Goal: Use online tool/utility: Use online tool/utility

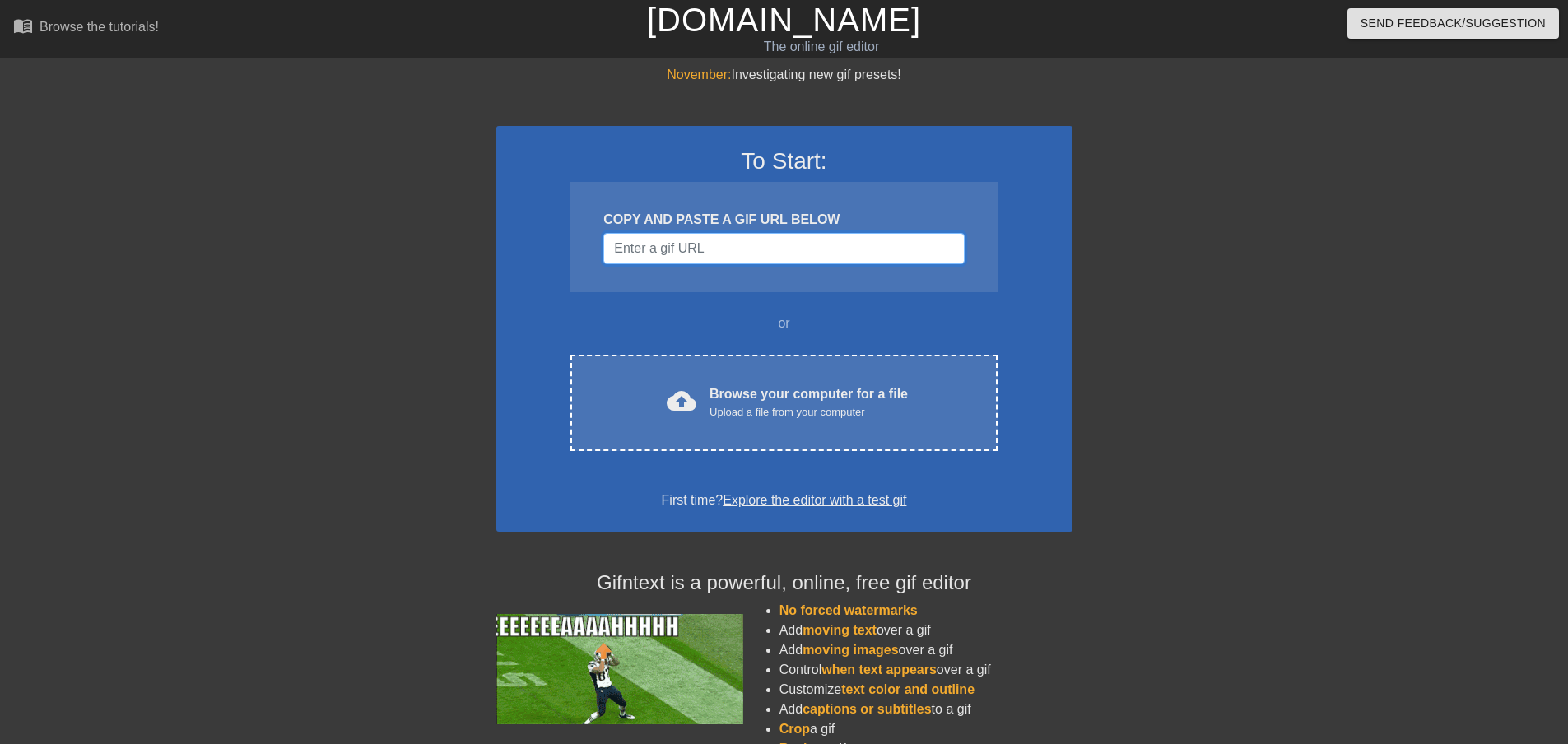
click at [725, 248] on input "Username" at bounding box center [784, 248] width 361 height 31
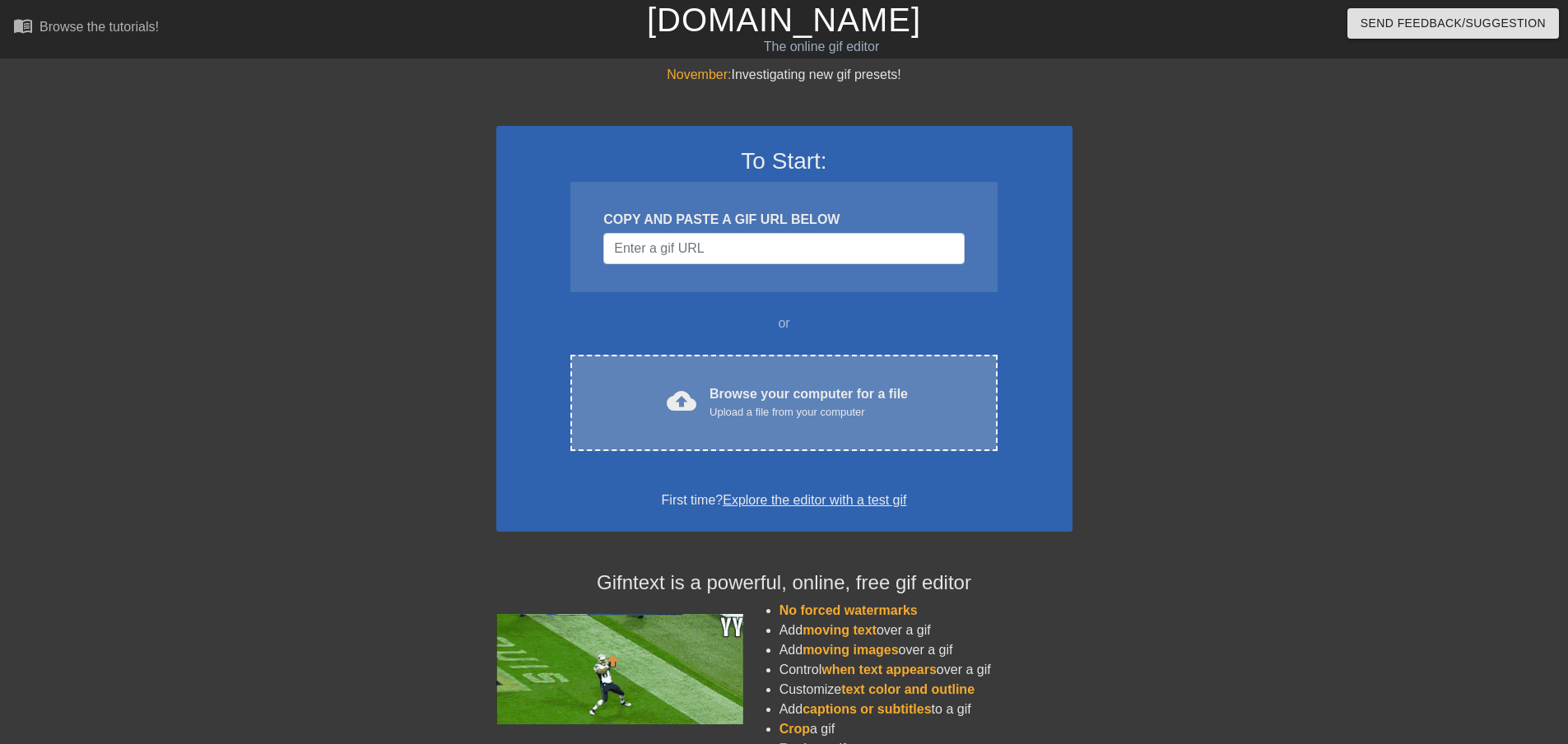
click at [740, 388] on div "Browse your computer for a file Upload a file from your computer" at bounding box center [809, 402] width 198 height 36
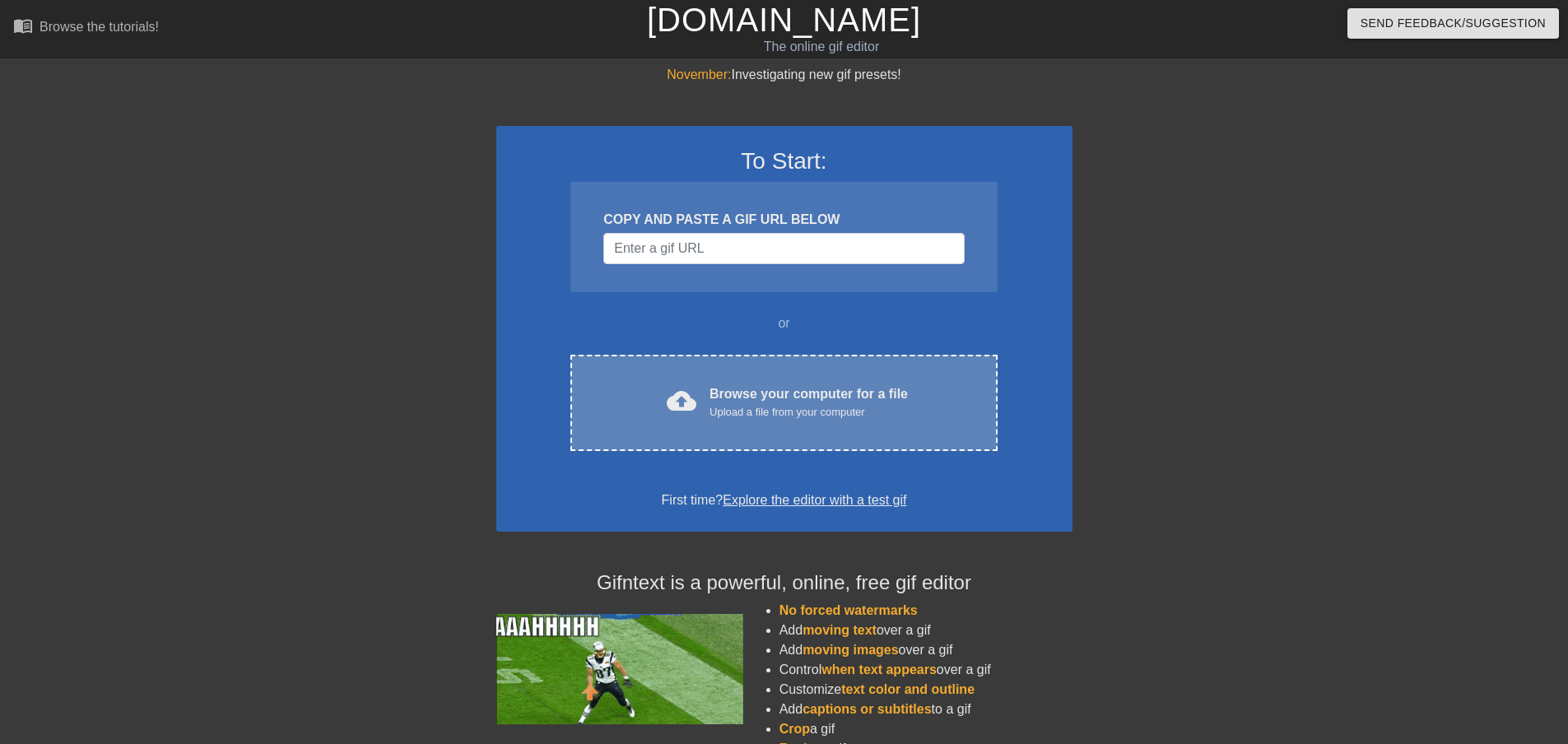
click at [751, 407] on div "Upload a file from your computer" at bounding box center [809, 411] width 198 height 16
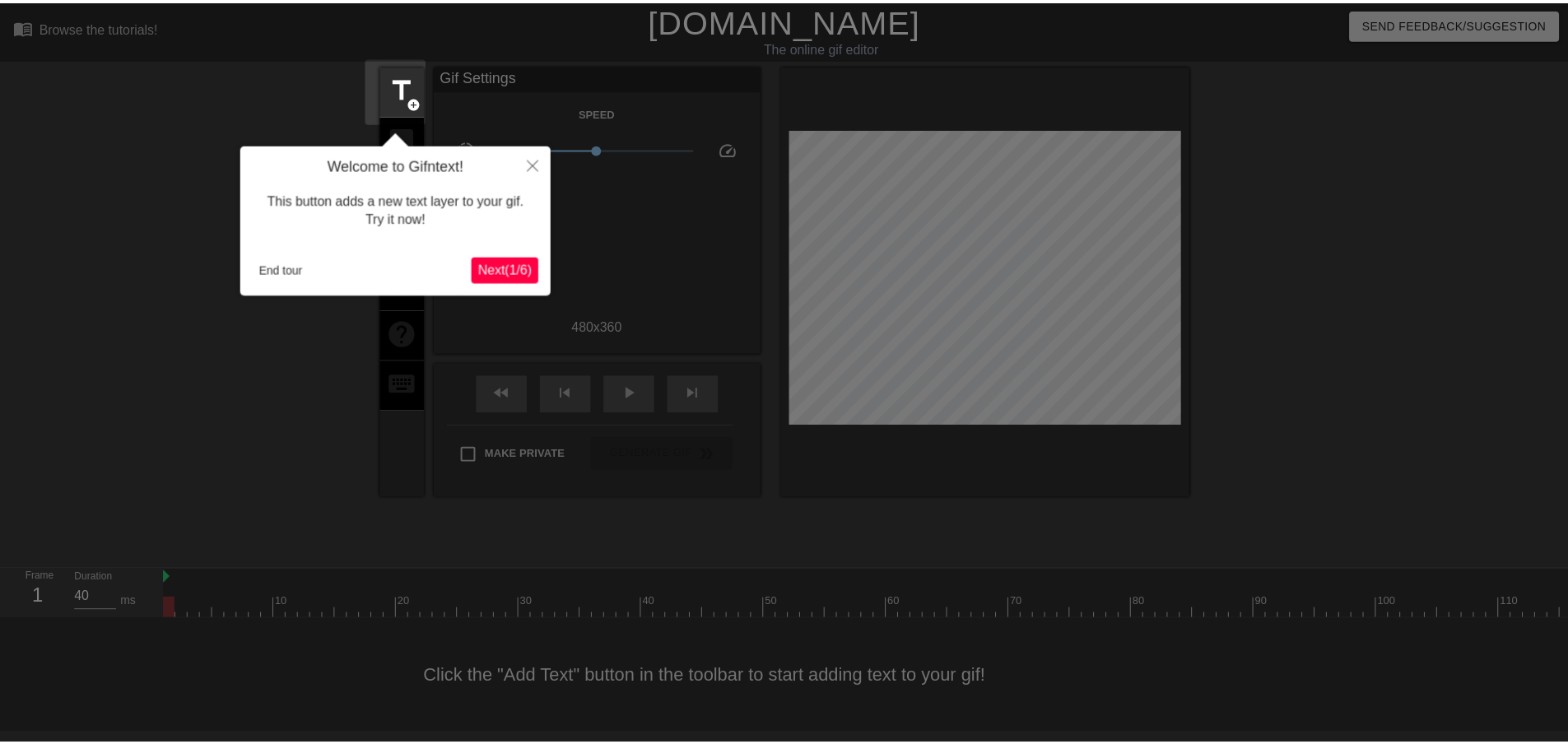
scroll to position [2, 0]
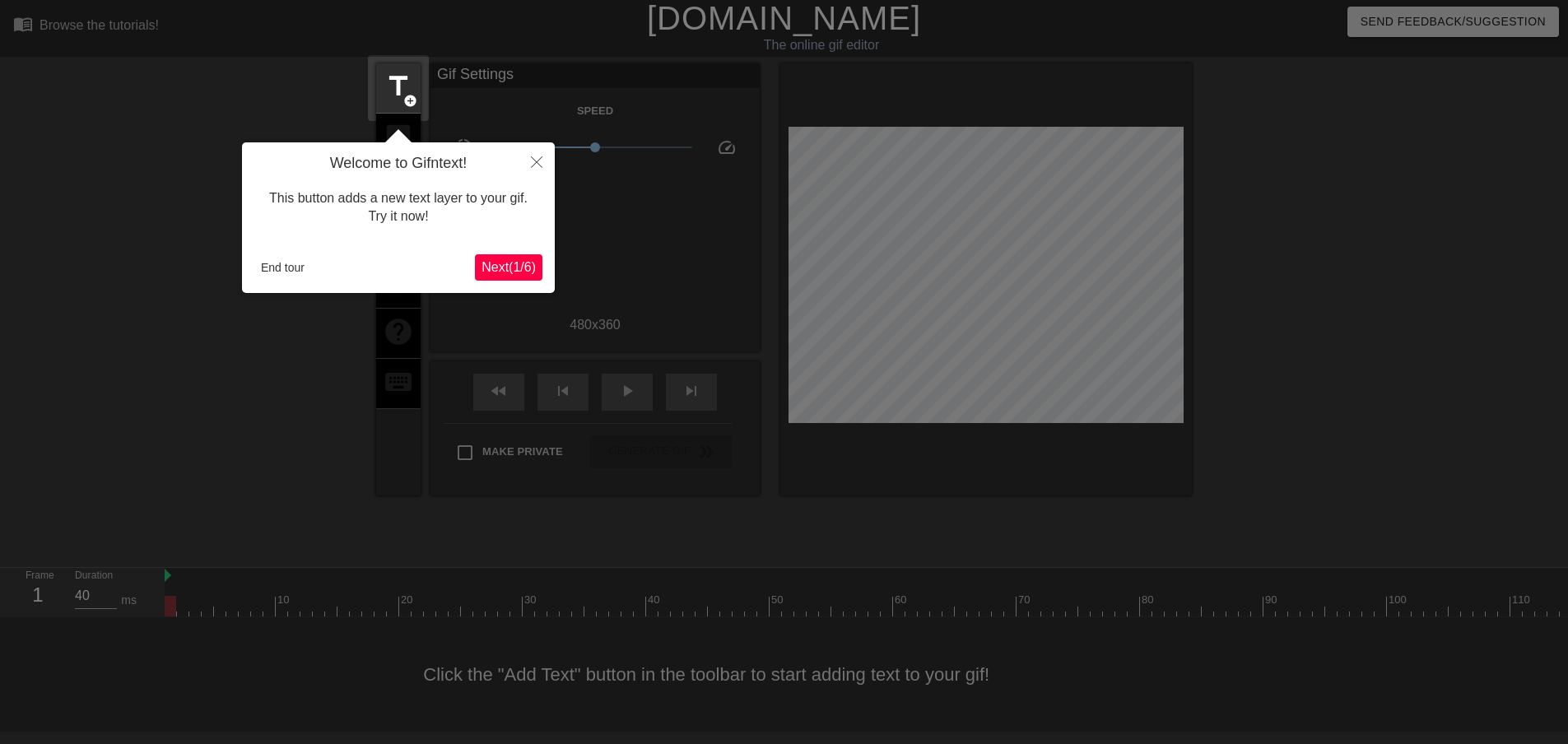
click at [491, 274] on span "Next ( 1 / 6 )" at bounding box center [509, 267] width 54 height 14
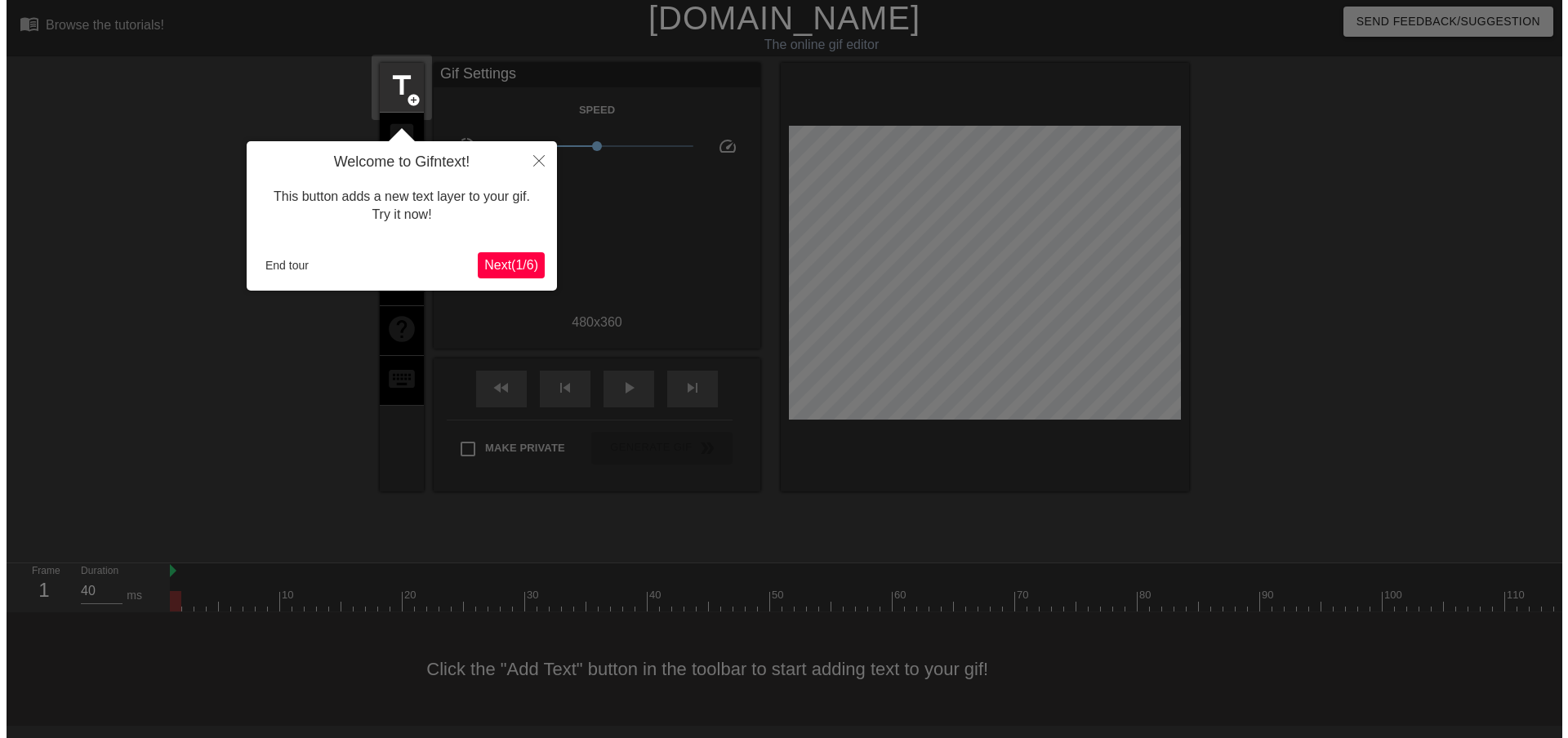
scroll to position [0, 0]
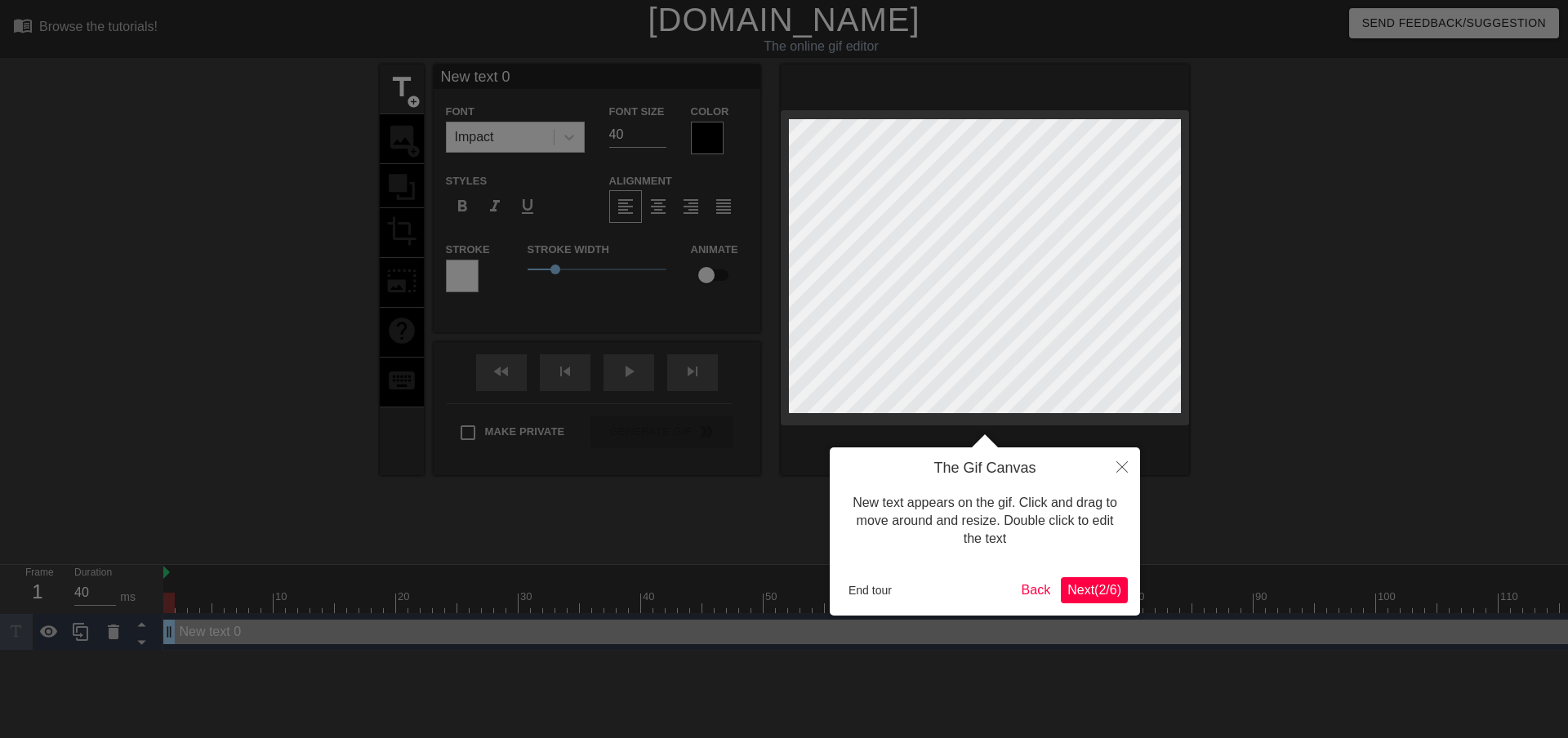
click at [1082, 594] on span "Next ( 2 / 6 )" at bounding box center [1094, 589] width 54 height 14
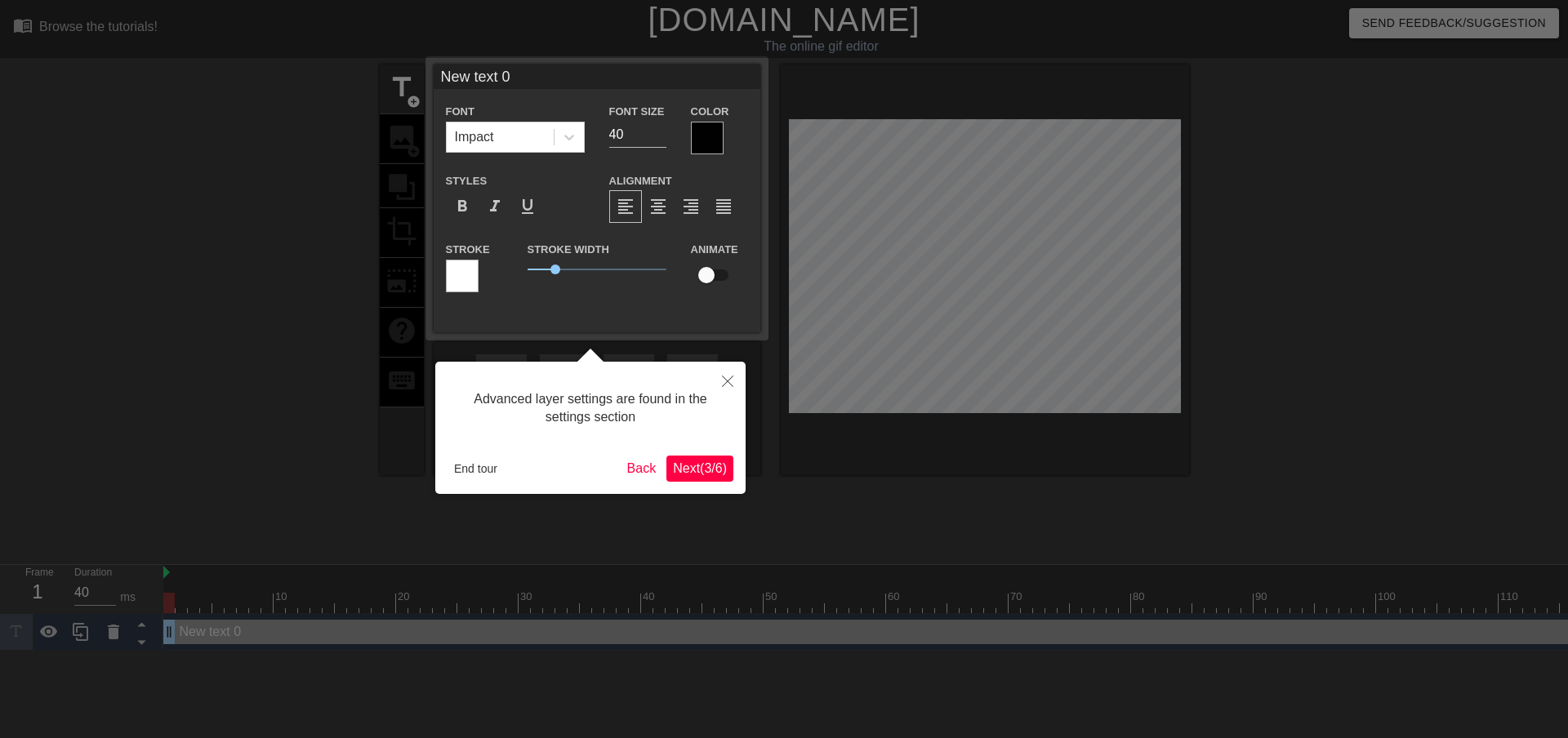
click at [685, 469] on span "Next ( 3 / 6 )" at bounding box center [700, 468] width 54 height 14
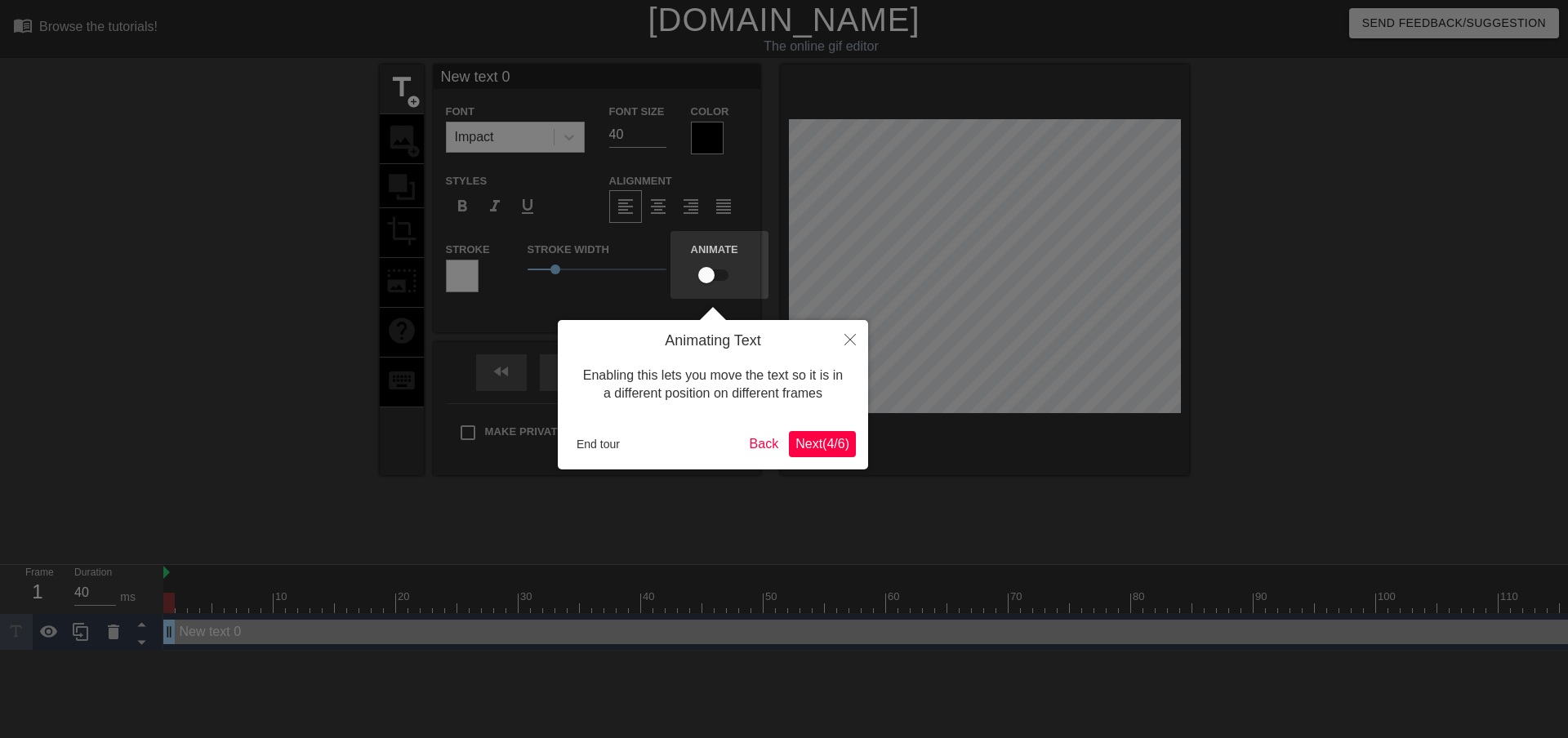
click at [821, 448] on span "Next ( 4 / 6 )" at bounding box center [822, 443] width 54 height 14
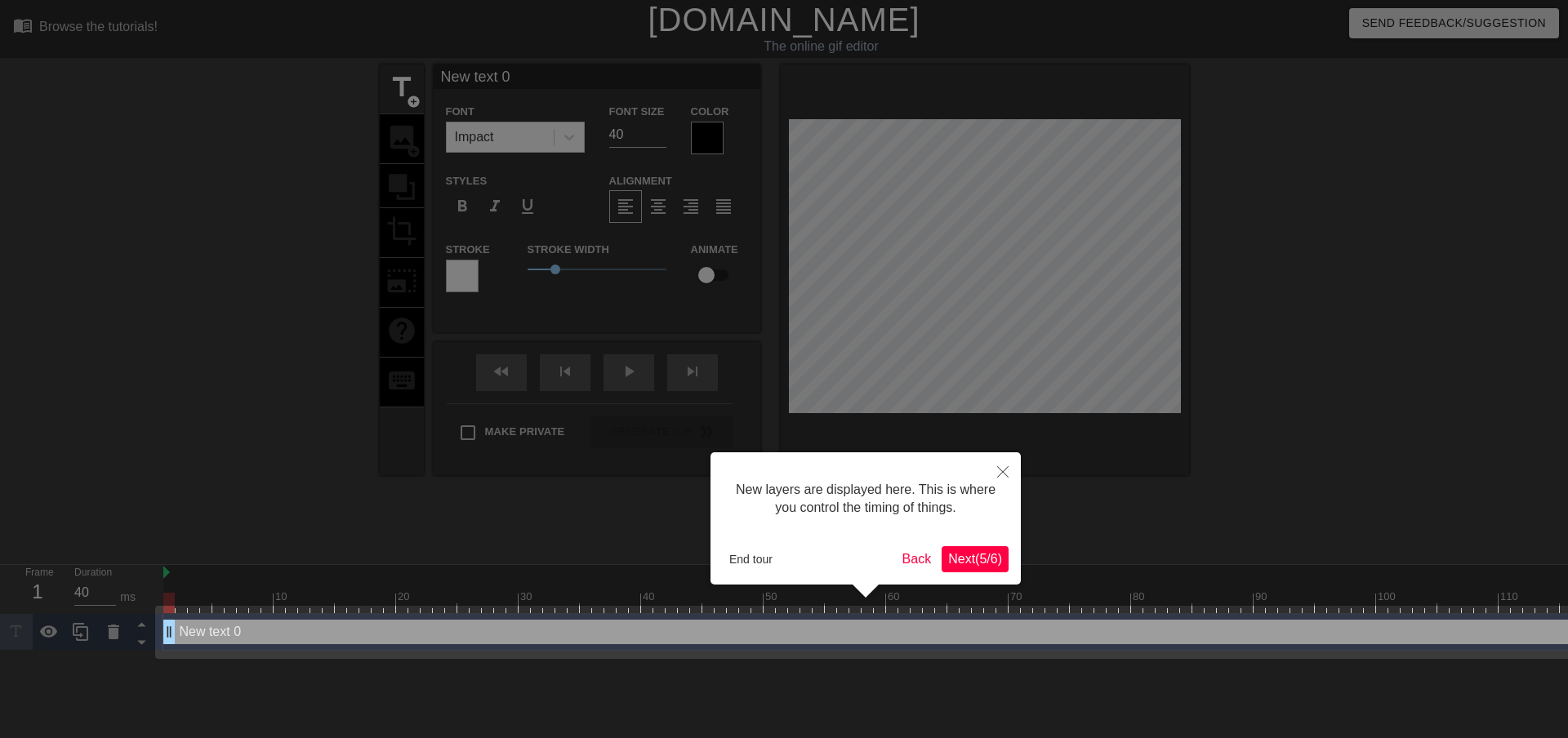
click at [977, 559] on span "Next ( 5 / 6 )" at bounding box center [975, 558] width 54 height 14
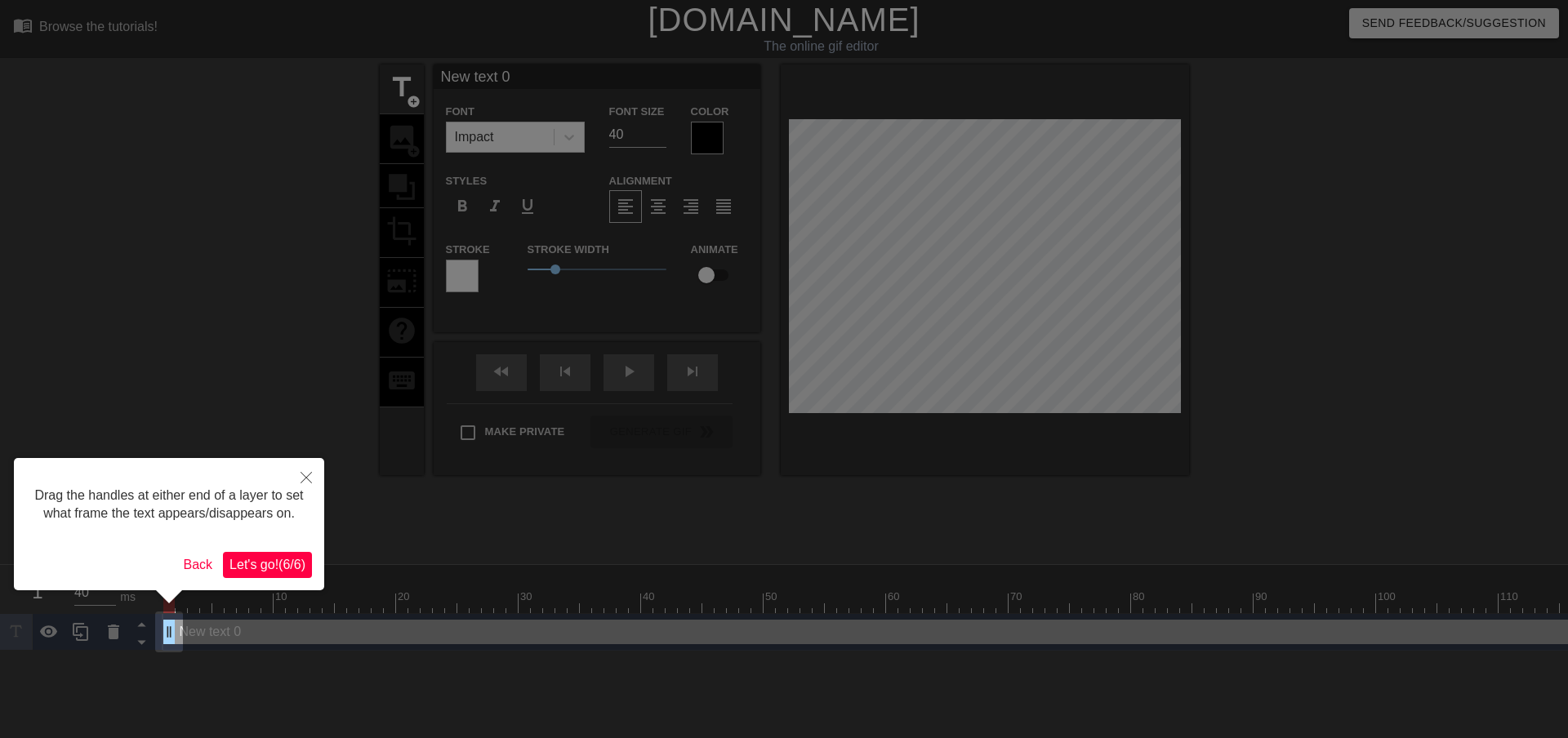
click at [294, 569] on span "Let's go! ( 6 / 6 )" at bounding box center [267, 564] width 76 height 14
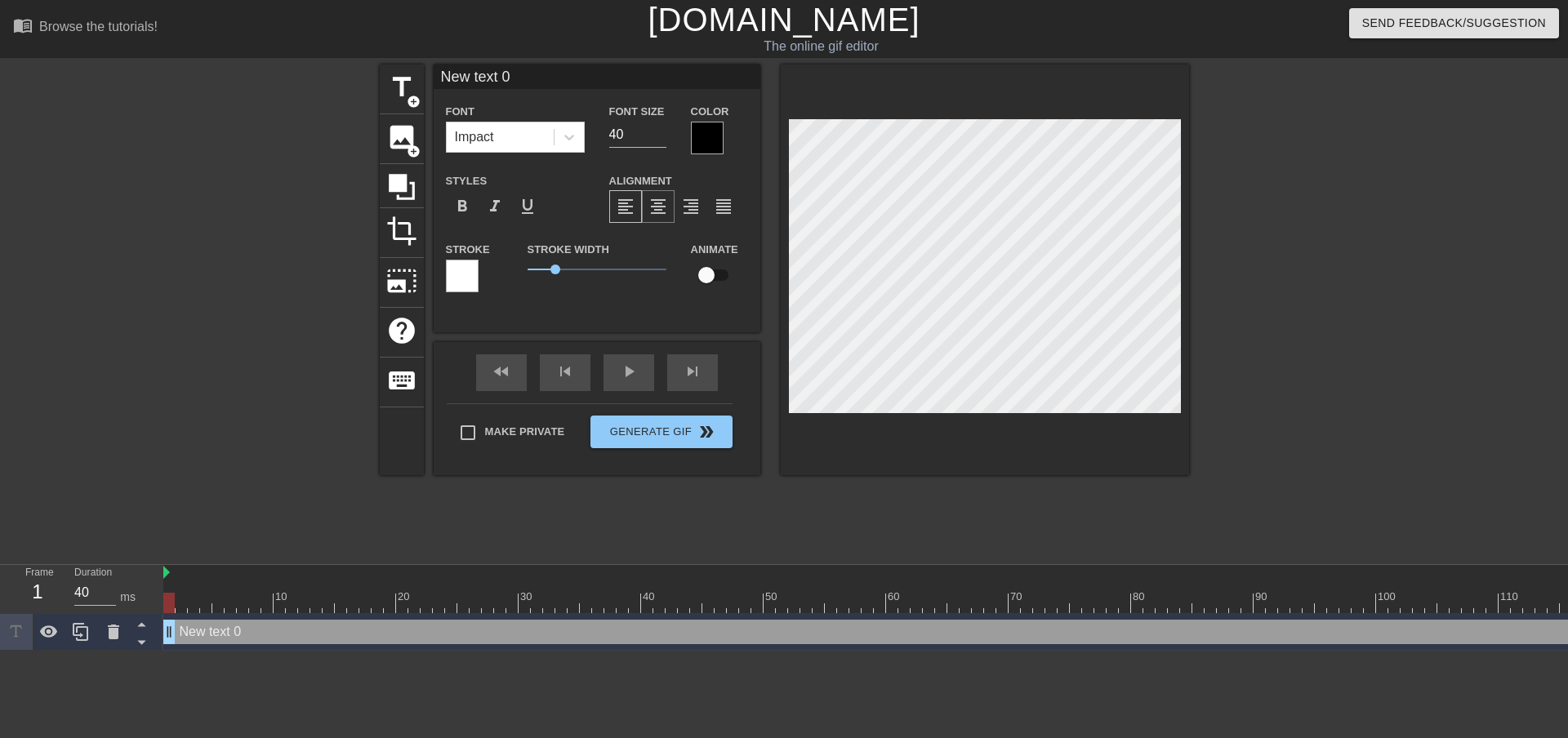
click at [657, 211] on span "format_align_center" at bounding box center [658, 206] width 19 height 19
click at [573, 139] on icon at bounding box center [569, 137] width 16 height 16
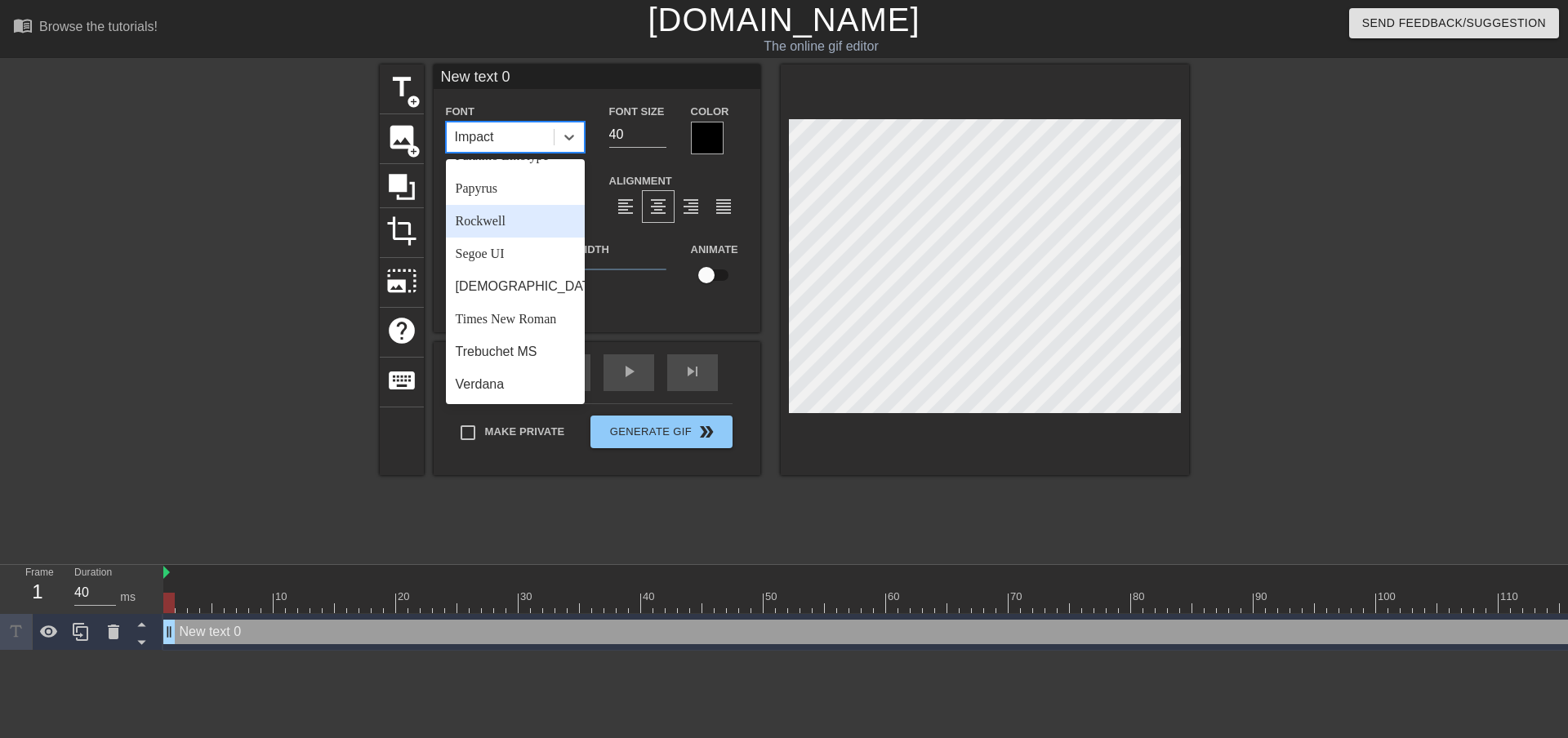
scroll to position [584, 0]
click at [494, 286] on div "[DEMOGRAPHIC_DATA]" at bounding box center [515, 286] width 139 height 33
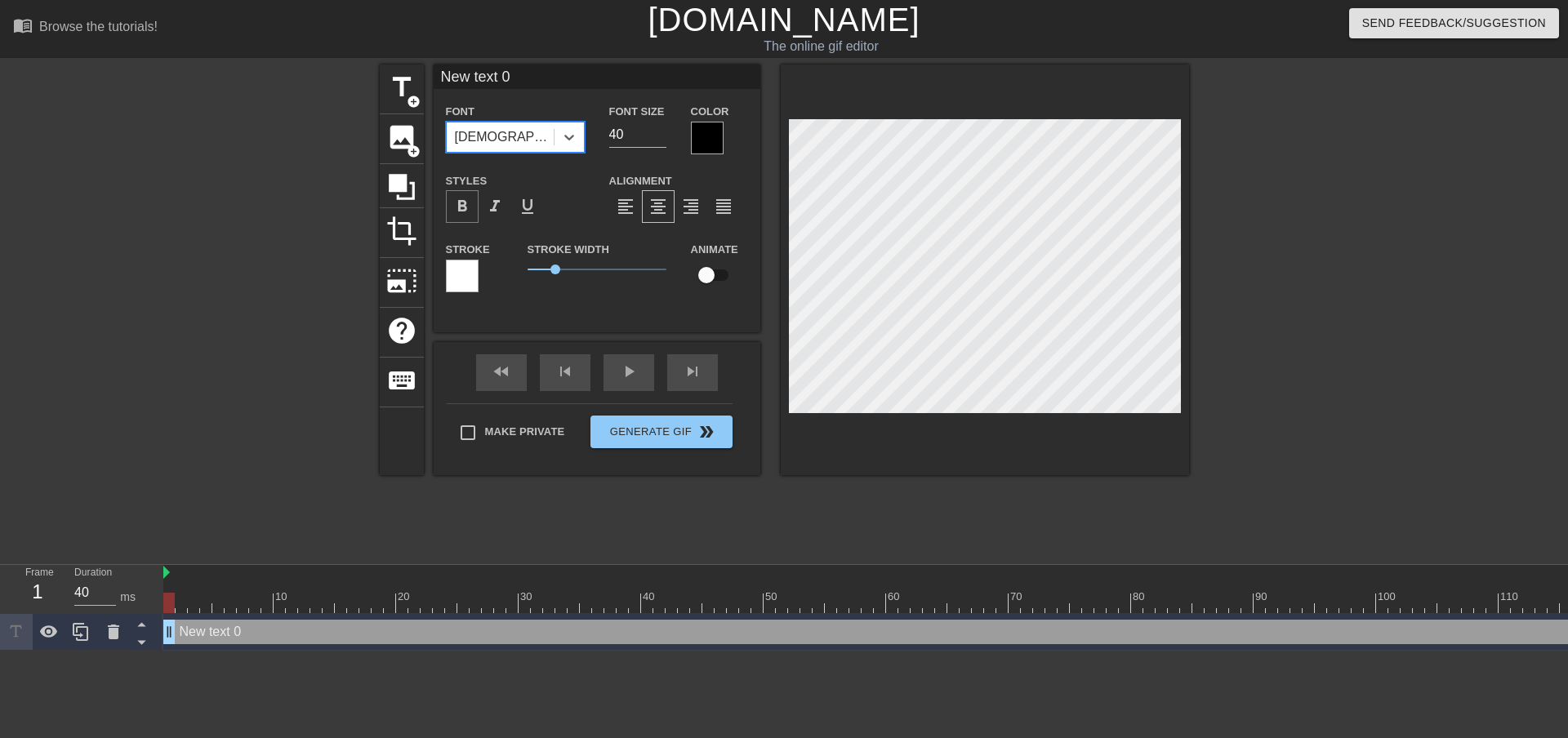
click at [462, 214] on span "format_bold" at bounding box center [462, 206] width 19 height 19
type input "m"
type textarea "m"
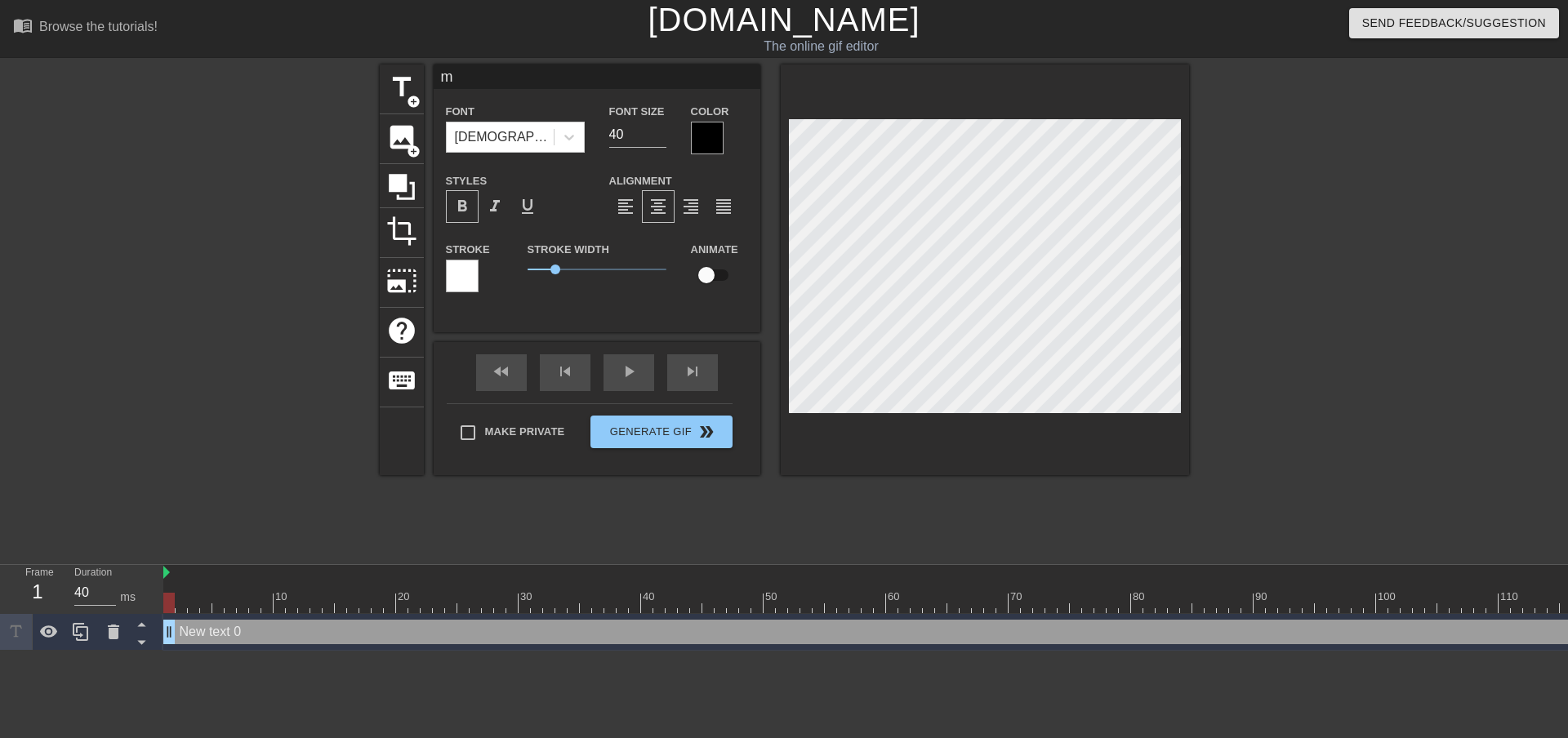
type input "mi"
type textarea "mi"
type input "m"
type textarea "m"
type input "M"
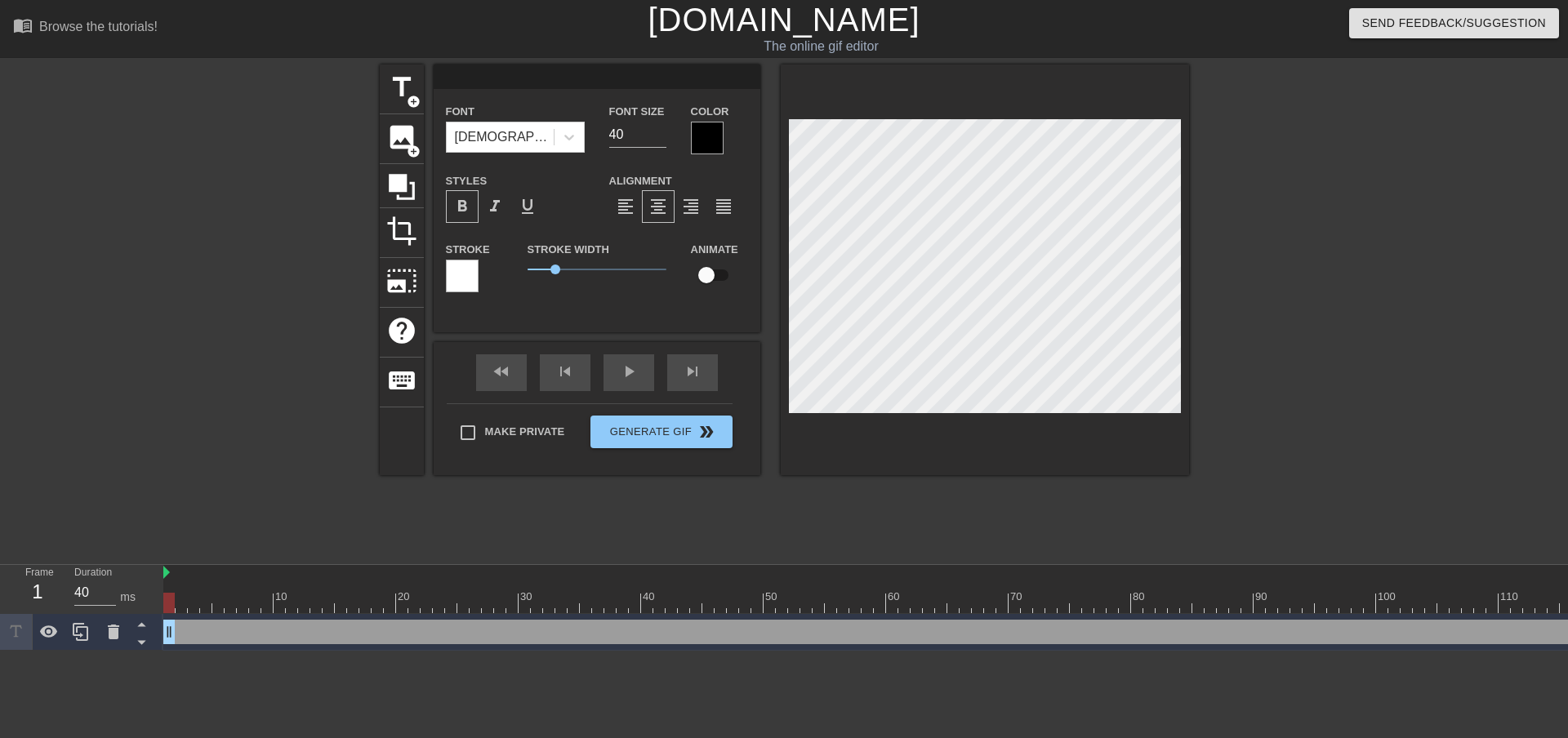
type textarea "M"
type input "MI"
type textarea "MI"
type input "MIC"
type textarea "MIC"
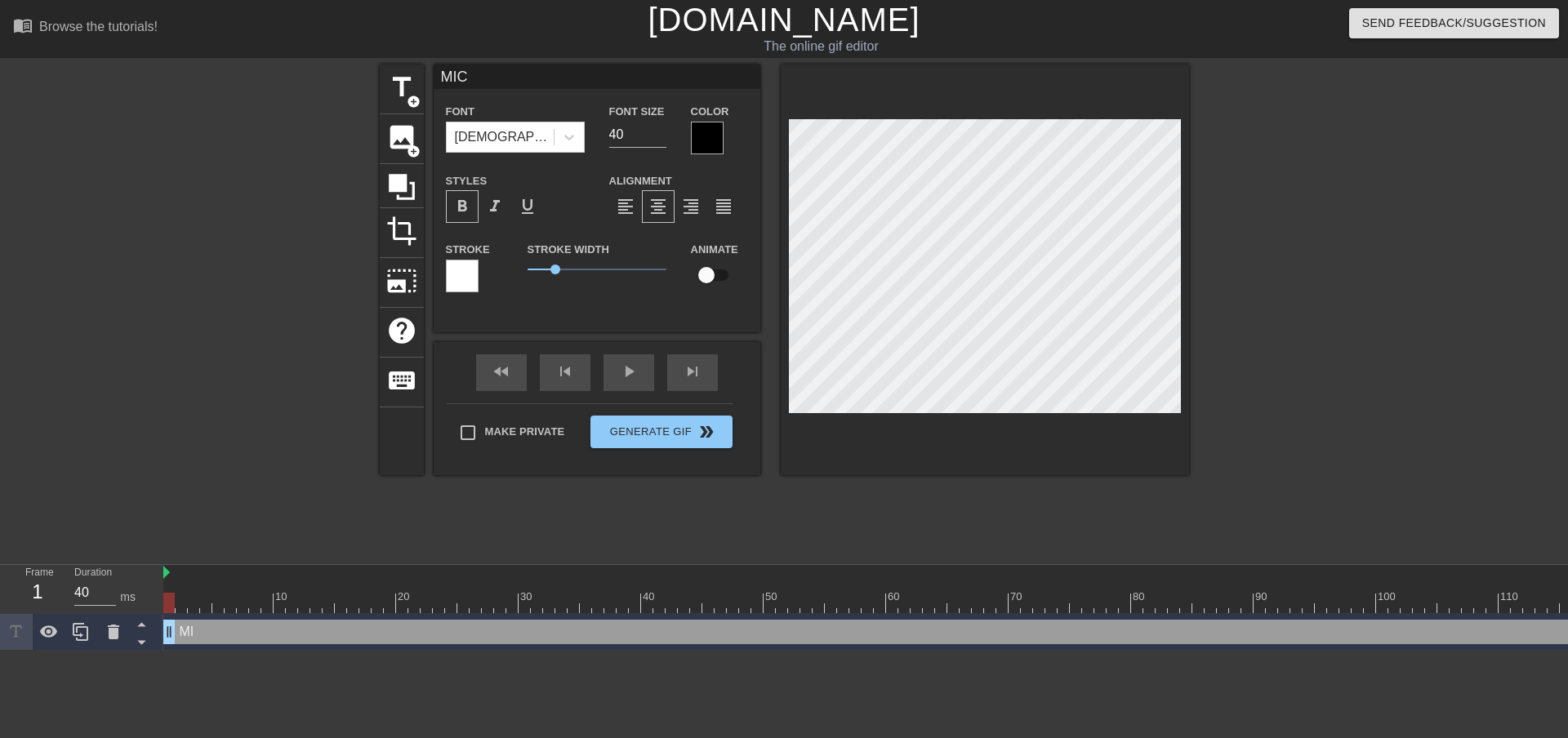
type input "MICH"
type textarea "MICH"
type input "MICHI"
type textarea "MICHI"
type input "MICHIG"
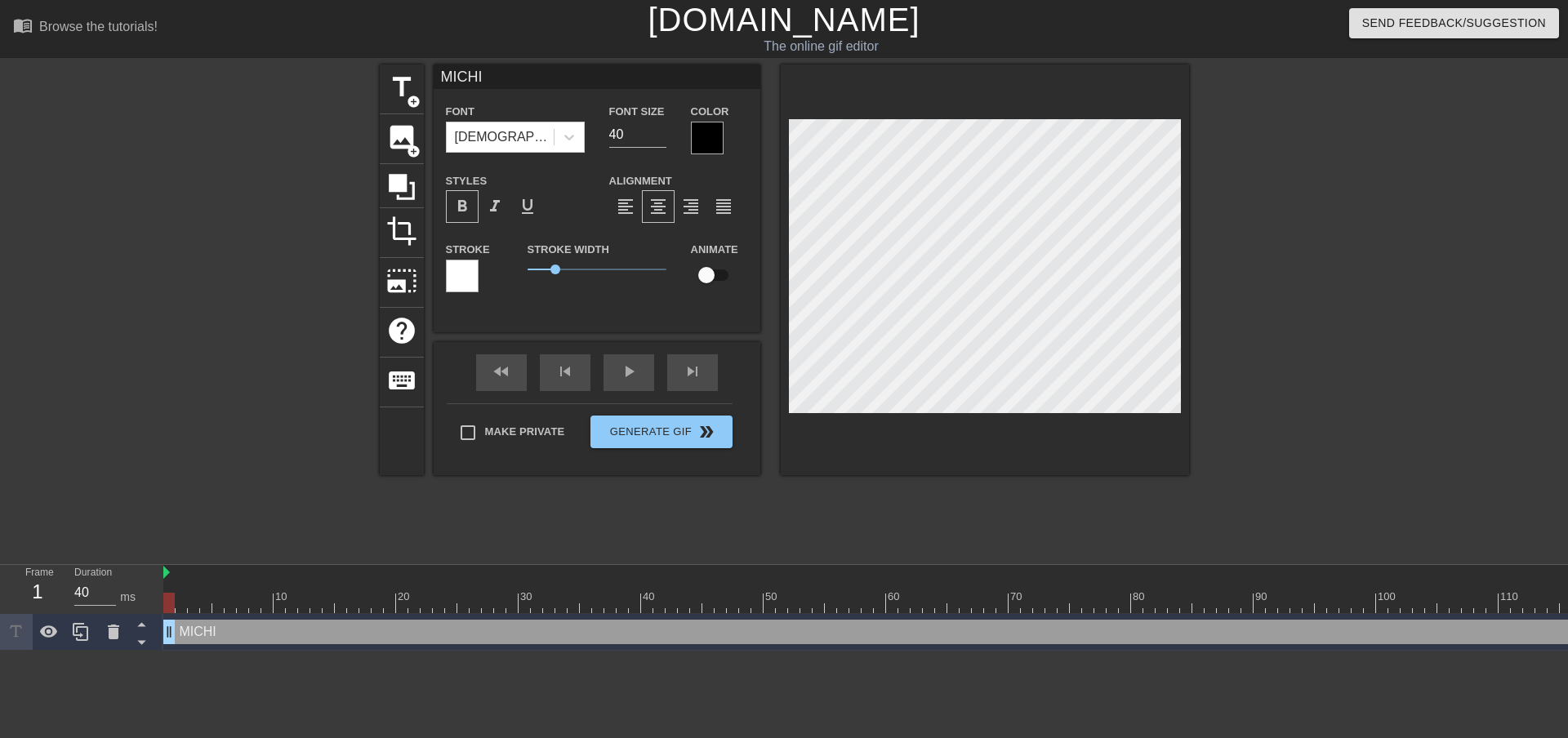
type textarea "MICHIG"
type input "MICHIGA"
type textarea "MICHIGA"
type input "MICHIG"
type textarea "MICHIG"
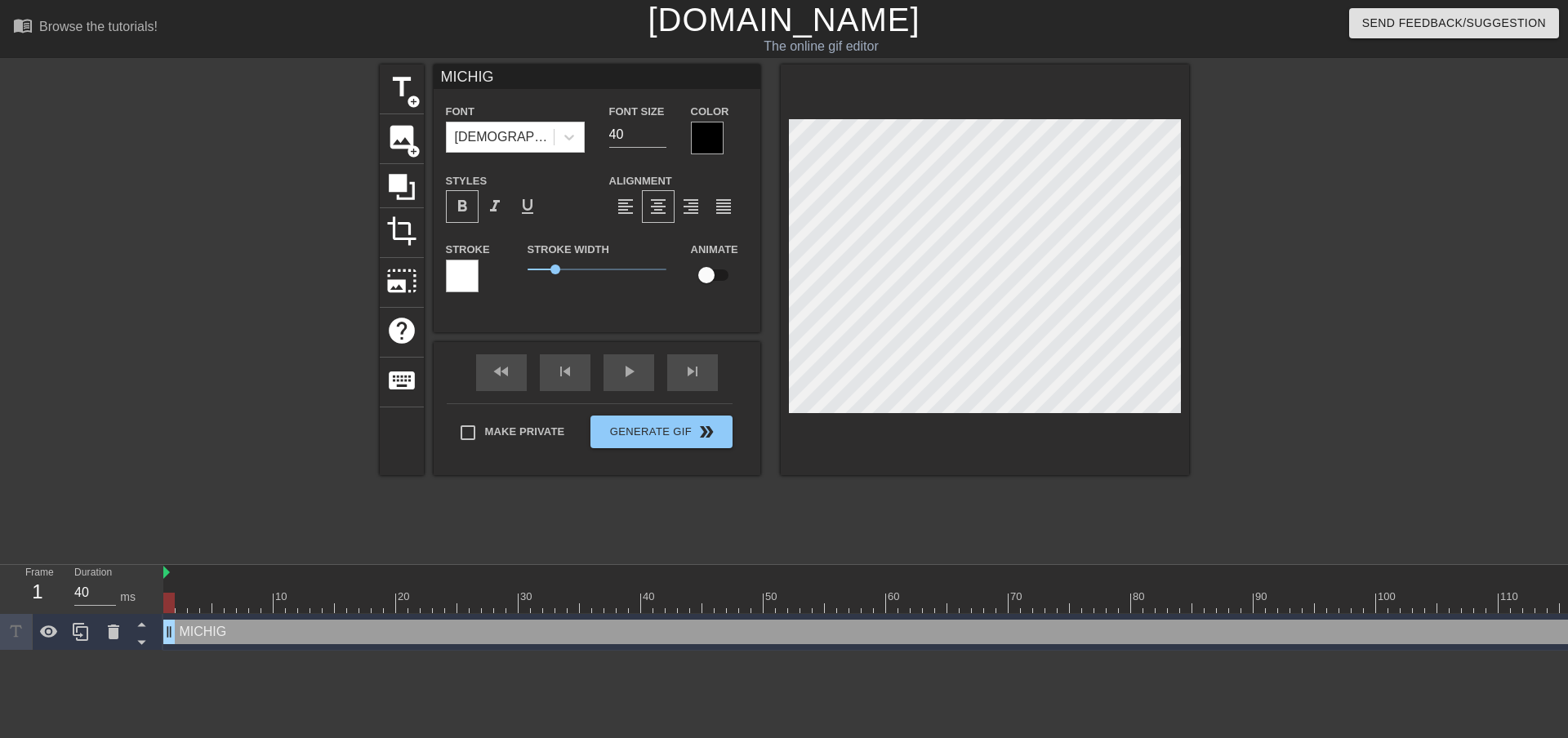
type input "MICHIGA"
type textarea "MICHIGA"
type input "[US_STATE]"
type textarea "[US_STATE]"
type input "[US_STATE]"
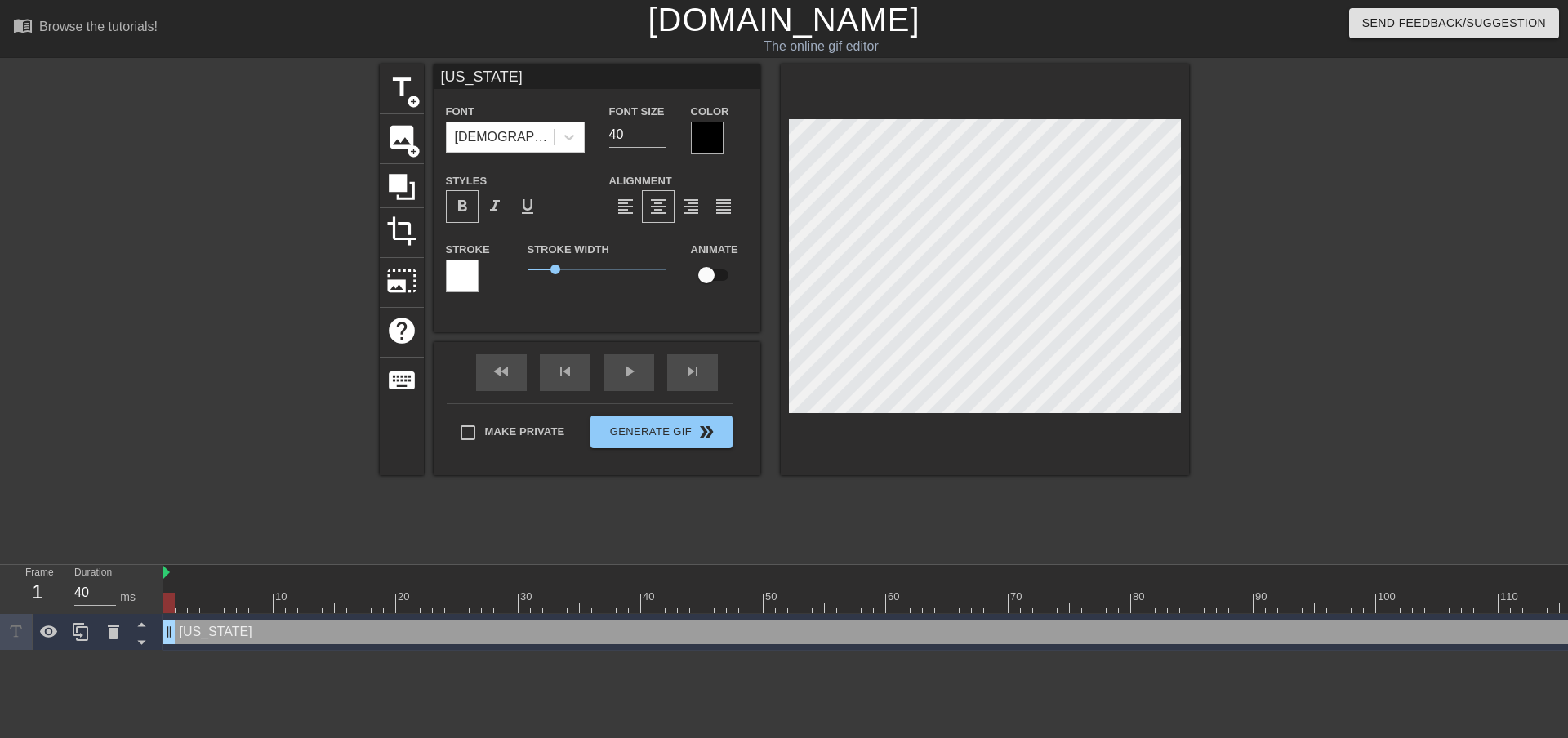
type textarea "[US_STATE]"
type input "[US_STATE] S"
type textarea "[US_STATE] S"
type input "[US_STATE] ST"
type textarea "[US_STATE] ST"
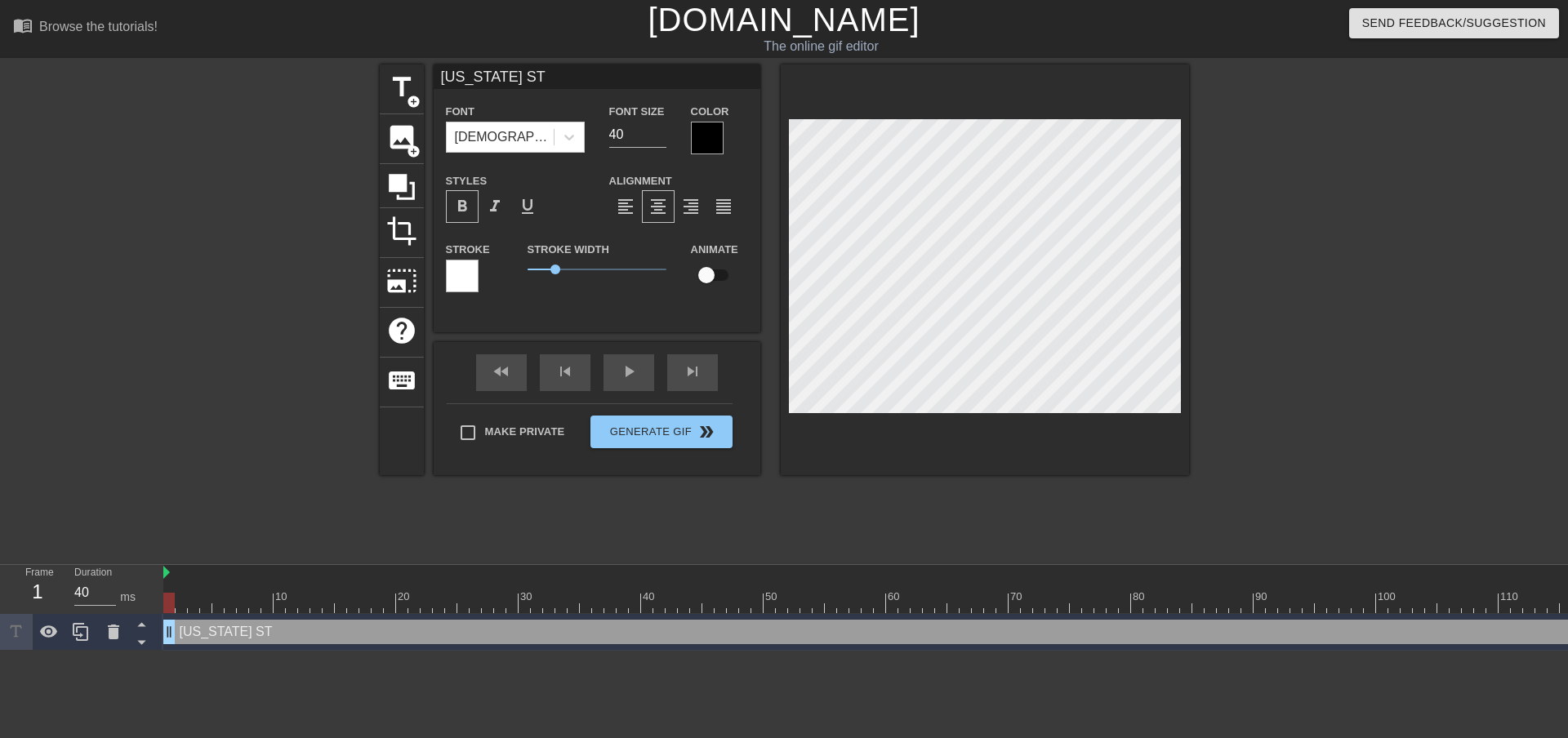
type input "[US_STATE] STI"
type textarea "[US_STATE] STI"
type input "[US_STATE] STIL"
type textarea "[US_STATE] STIL"
type input "[US_STATE] STILL"
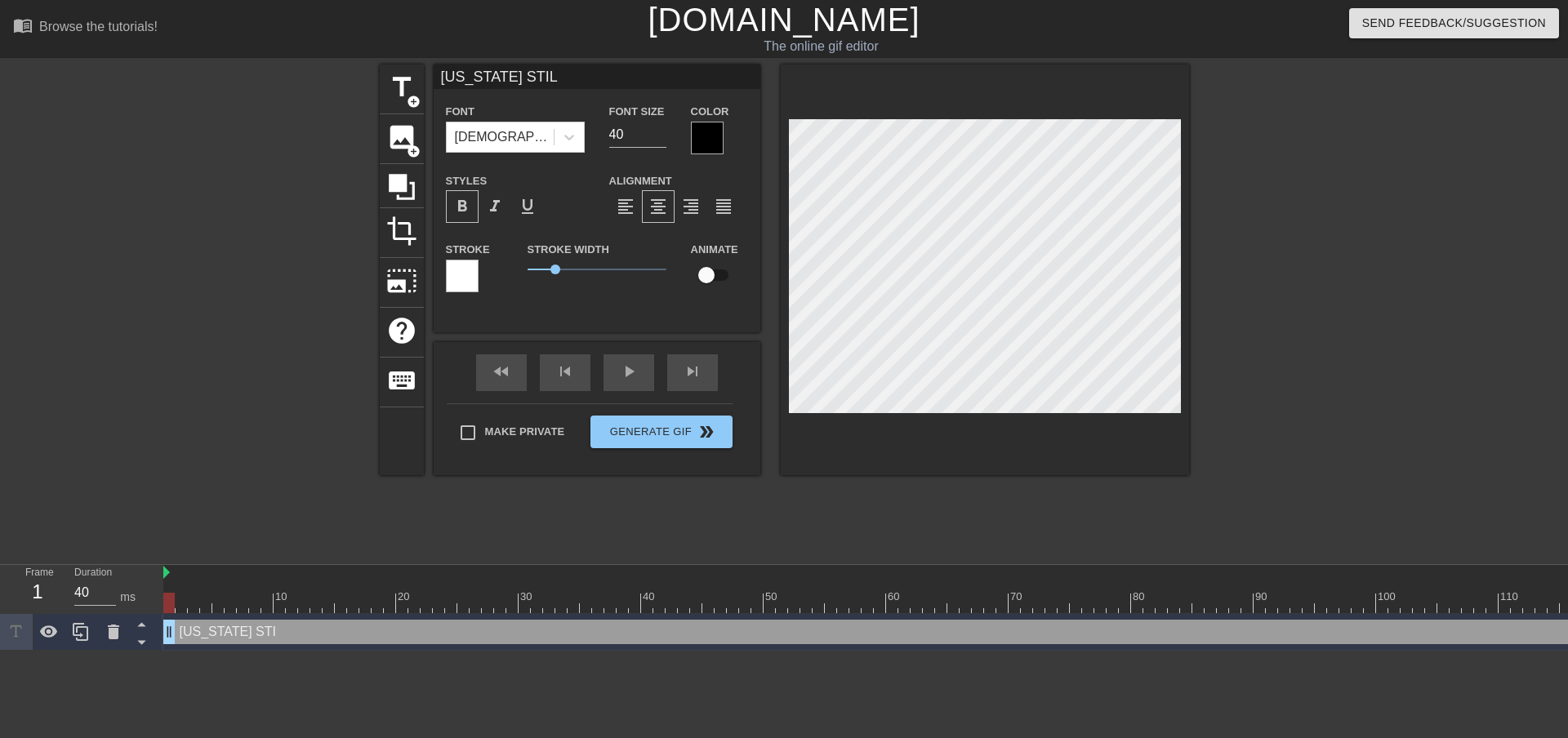
type textarea "[US_STATE] STILL"
type input "[US_STATE] STILL"
type textarea "[US_STATE] STILL"
type input "[US_STATE] STILL 2"
type textarea "[US_STATE] STILL 2"
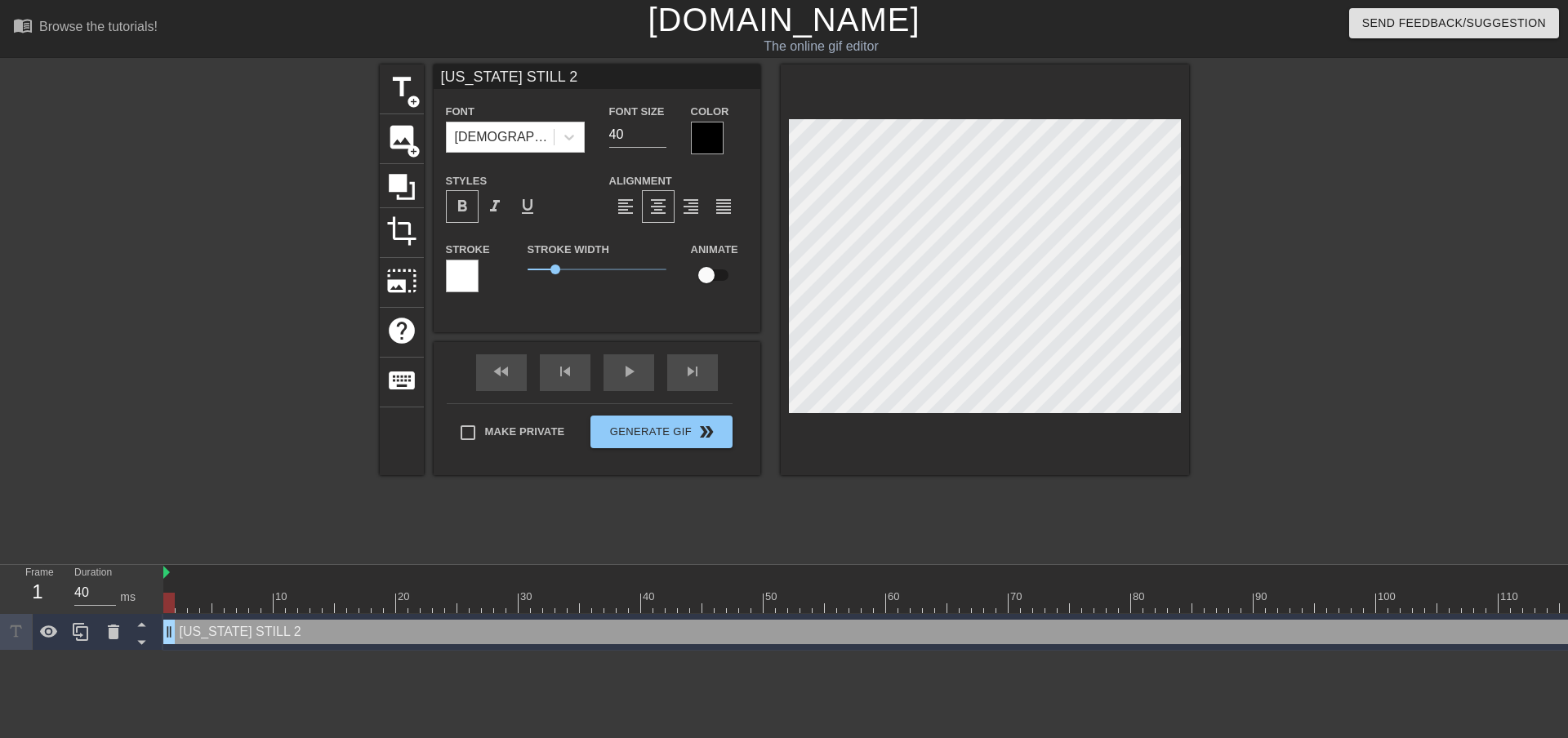
type input "[US_STATE] STILL 20"
type textarea "[US_STATE] STILL 20"
type input "[US_STATE] STILL 202"
type textarea "[US_STATE] STILL 202"
type input "[US_STATE] STILL 2023"
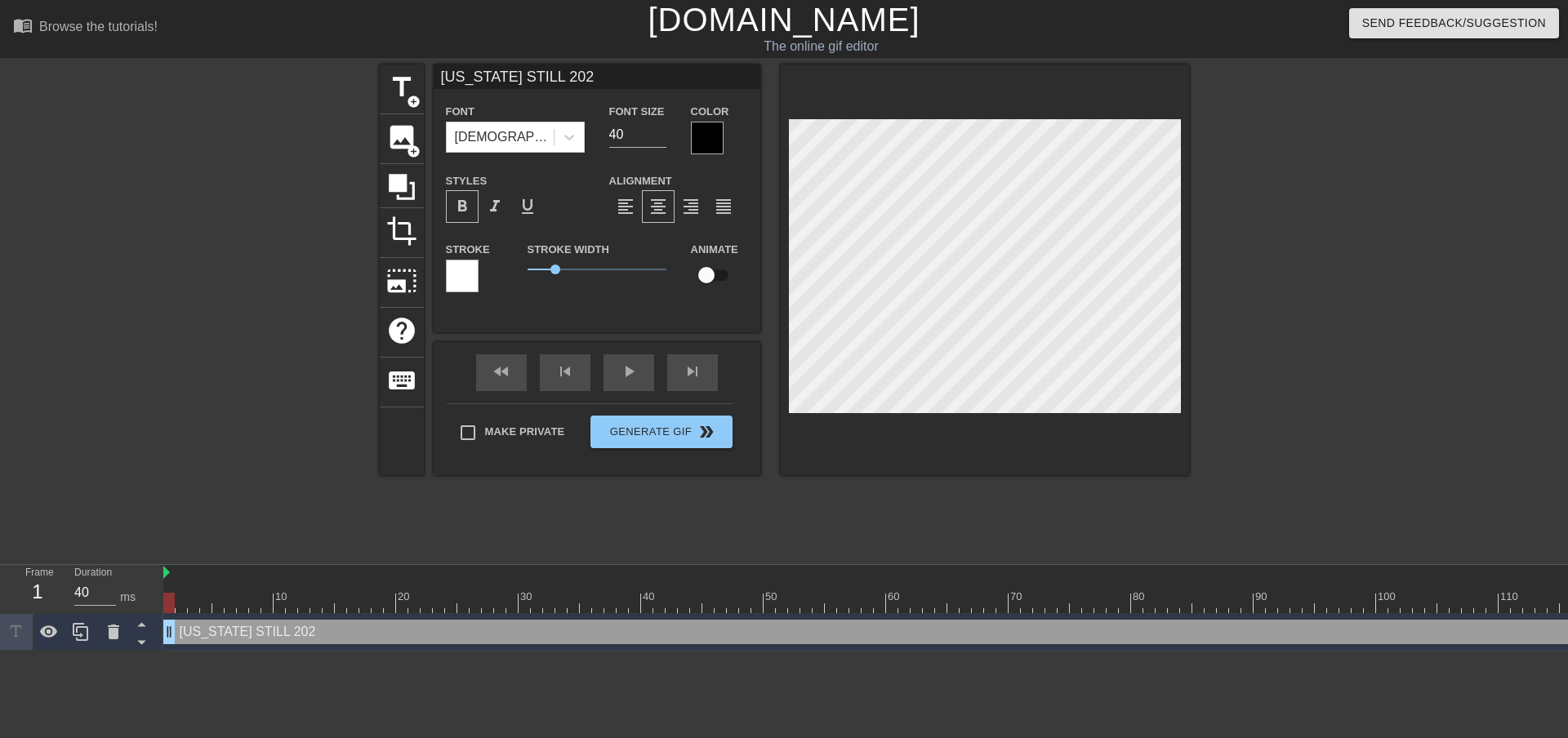
type textarea "[US_STATE] STILL 2023"
type input "[US_STATE] STILL 2023"
type textarea "[US_STATE] STILL 2023"
type input "[US_STATE] STILL 2023"
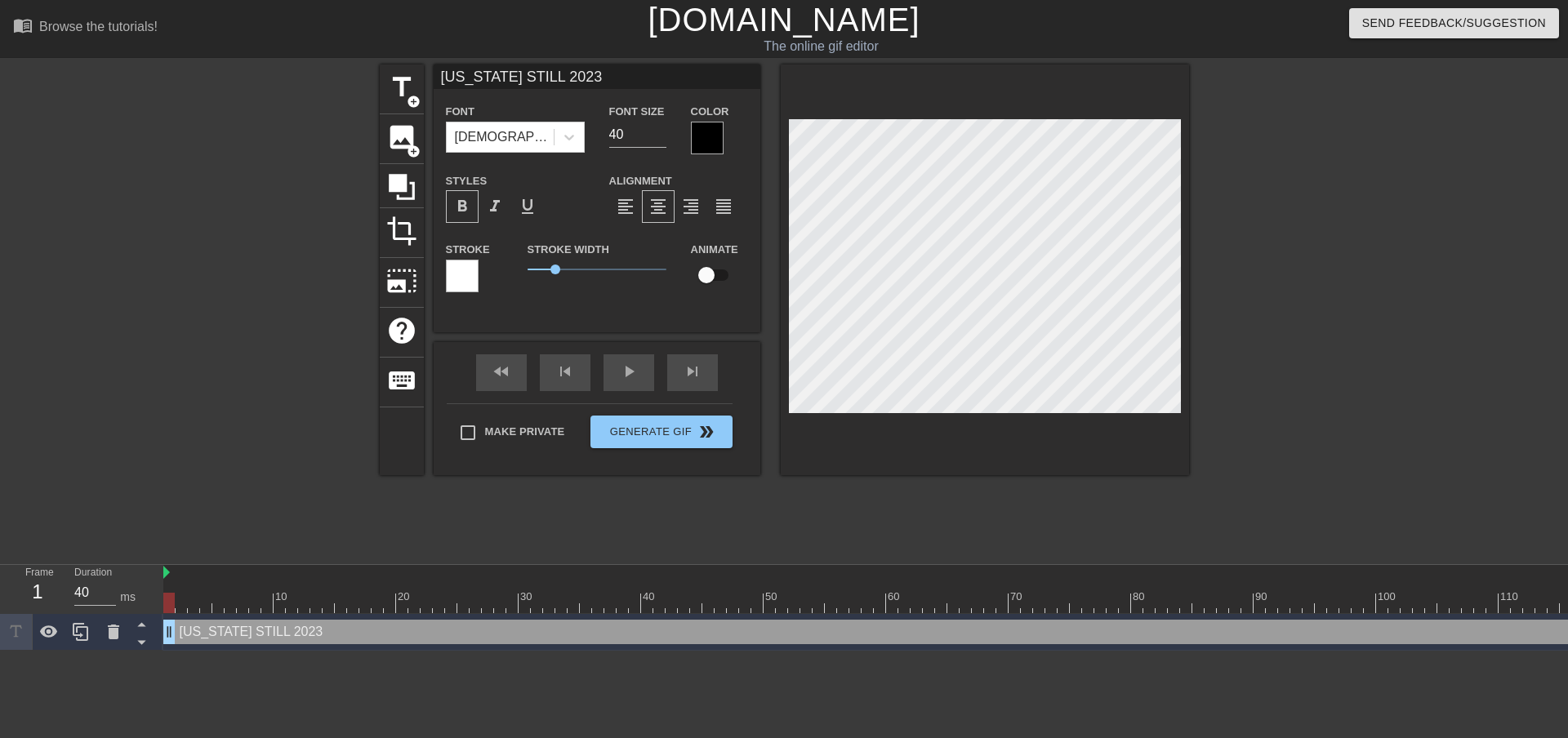
type textarea "[US_STATE] STILL 2023"
type input "[US_STATE] STILL 202"
type textarea "[US_STATE] STILL 202"
type input "[US_STATE] STILL 20"
type textarea "[US_STATE] STILL 20"
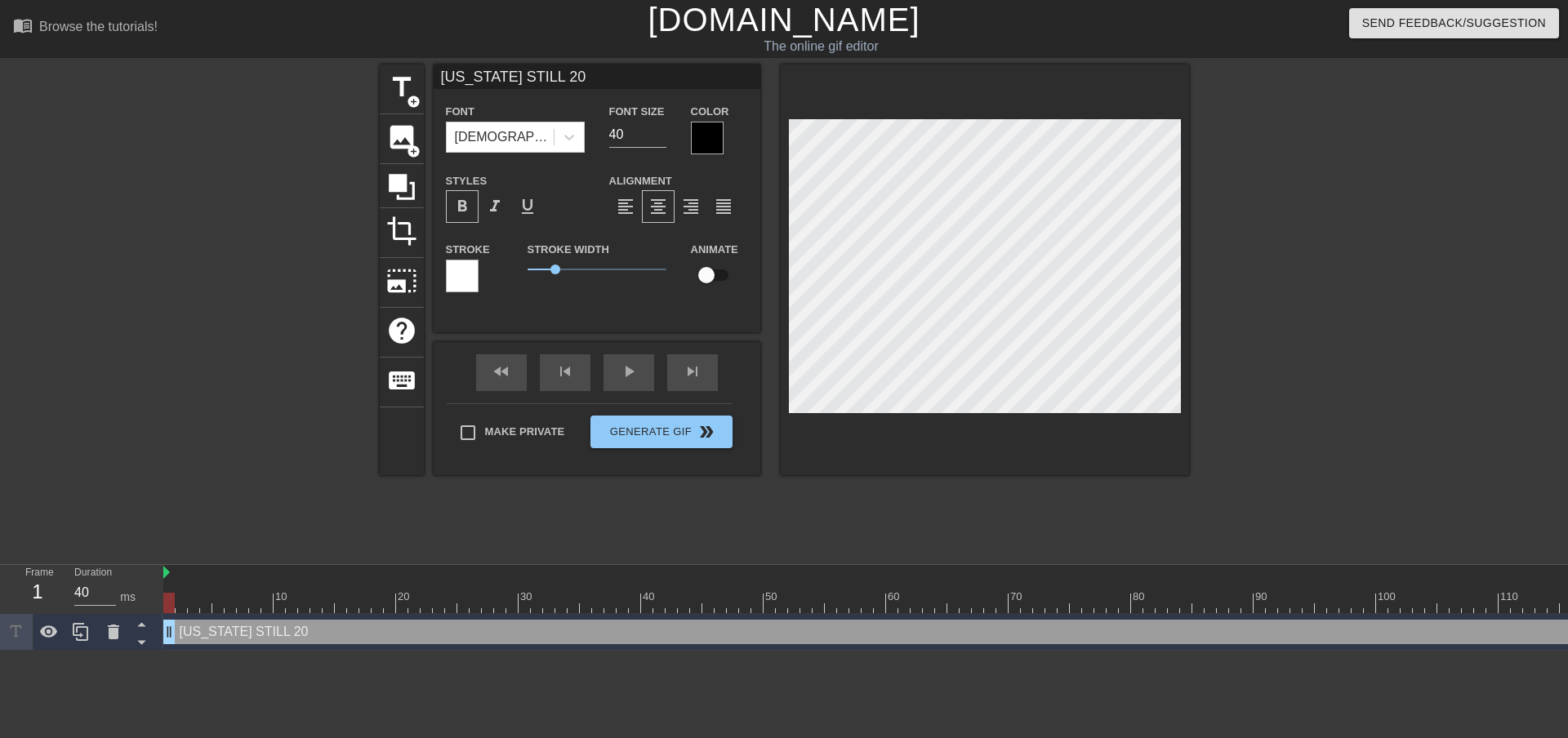
type input "[US_STATE] STILL 2"
type textarea "[US_STATE] STILL 2"
type input "[US_STATE] STILL"
type textarea "[US_STATE] STILL"
type input "[US_STATE] STILL"
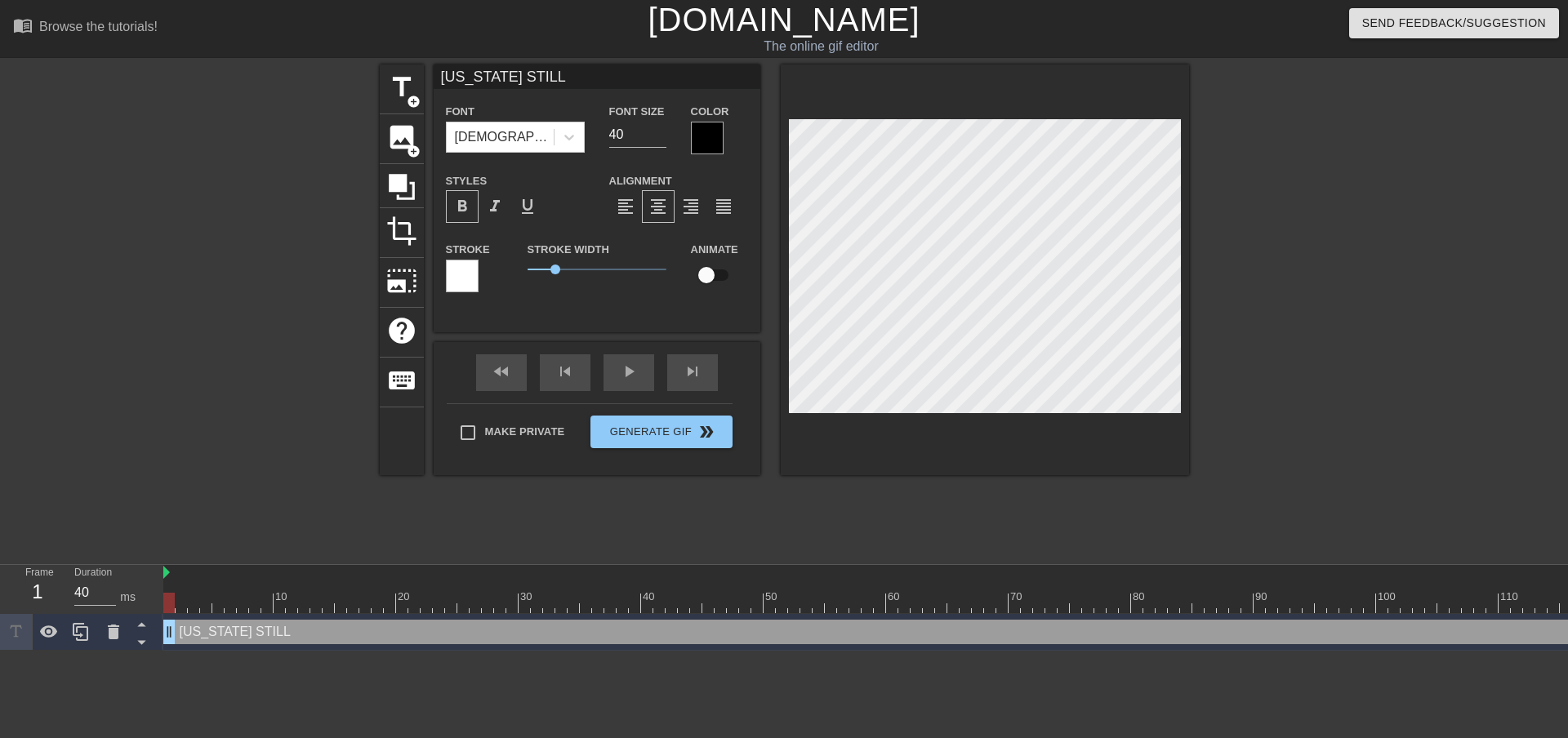
type textarea "[US_STATE] STILL"
type input "[US_STATE] STILL"
type textarea "[US_STATE] STILL"
type input "[US_STATE] STILL2"
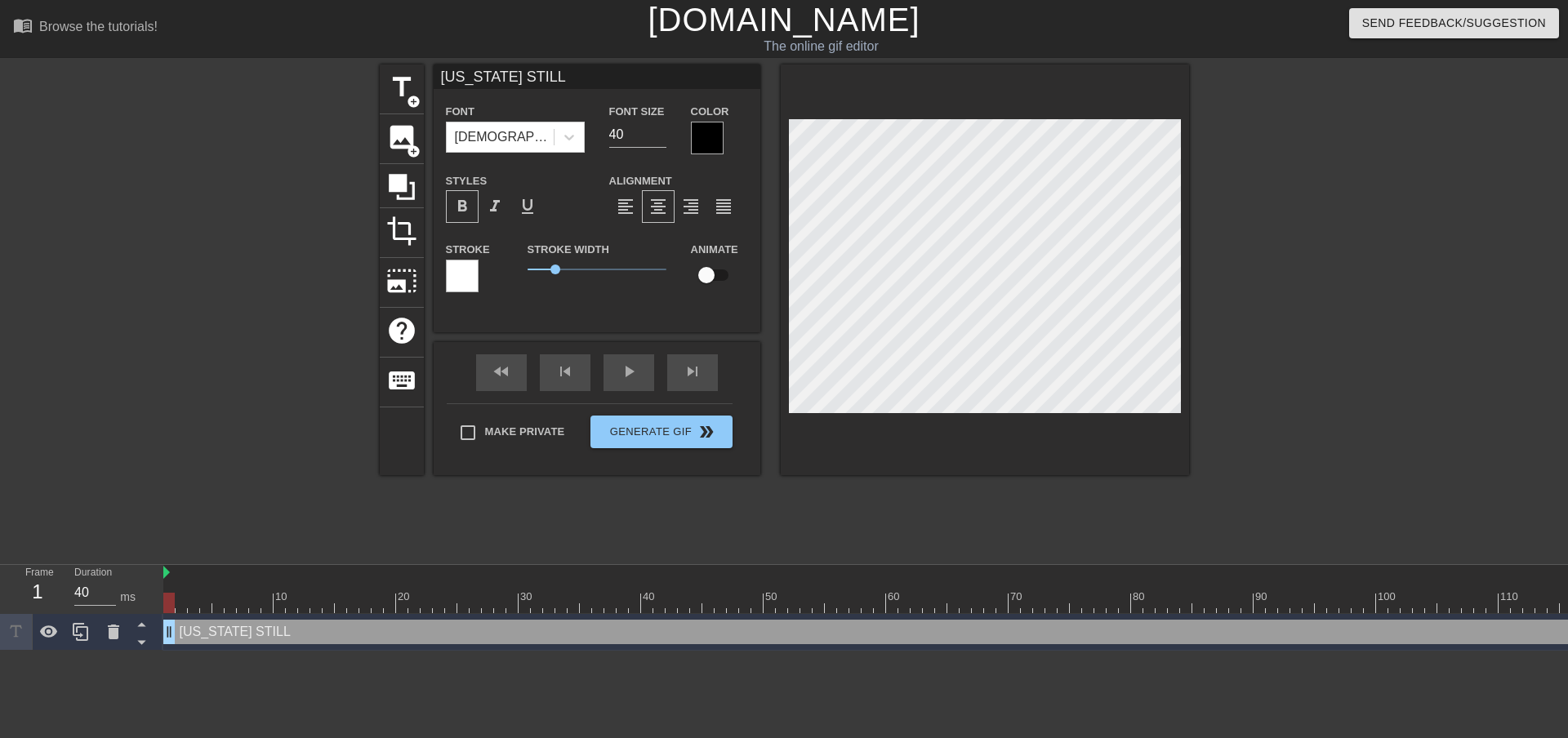
type textarea "[US_STATE] STILL 2"
type input "[US_STATE] STILL22"
type textarea "[US_STATE] STILL 22"
type input "[US_STATE] STILL2"
type textarea "[US_STATE] STILL 2"
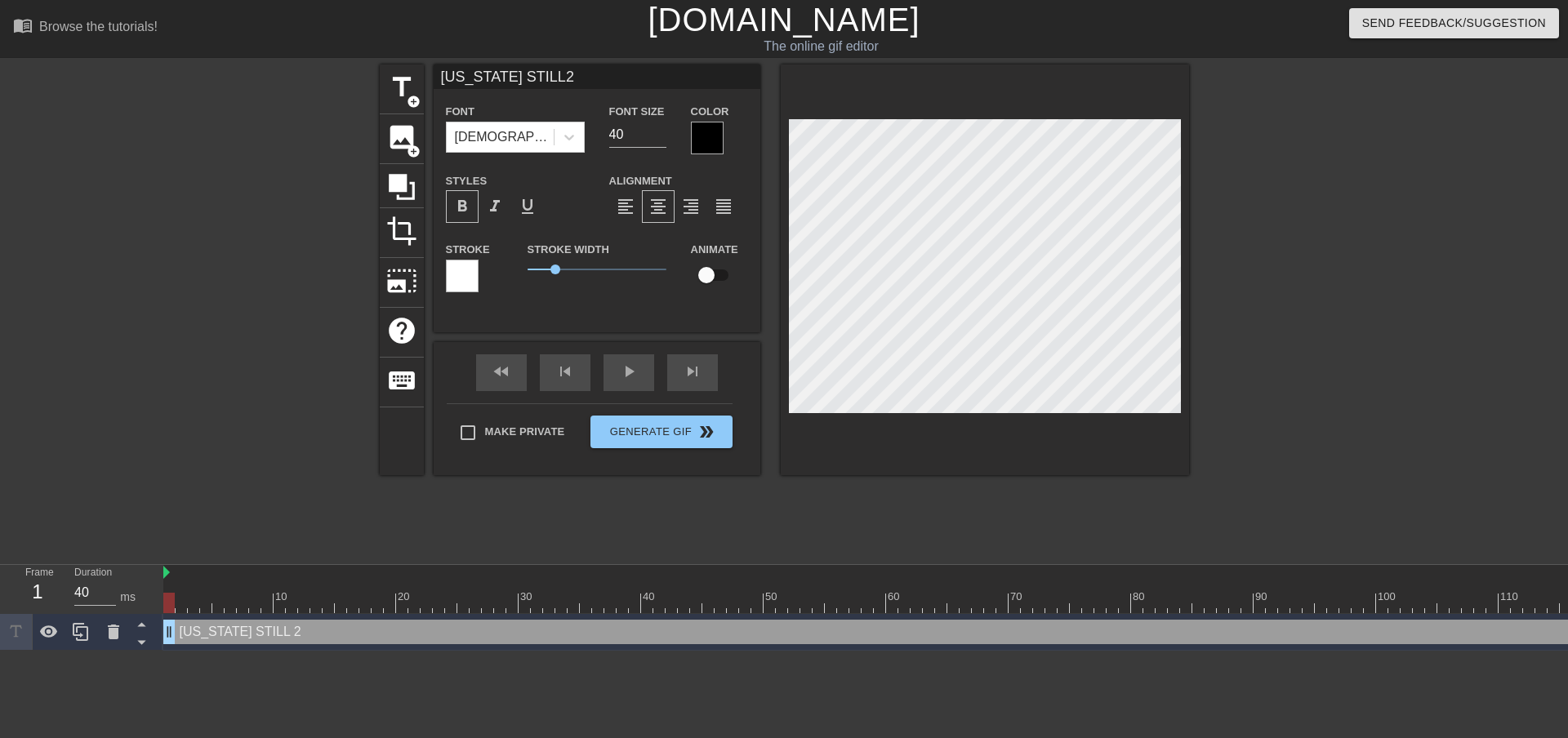
type input "[US_STATE] STILL"
type textarea "[US_STATE] STILL"
type input "[US_STATE] STILL2"
type textarea "[US_STATE] STILL 2"
type input "[US_STATE] STILL20"
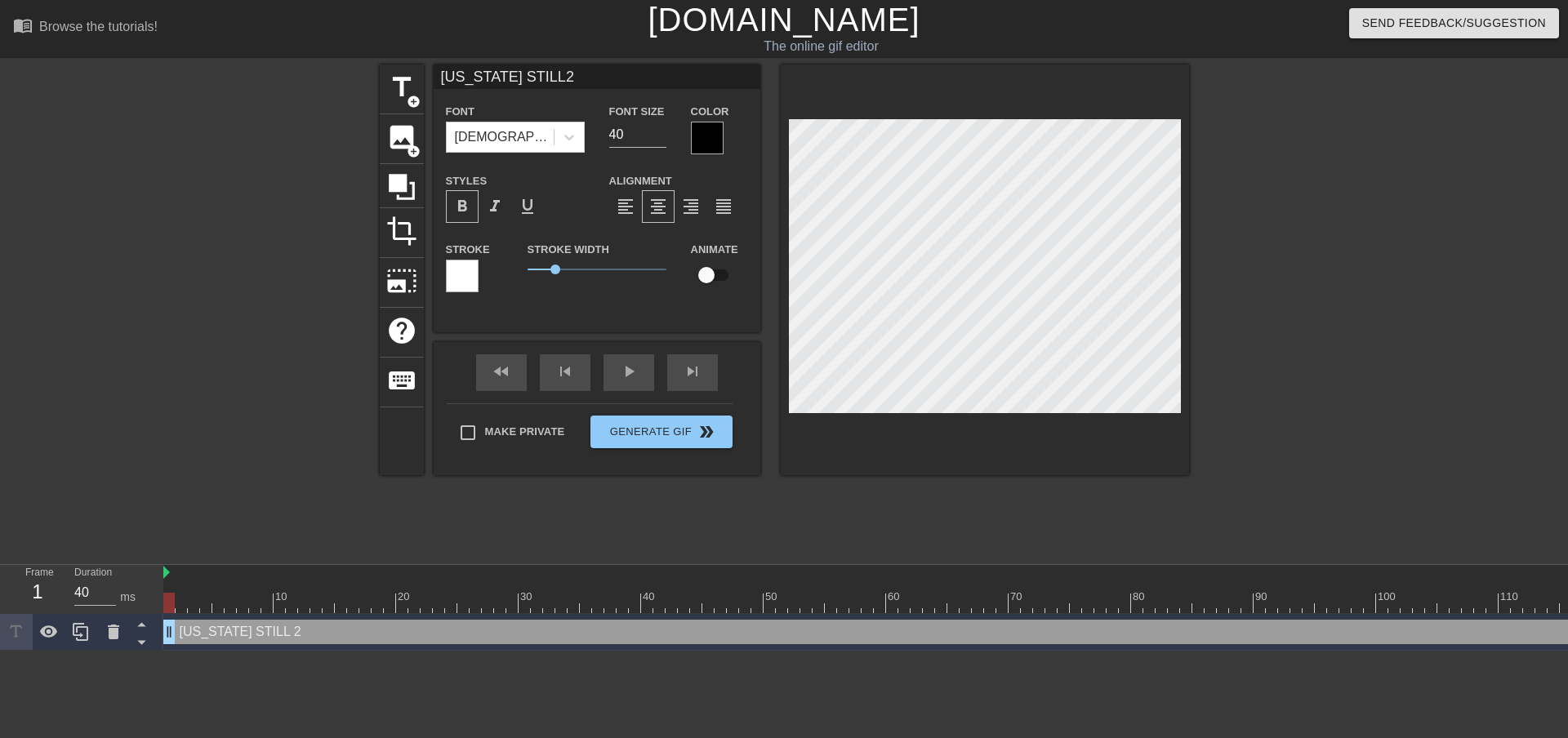
type textarea "[US_STATE] STILL 20"
type input "[US_STATE] STILL202"
type textarea "[US_STATE] STILL 202"
type input "[US_STATE] STILL2023"
type textarea "[US_STATE] STILL 2023"
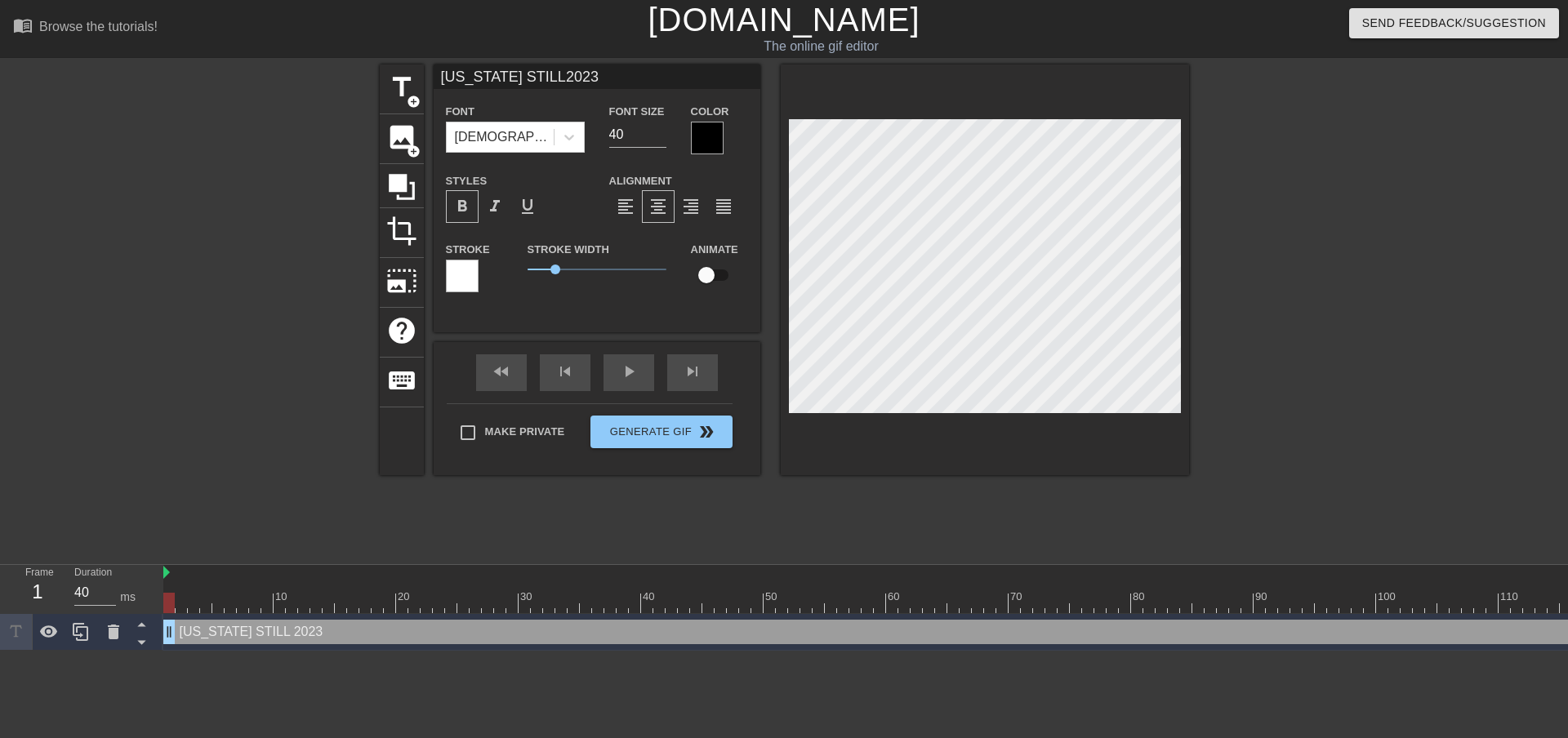
scroll to position [3, 3]
type input "[US_STATE] STILL2023"
type textarea "[US_STATE] STILL 2023"
type input "[US_STATE] STILL2023"
type textarea "[US_STATE] STILL 2023"
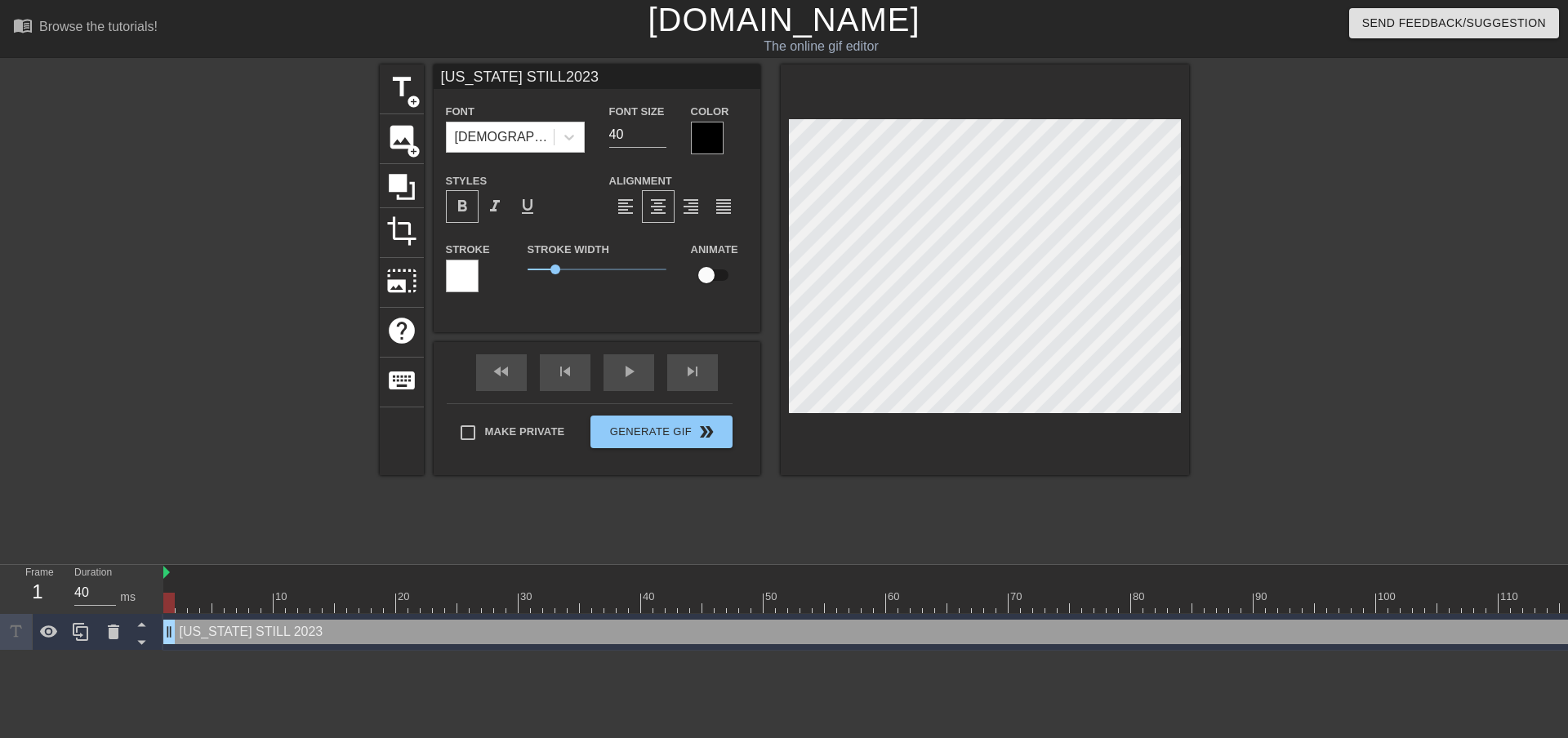
type input "[US_STATE] STILL202"
type textarea "[US_STATE] STILL 202"
type input "[US_STATE] STILL20"
type textarea "[US_STATE] STILL 20"
type input "[US_STATE] STILL2"
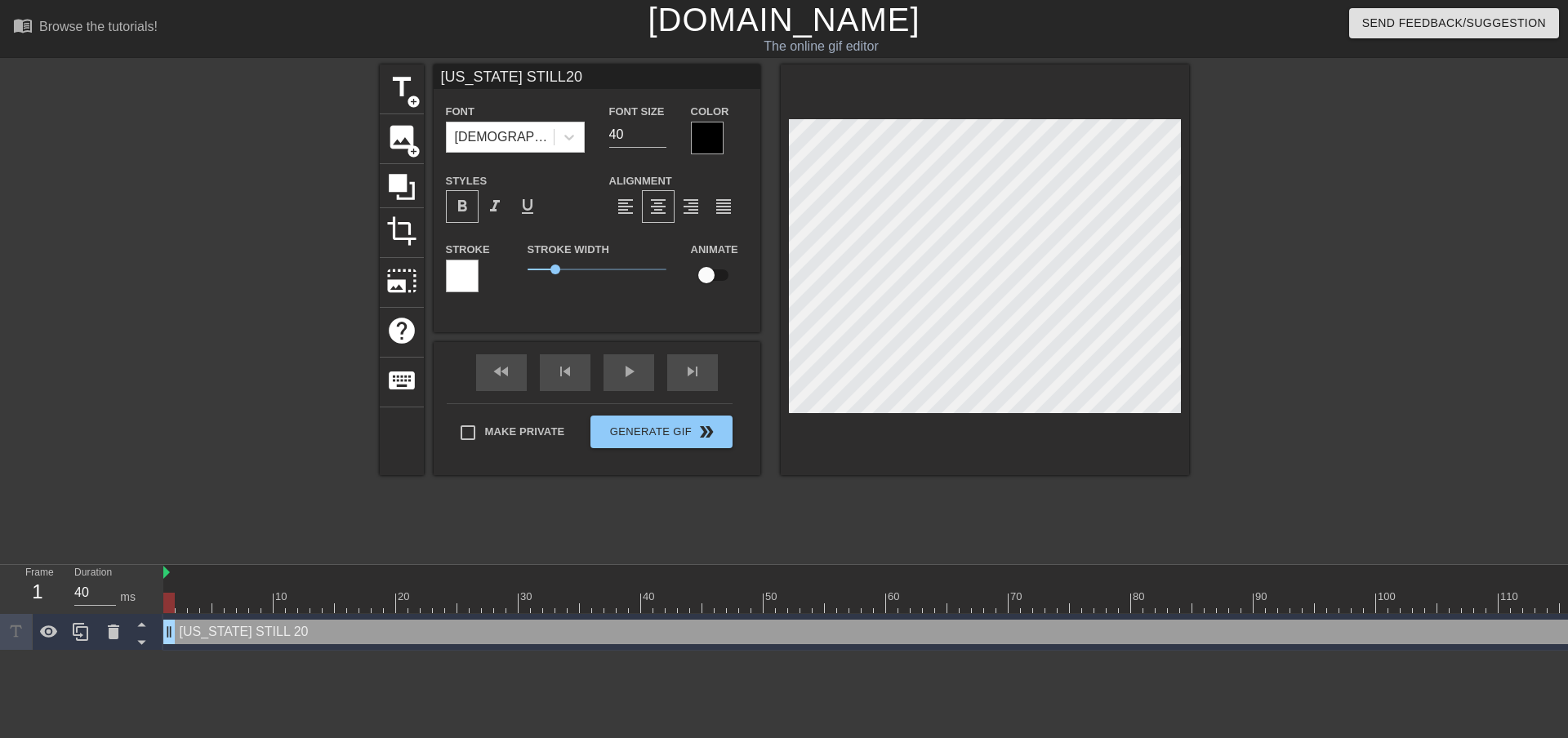
type textarea "[US_STATE] STILL 2"
type input "[US_STATE] STILL"
type textarea "[US_STATE] STILL"
type input "[US_STATE] STIL"
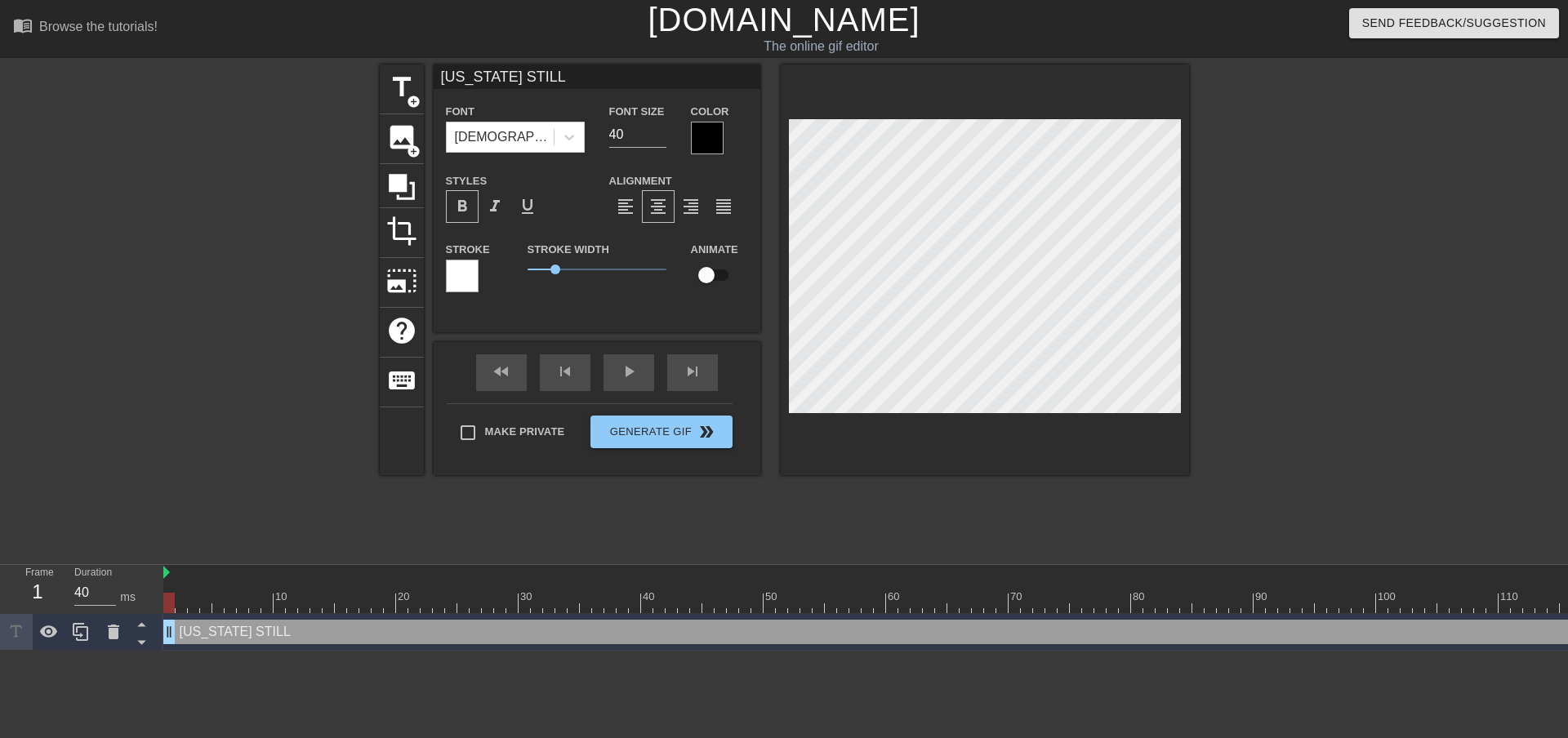
type textarea "[US_STATE] STIL"
type input "[US_STATE] STI"
type textarea "[US_STATE] STI"
type input "[US_STATE] ST"
type textarea "[US_STATE] ST"
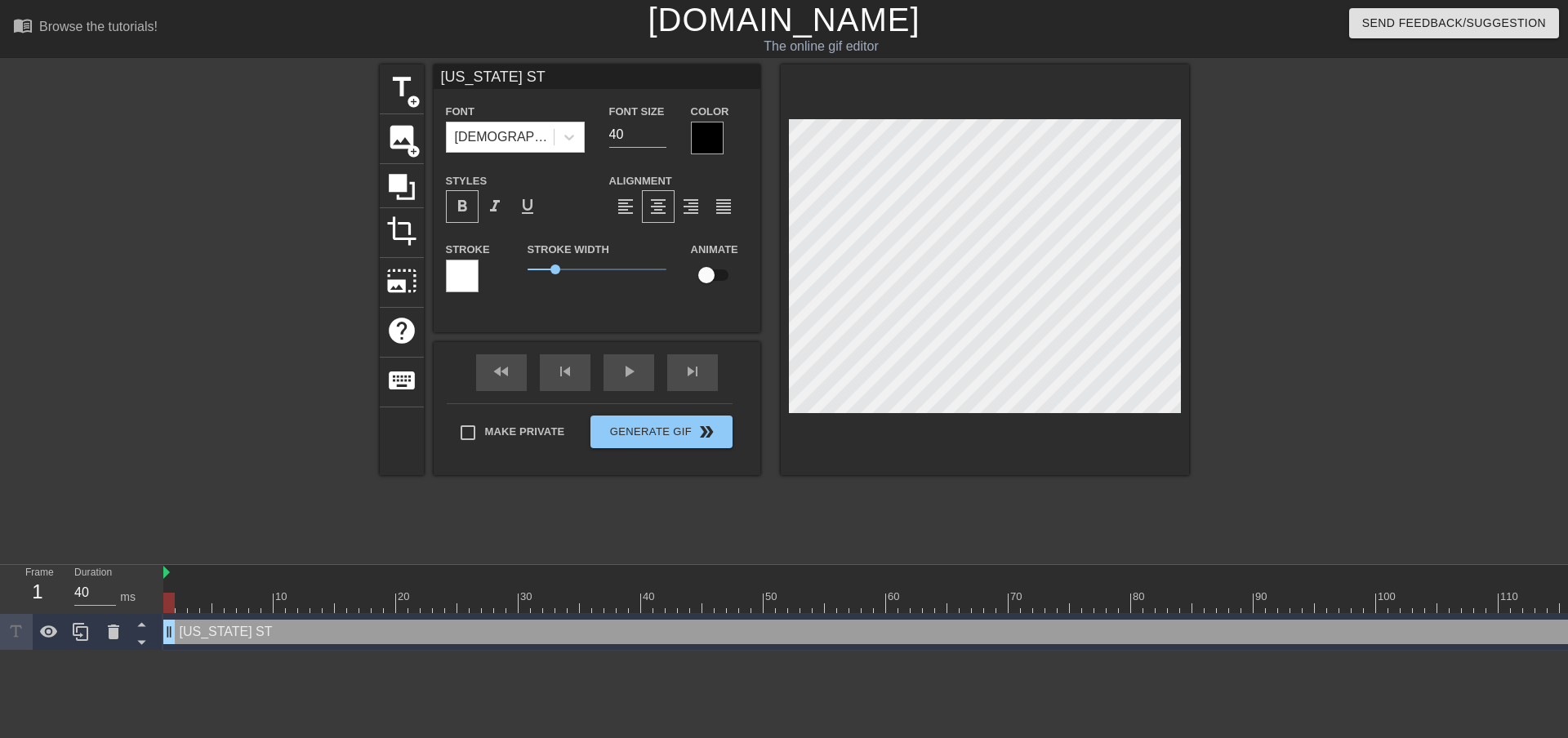
type input "[US_STATE] S"
type textarea "[US_STATE] S"
type input "[US_STATE]"
type textarea "[US_STATE]"
type input "[US_STATE]"
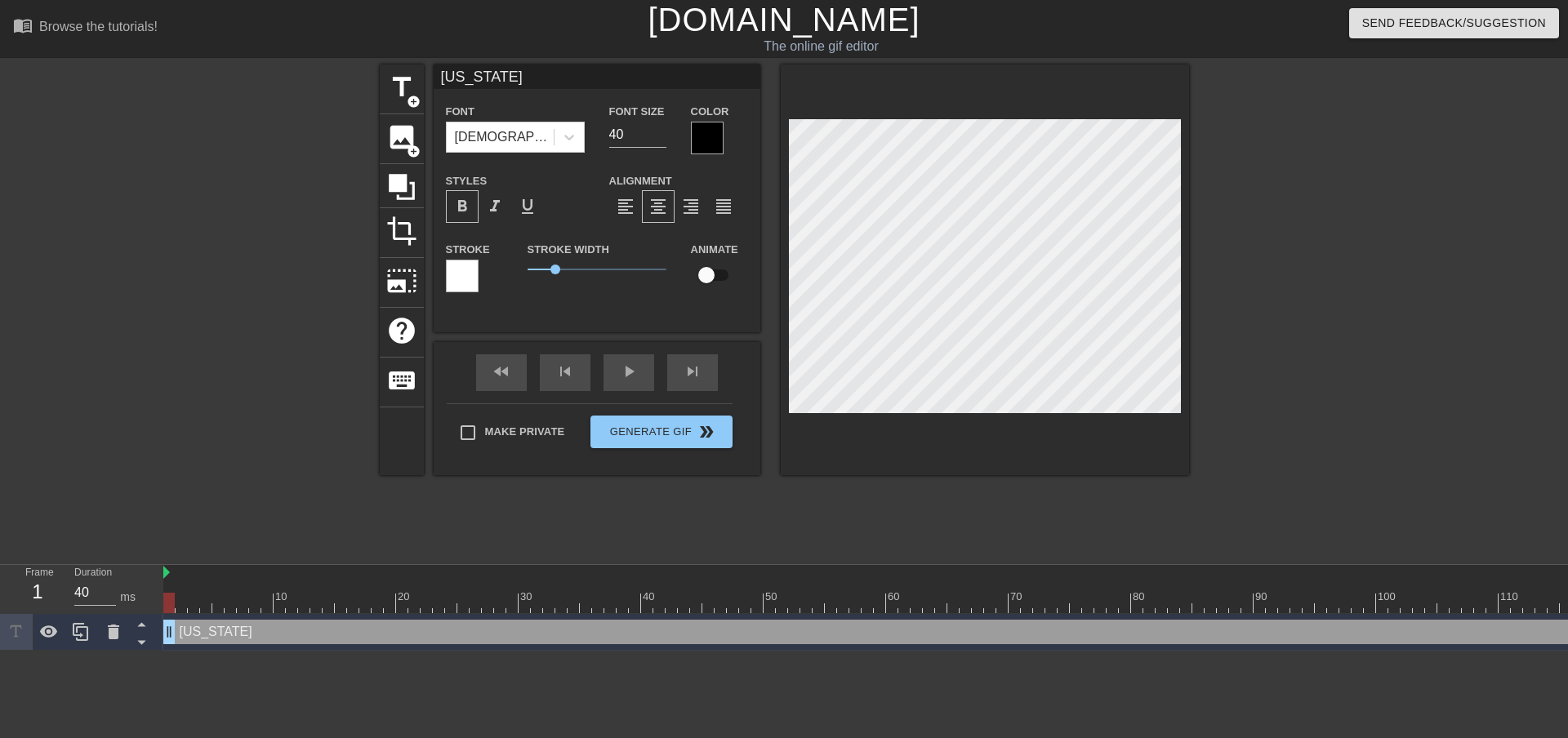
type textarea "[US_STATE]"
type input "NMICHIGAN"
type textarea "NMICHIGAN"
type input "NOMICHIGAN"
type textarea "NOMICHIGAN"
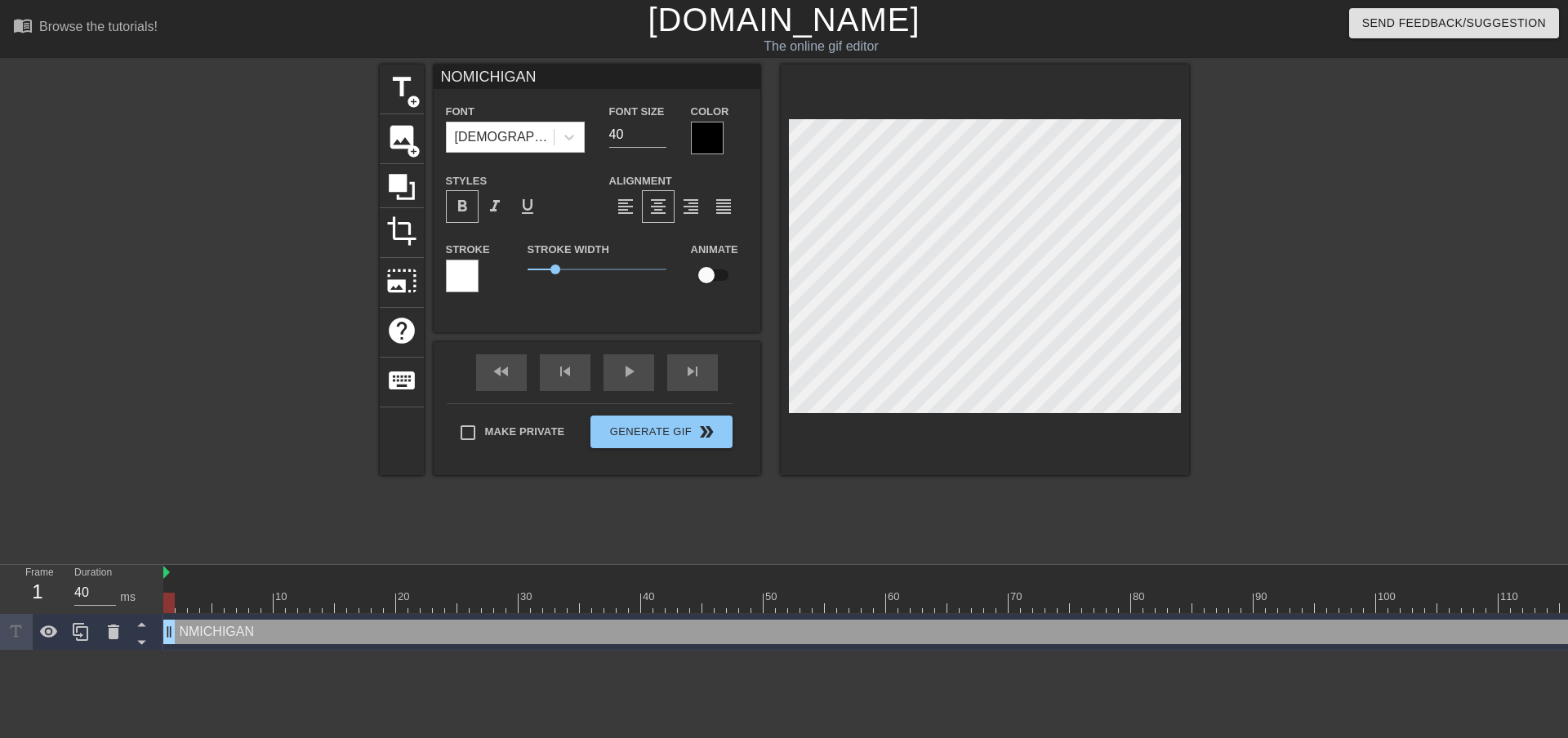
type input "NO [US_STATE]"
type textarea "NO [US_STATE]"
type input "NO HMICHIGAN"
type textarea "NO HMICHIGAN"
type input "NO HAMICHIGAN"
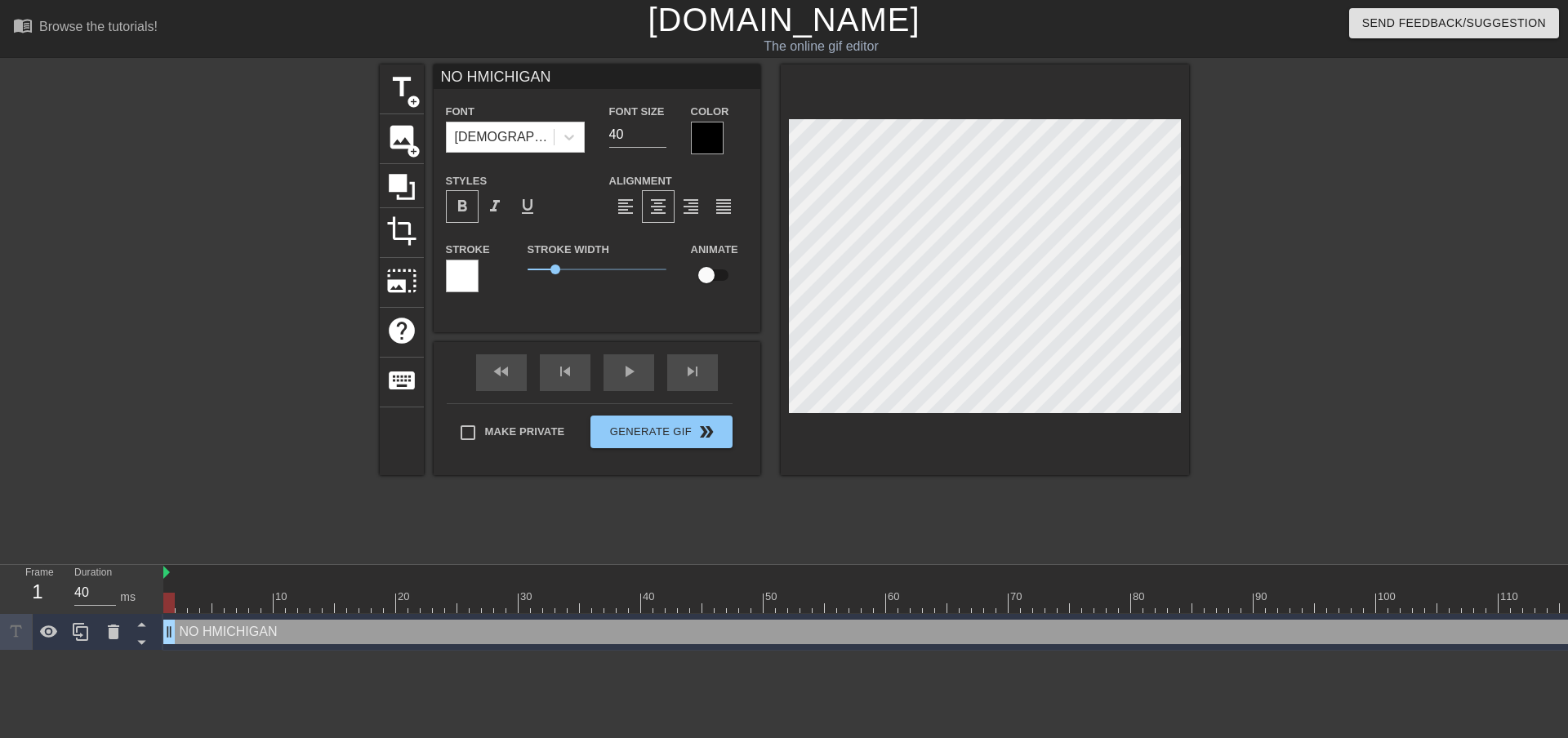
type textarea "NO HAMICHIGAN"
type input "NO HAMMICHIGAN"
type textarea "NO HAMMICHIGAN"
type input "NO HAMMMICHIGAN"
type textarea "NO HAMMMICHIGAN"
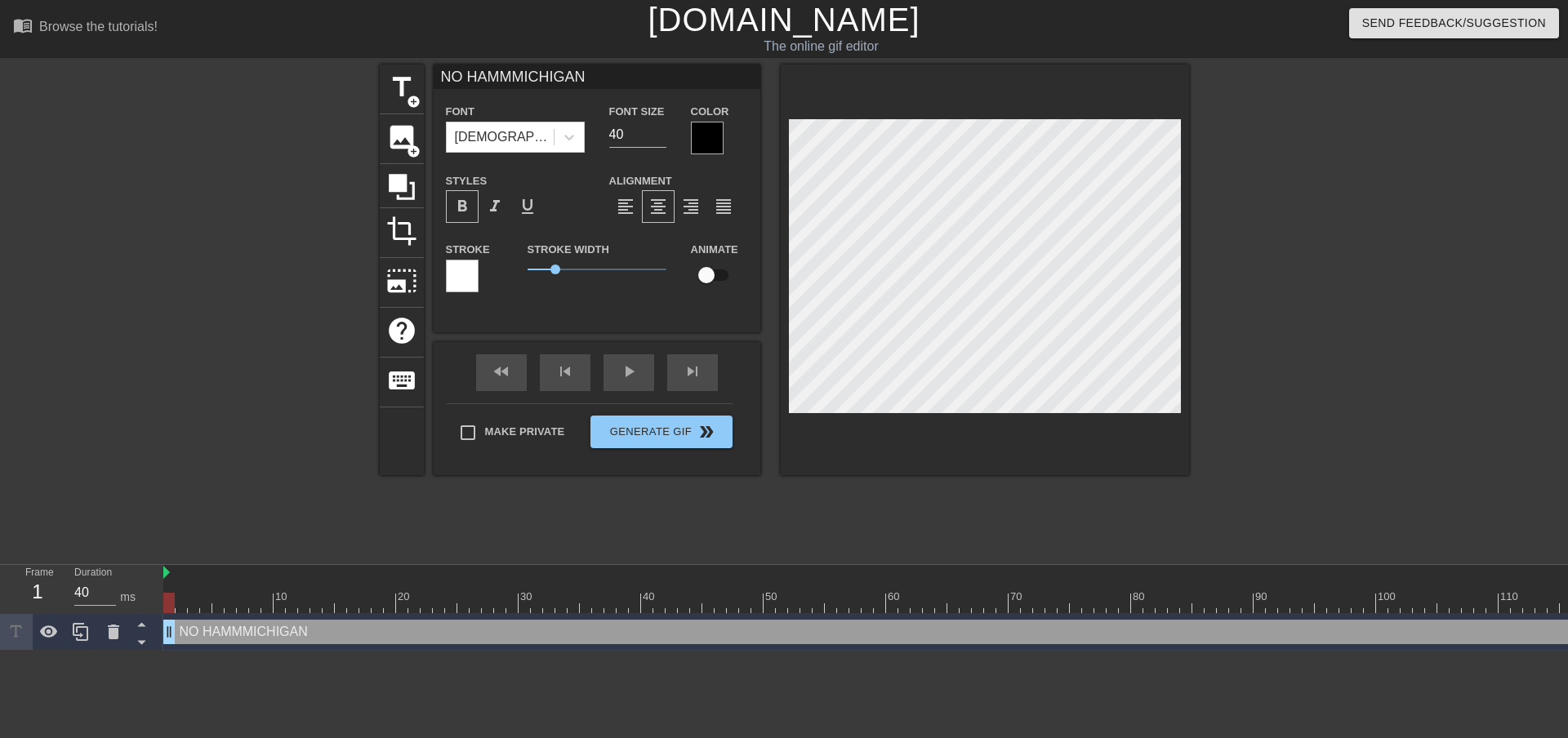
type input "NO HAMMEMICHIGAN"
type textarea "NO HAMMEMICHIGAN"
type input "NO HAMMERMICHIGAN"
type textarea "NO HAMMERMICHIGAN"
type input "NO [GEOGRAPHIC_DATA][US_STATE]"
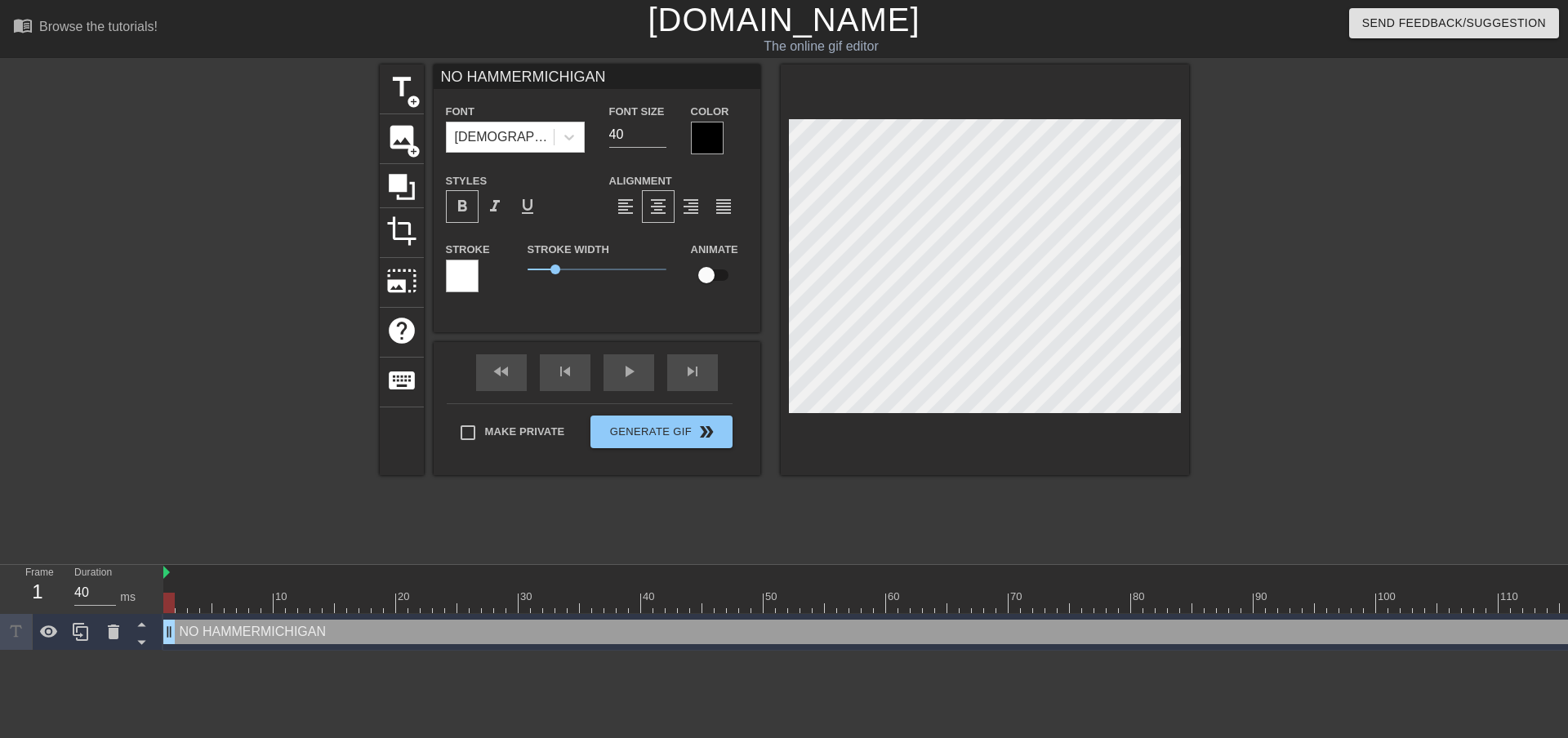
type textarea "NO [GEOGRAPHIC_DATA][US_STATE]"
type input "NO HAMMER FMICHIGAN"
type textarea "NO HAMMER FMICHIGAN"
type input "NO HAMMER FOMICHIGAN"
type textarea "NO HAMMER FOMICHIGAN"
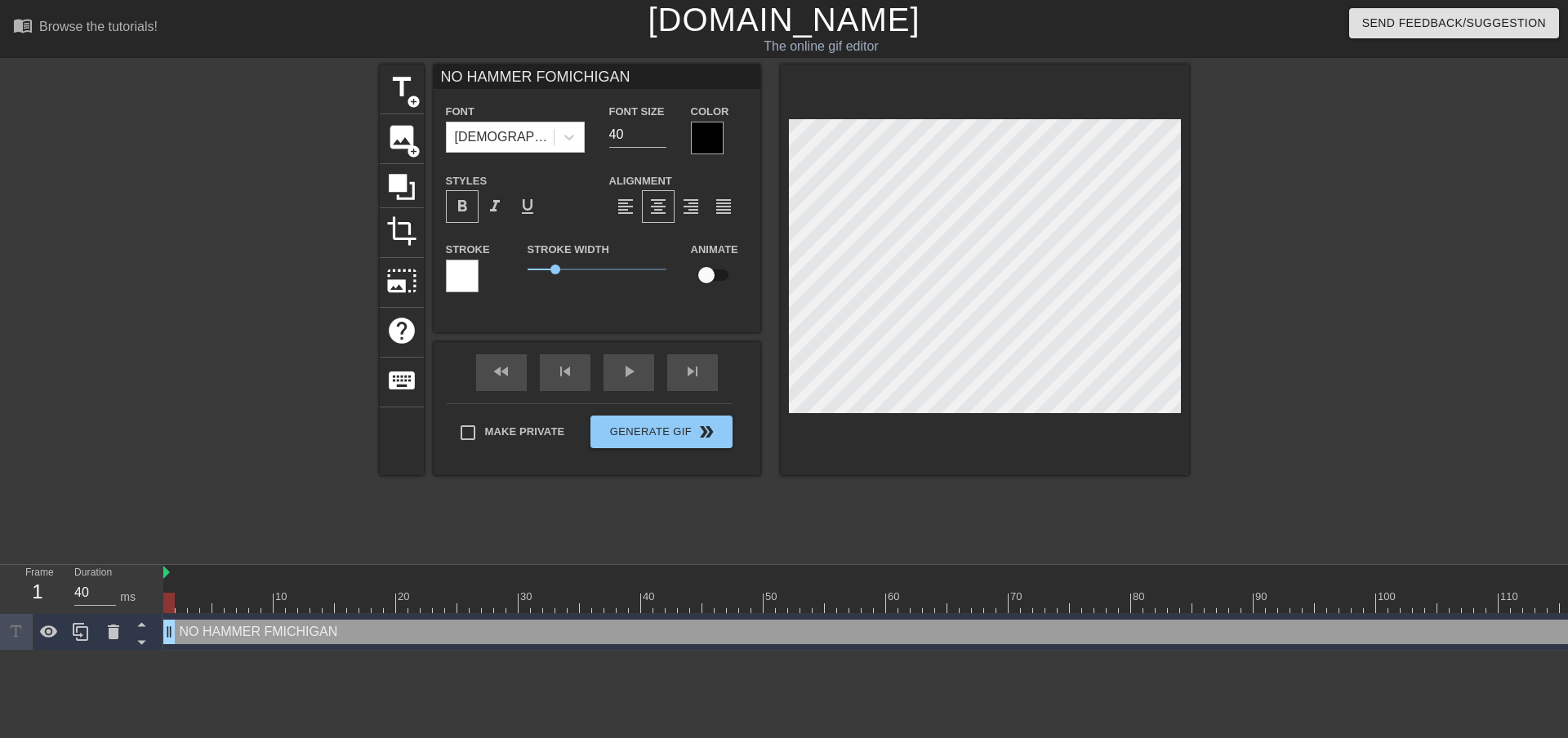
type input "NO HAMMER FORMICHIGAN"
type textarea "NO HAMMER FORMICHIGAN"
type input "NO HAMMER FORMICHIGAN"
type textarea "NO HAMMER FOR [US_STATE]"
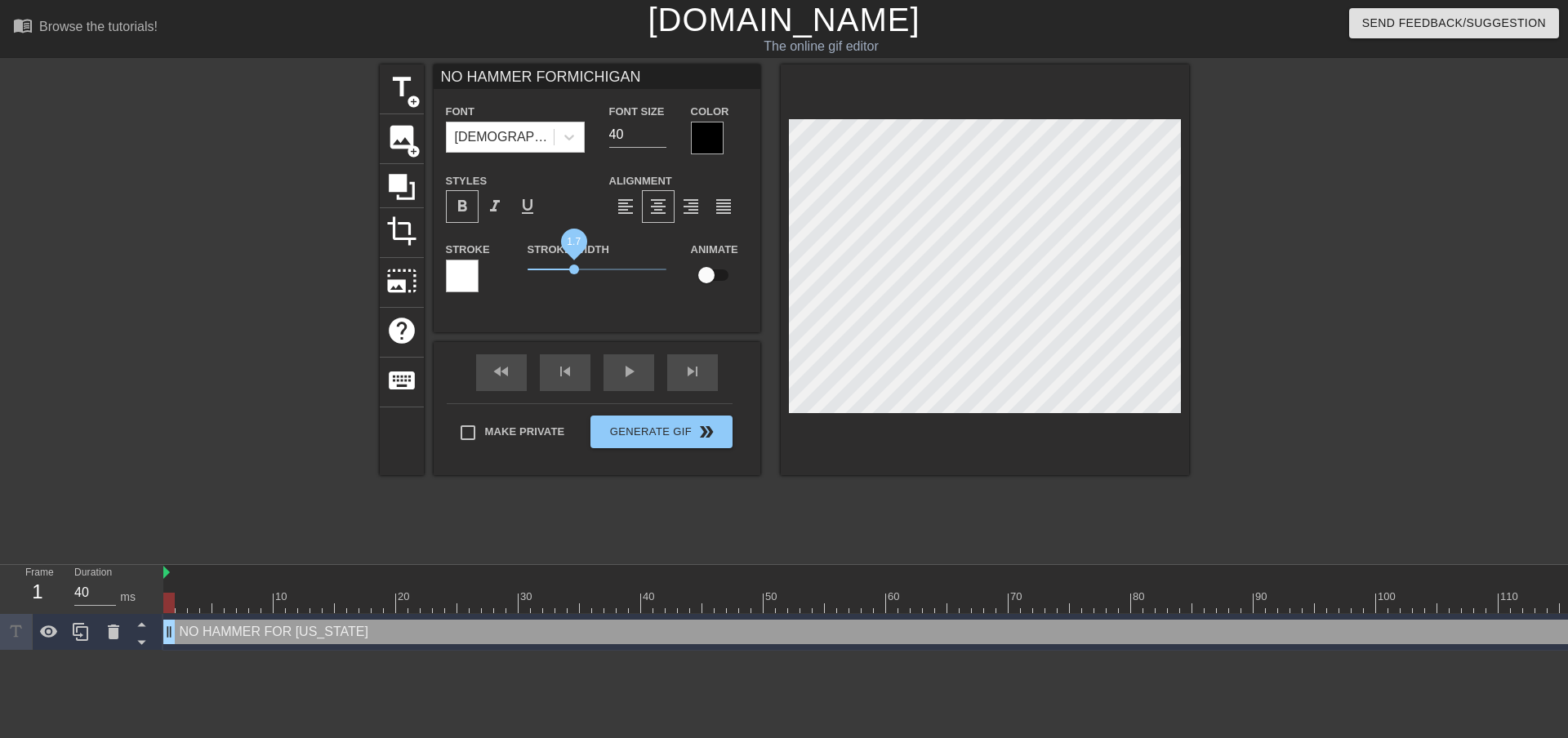
drag, startPoint x: 556, startPoint y: 269, endPoint x: 574, endPoint y: 280, distance: 21.1
click at [574, 280] on div "Stroke Width 1.7" at bounding box center [597, 273] width 163 height 68
click at [470, 289] on div at bounding box center [462, 275] width 33 height 33
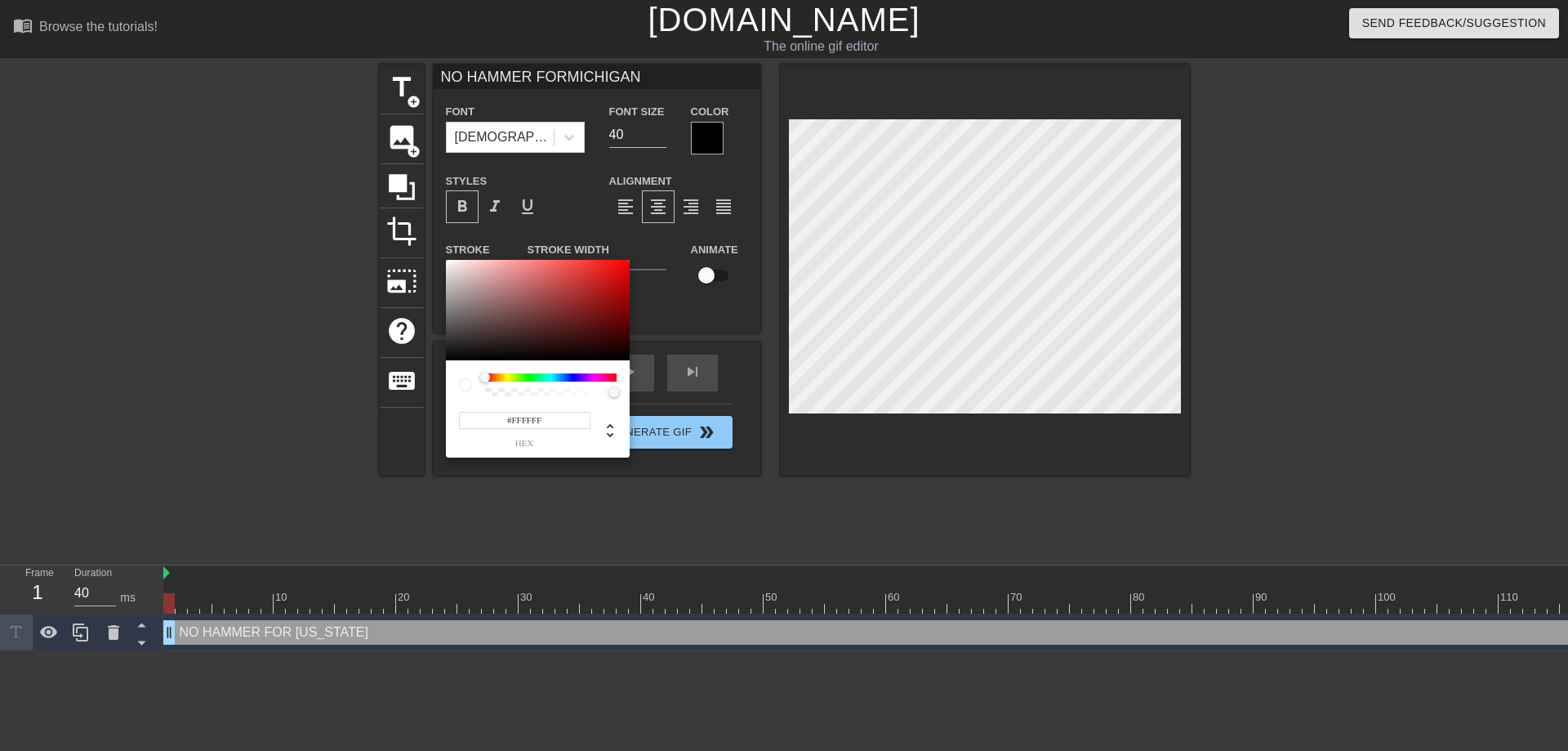
type input "NO HAMMER FORMICHIGAN"
type input "#171111"
type input "NO HAMMER FORMICHIGAN"
type input "#150D0D"
type input "NO HAMMER FORMICHIGAN"
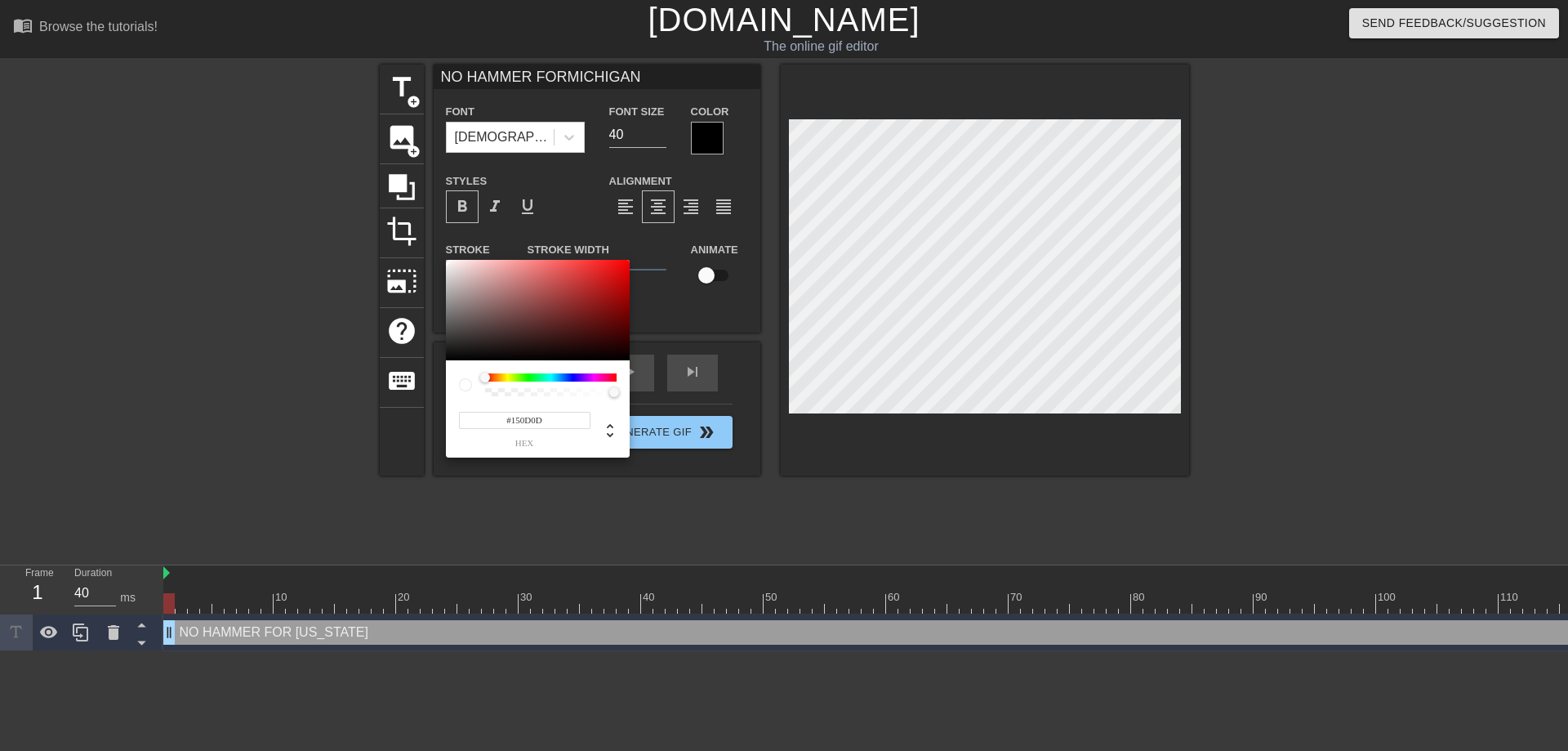
type input "#110606"
type input "NO HAMMER FORMICHIGAN"
type input "#130404"
type input "NO HAMMER FORMICHIGAN"
type input "#150303"
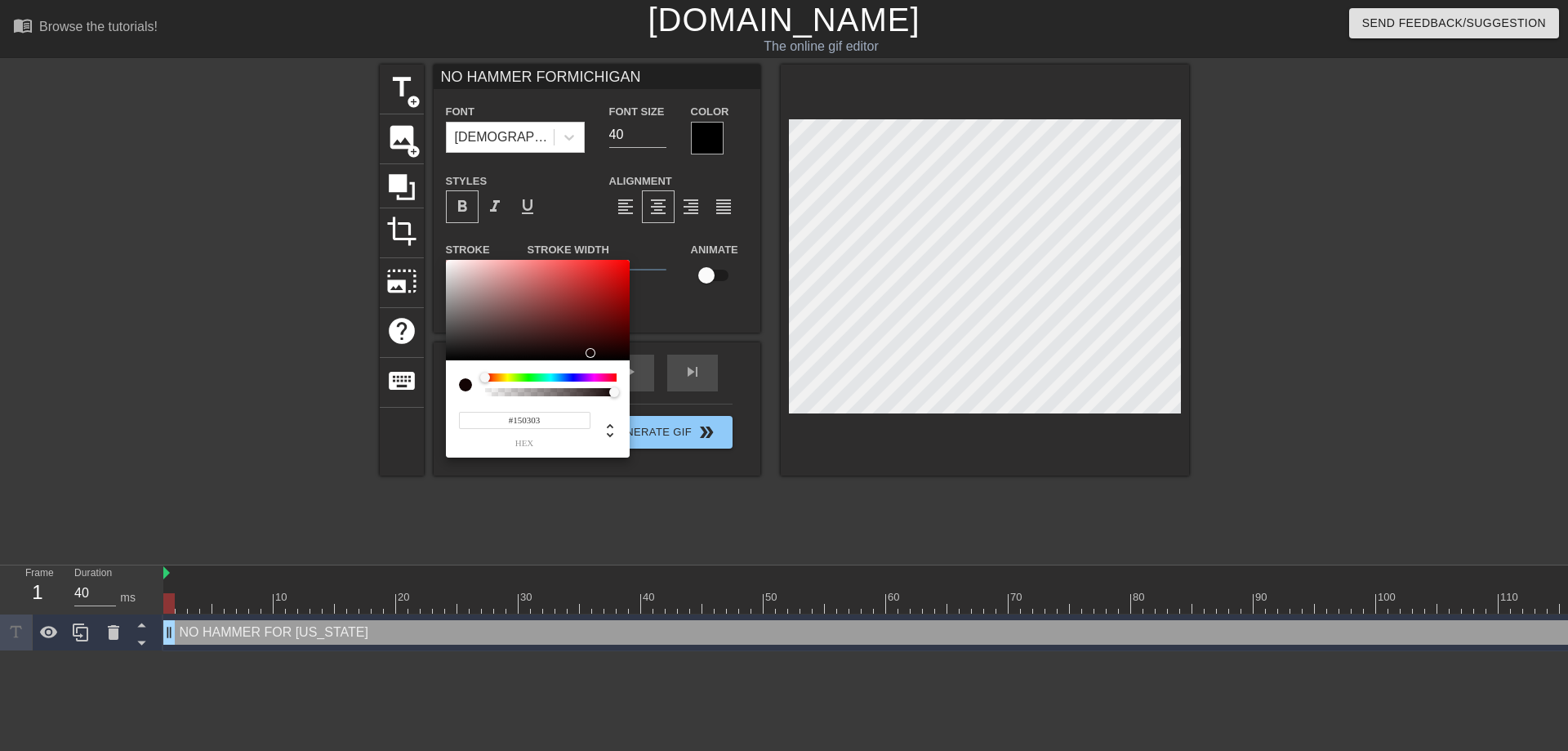
type input "NO HAMMER FORMICHIGAN"
type input "#170202"
type input "NO HAMMER FORMICHIGAN"
type input "#170101"
type input "NO HAMMER FORMICHIGAN"
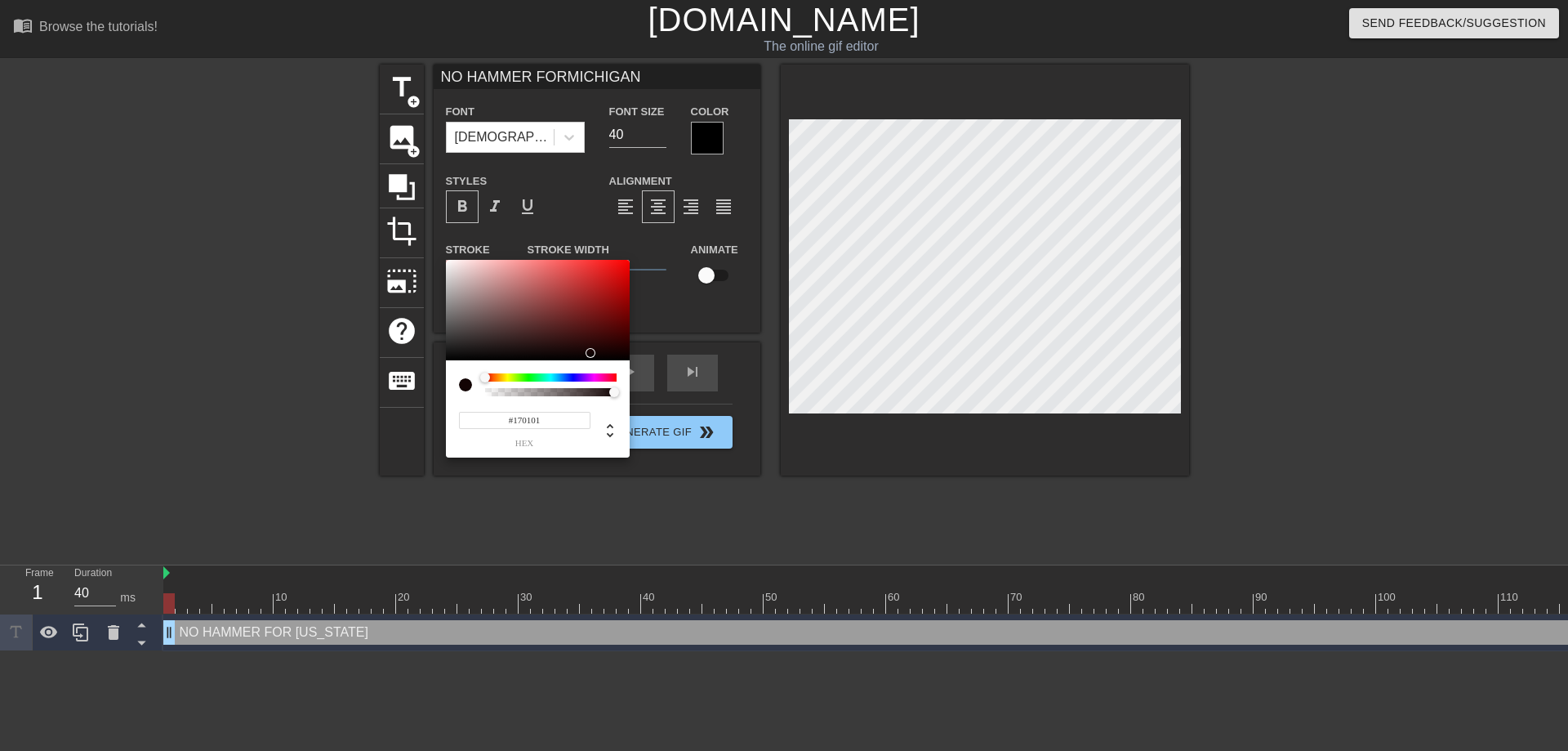
type input "#130101"
type input "NO HAMMER FORMICHIGAN"
type input "#110000"
type input "NO HAMMER FORMICHIGAN"
type input "#0D0000"
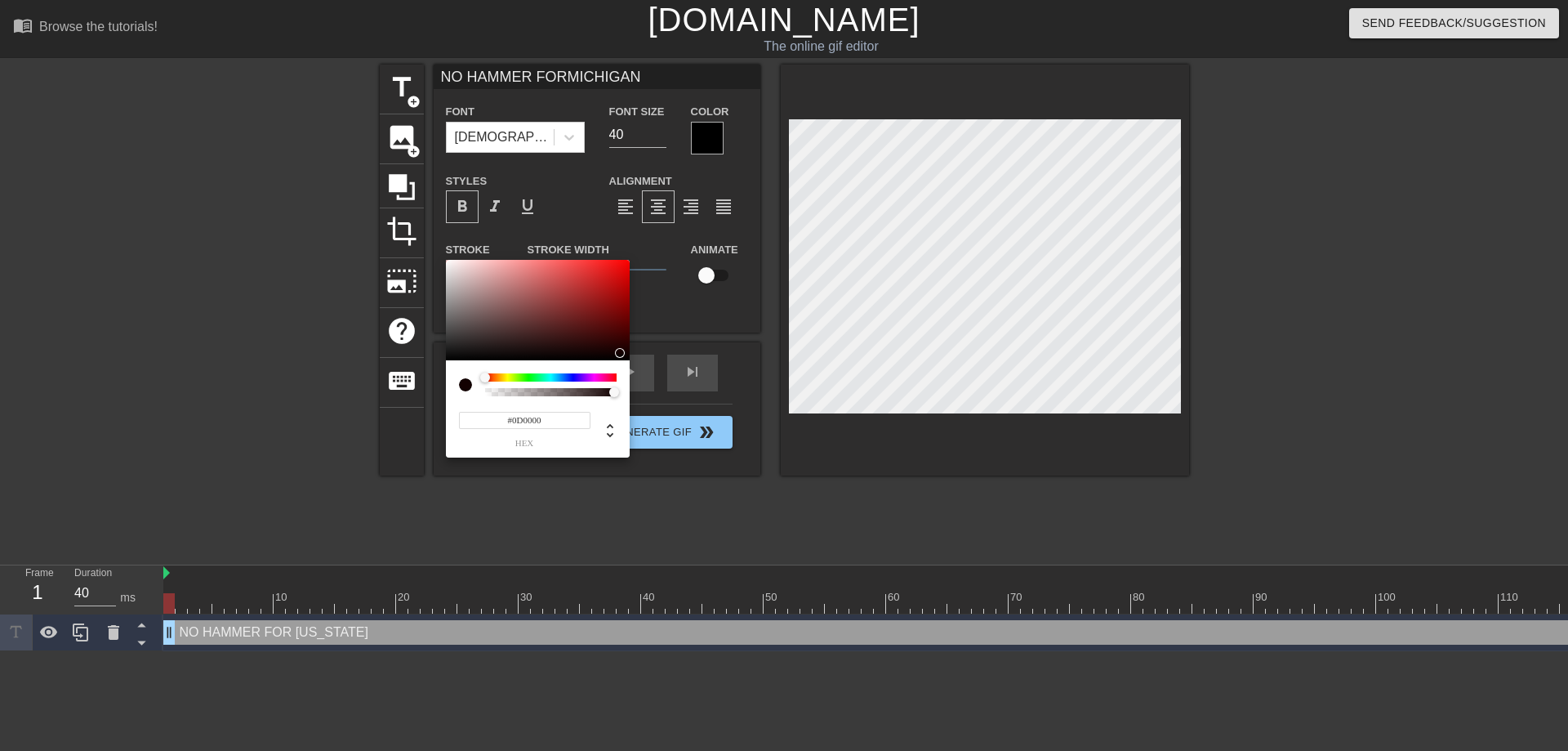
type input "NO HAMMER FORMICHIGAN"
type input "#000000"
type input "NO HAMMER FORMICHIGAN"
drag, startPoint x: 492, startPoint y: 351, endPoint x: 643, endPoint y: 395, distance: 157.3
click at [643, 395] on div "#000000 hex" at bounding box center [784, 376] width 1568 height 751
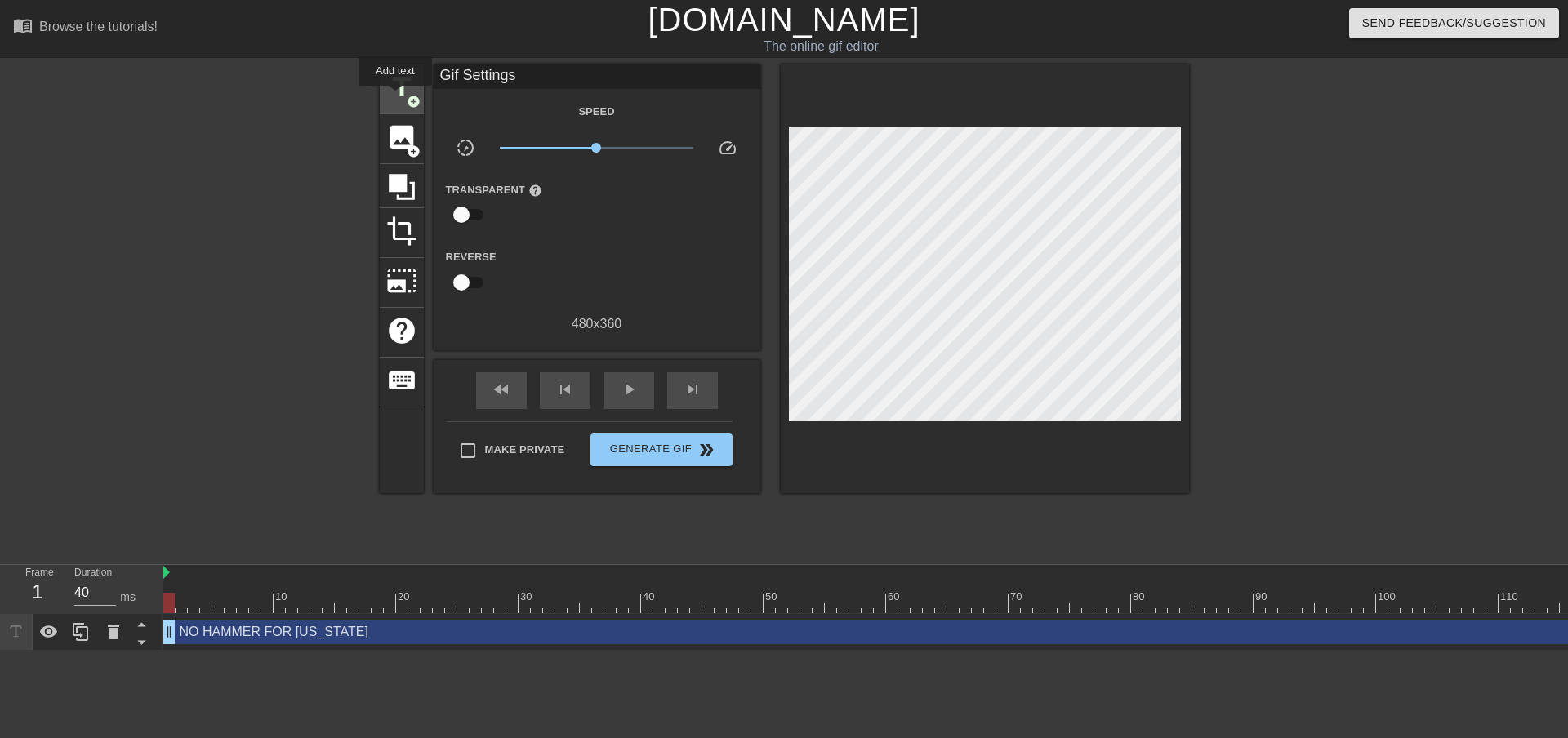
click at [396, 97] on span "title" at bounding box center [401, 87] width 31 height 31
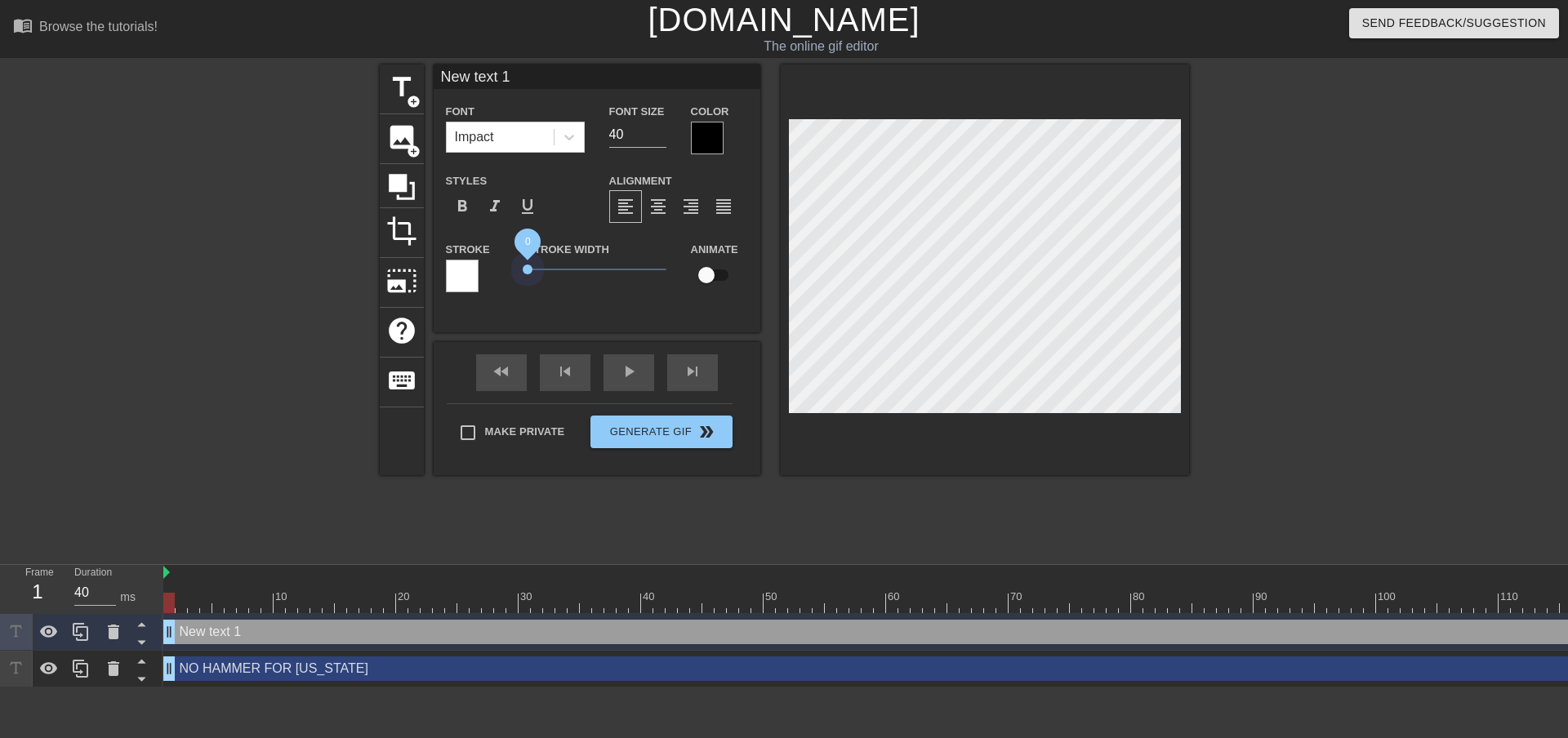
drag, startPoint x: 556, startPoint y: 270, endPoint x: 513, endPoint y: 256, distance: 45.2
click at [513, 256] on div "Stroke Stroke Width 0 Animate" at bounding box center [596, 273] width 327 height 68
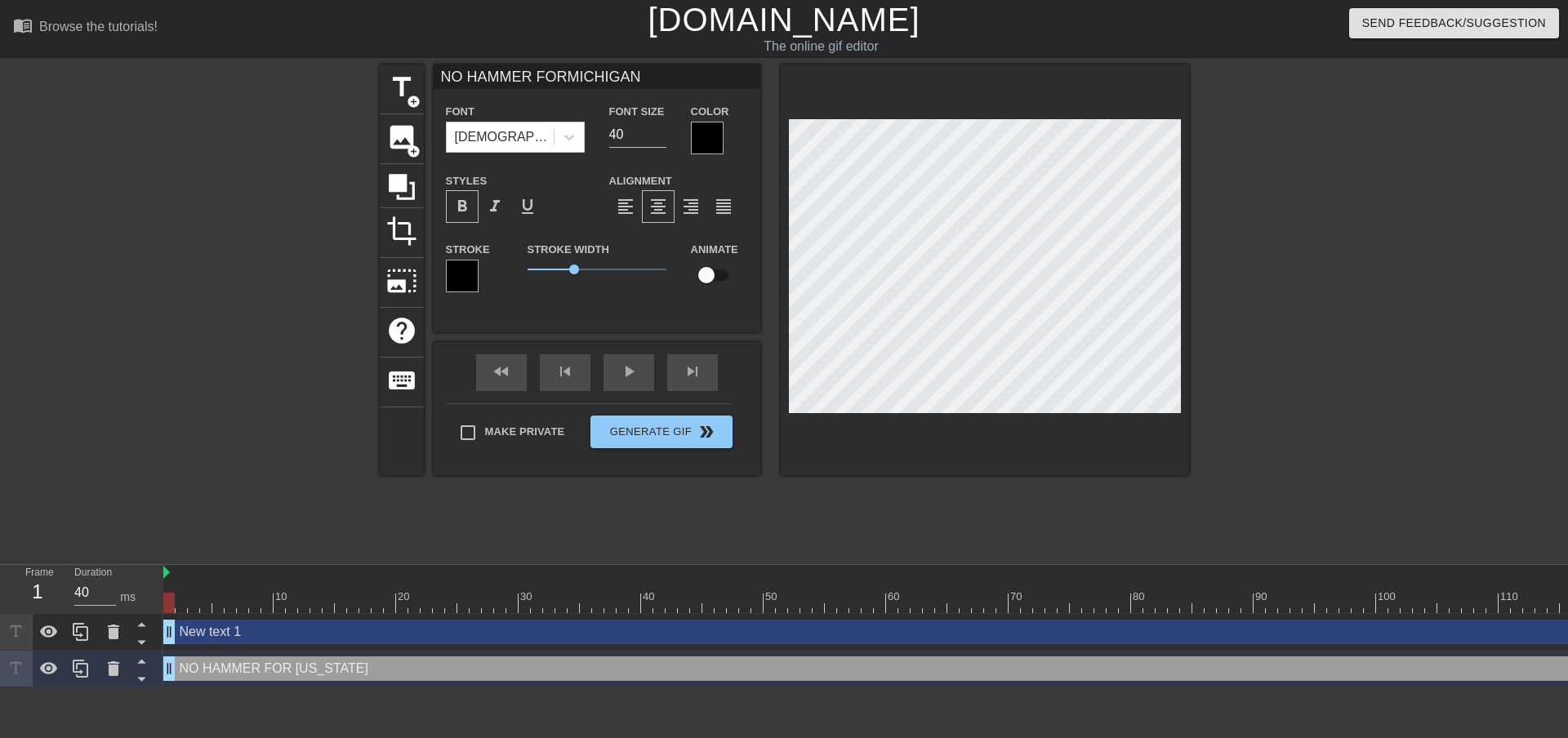
type input "New text 1"
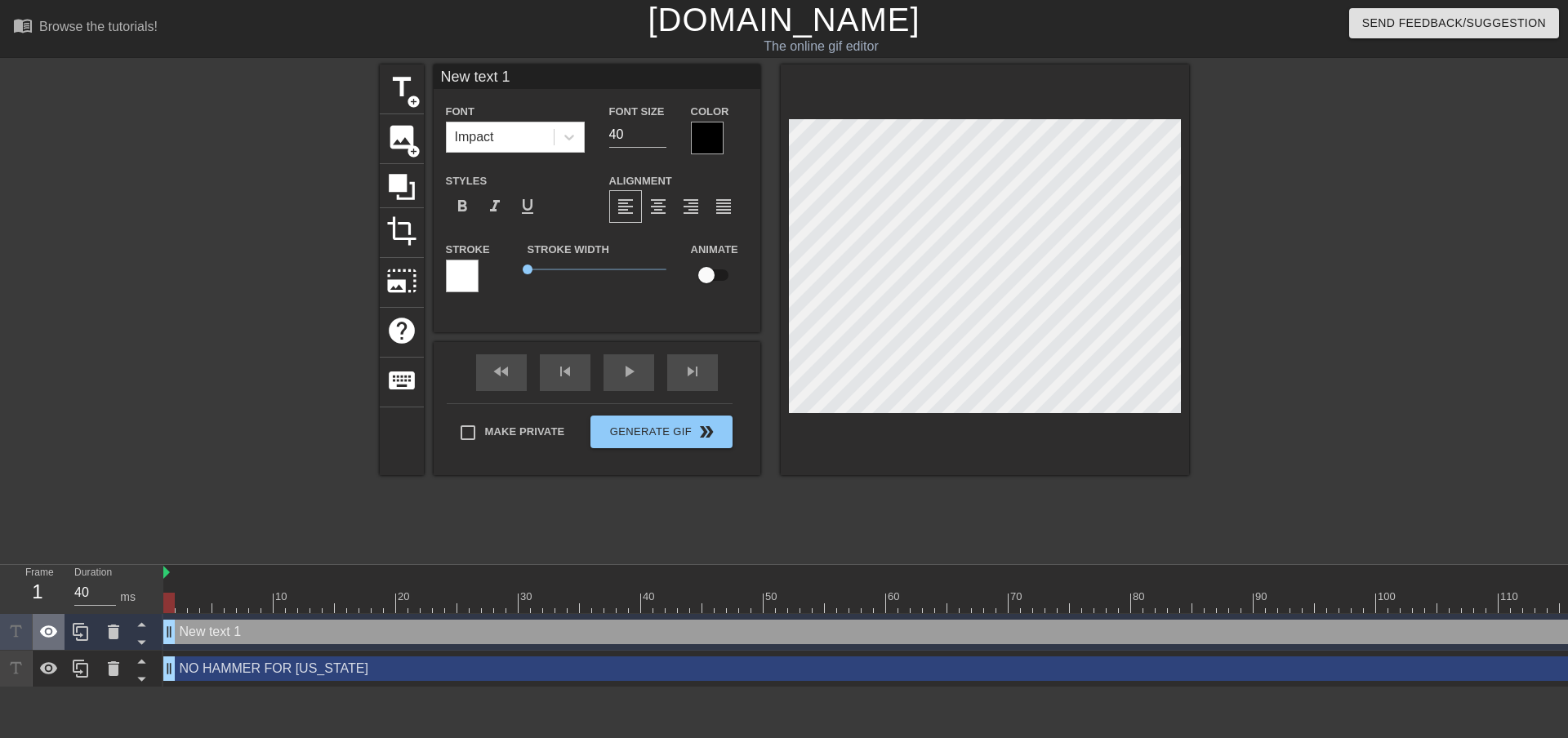
click at [45, 630] on icon at bounding box center [49, 631] width 18 height 13
click at [467, 269] on div at bounding box center [462, 275] width 33 height 33
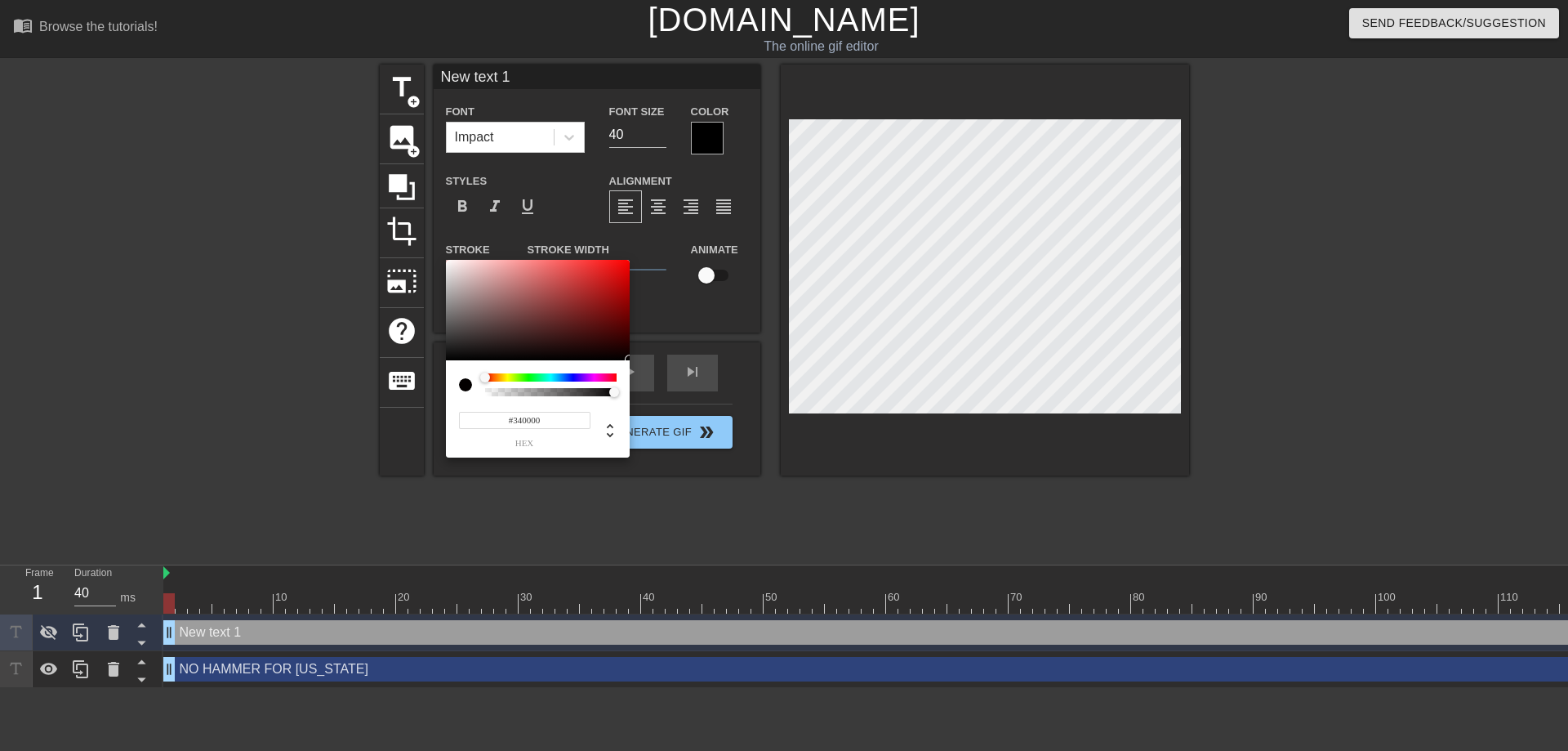
drag, startPoint x: 611, startPoint y: 353, endPoint x: 634, endPoint y: 360, distance: 24.0
click at [634, 360] on div "#340000 hex" at bounding box center [784, 376] width 1568 height 751
type input "#050000"
click at [624, 359] on div at bounding box center [538, 310] width 184 height 102
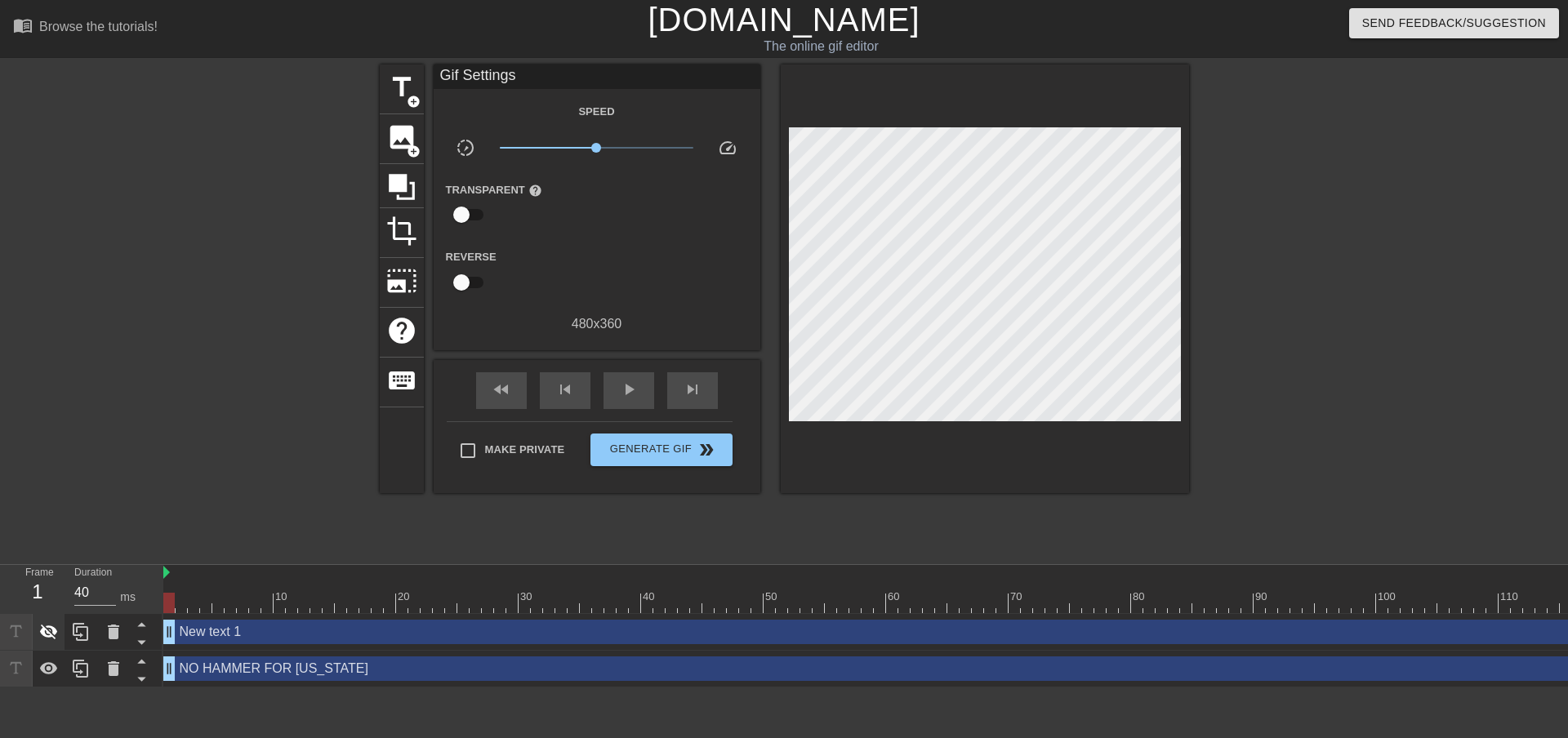
click at [57, 629] on icon at bounding box center [49, 631] width 19 height 19
click at [52, 632] on icon at bounding box center [49, 631] width 19 height 19
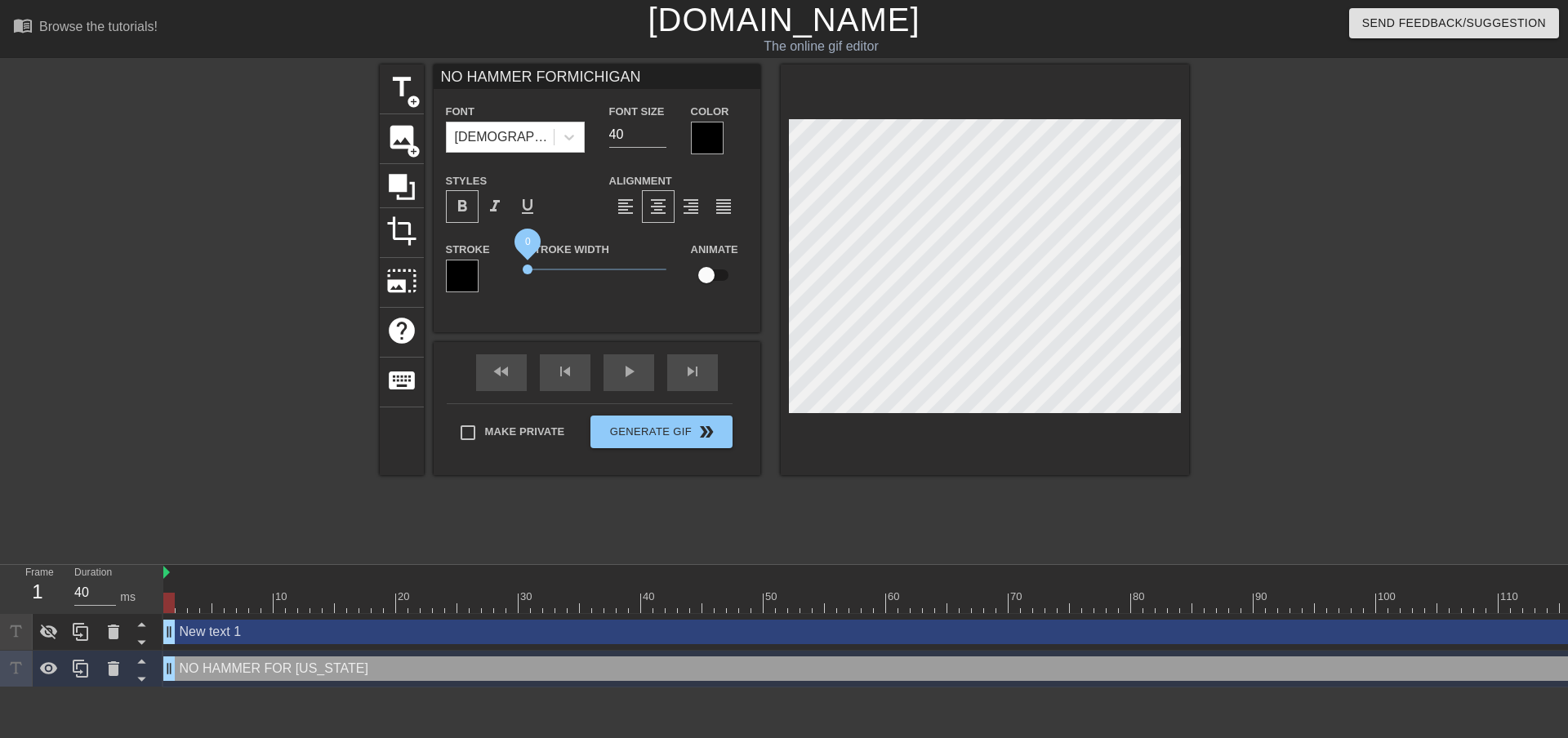
drag, startPoint x: 574, startPoint y: 270, endPoint x: 474, endPoint y: 268, distance: 100.0
click at [474, 268] on div "Stroke Stroke Width 0 Animate" at bounding box center [596, 273] width 327 height 68
click at [570, 133] on icon at bounding box center [569, 137] width 16 height 16
click at [569, 133] on icon at bounding box center [569, 137] width 16 height 16
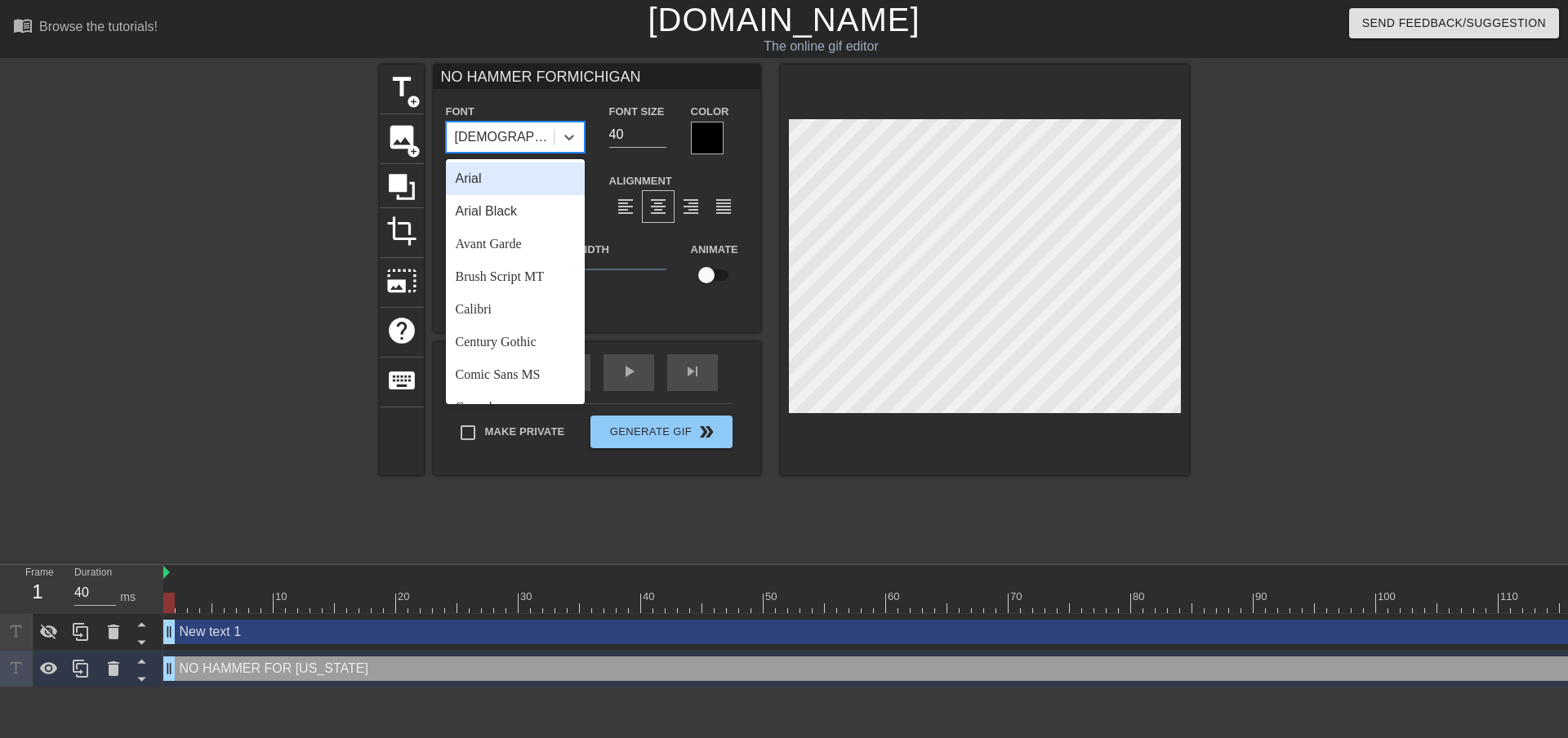
click at [511, 191] on div "Arial" at bounding box center [515, 178] width 139 height 33
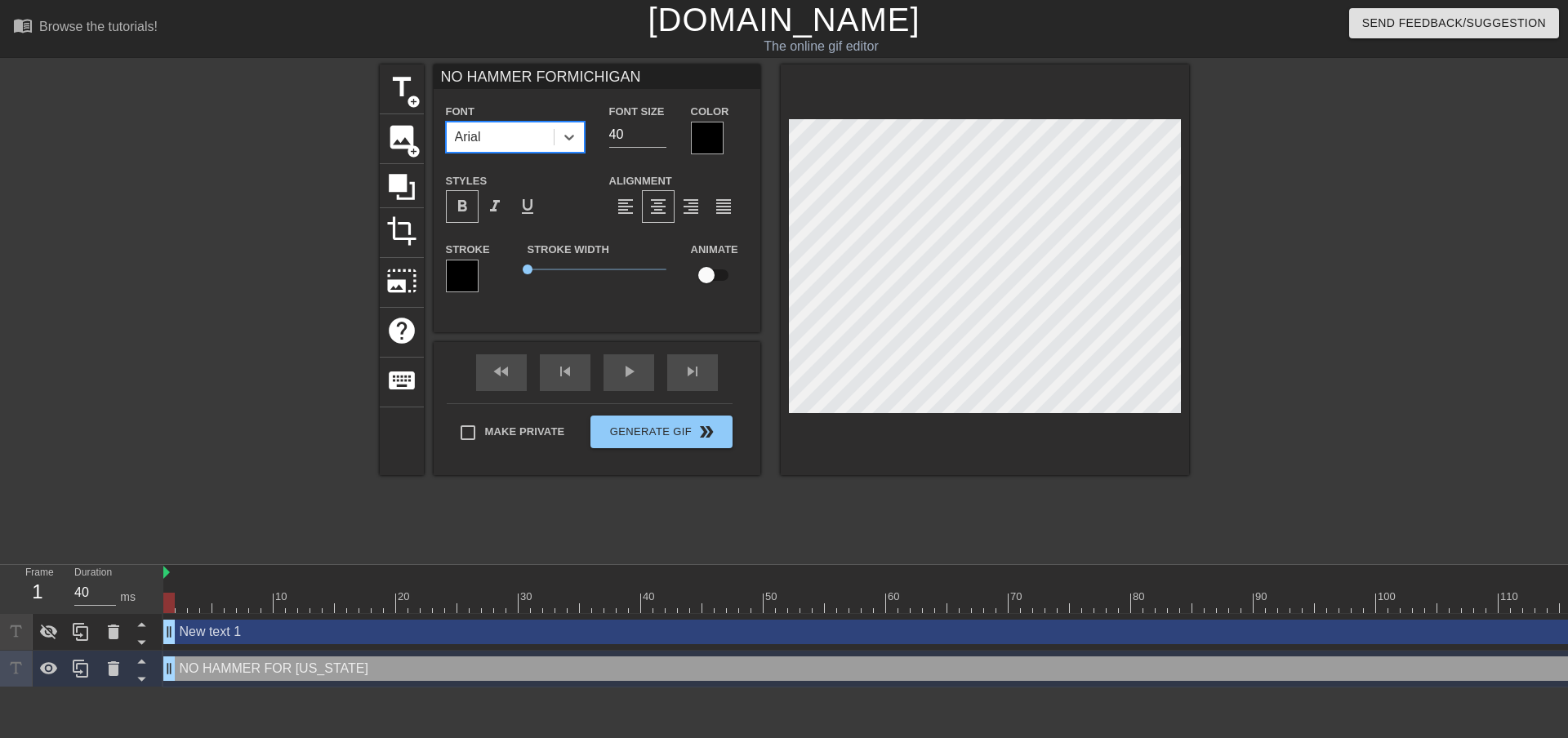
click at [530, 127] on div "Arial" at bounding box center [500, 137] width 107 height 29
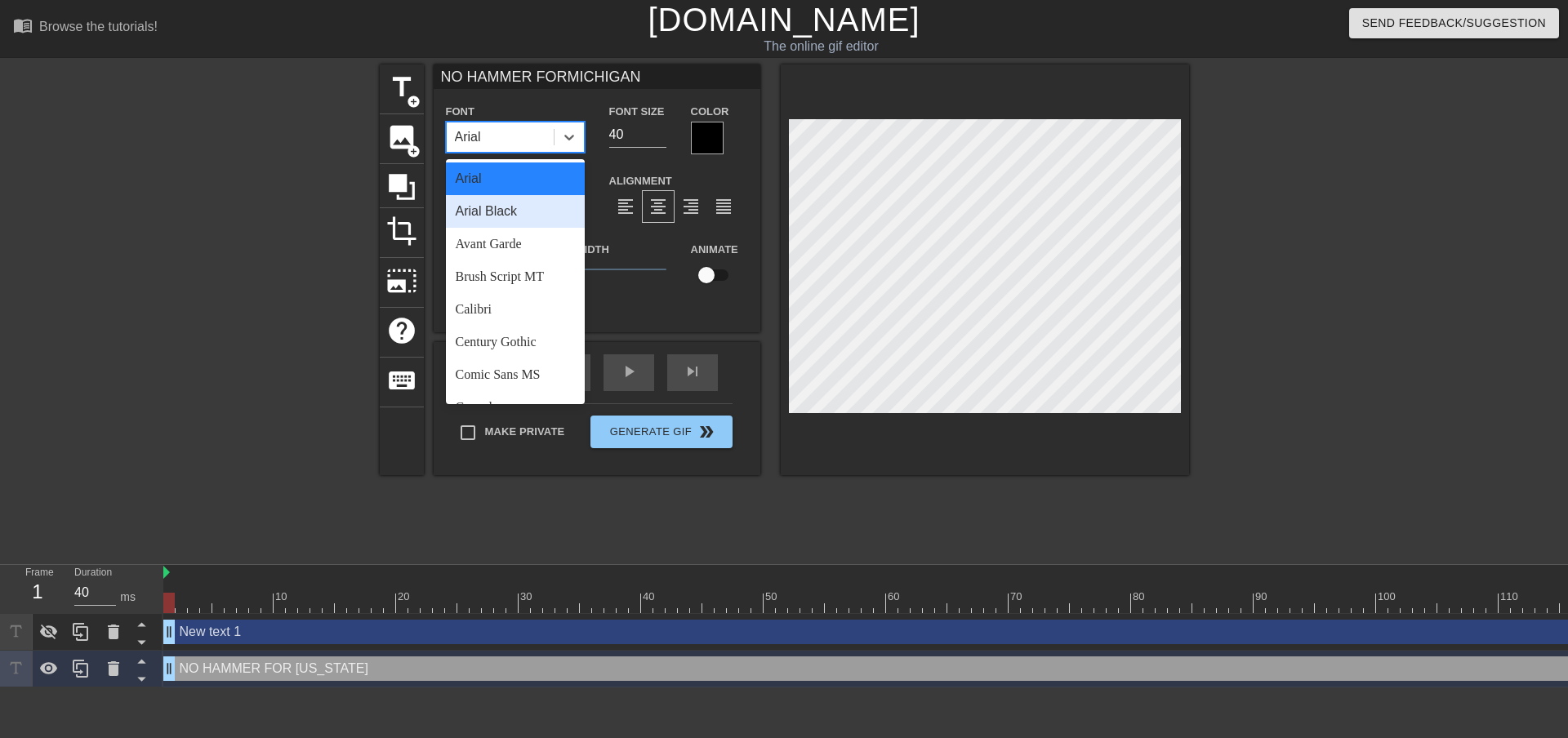
click at [513, 215] on div "Arial Black" at bounding box center [515, 211] width 139 height 33
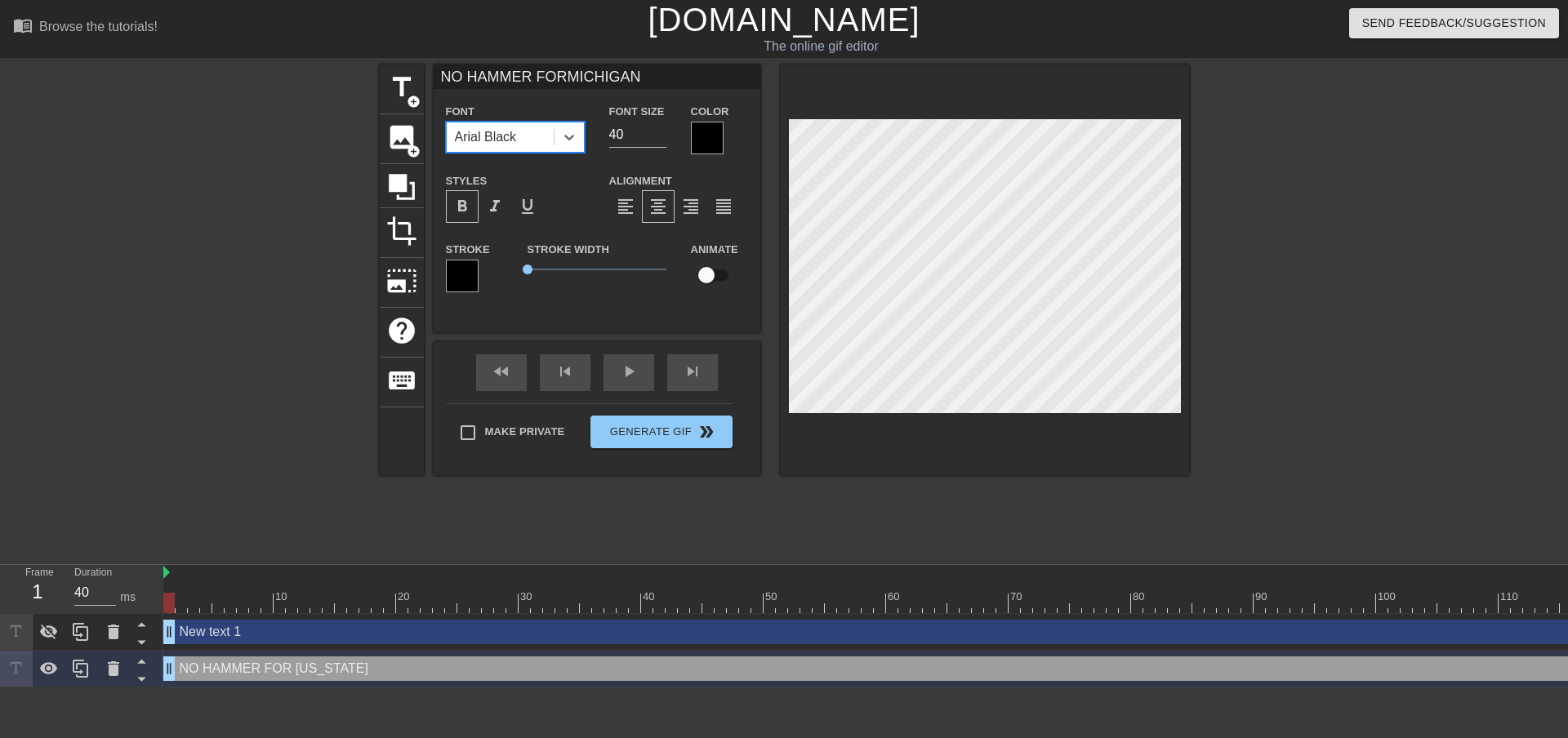
click at [517, 136] on div "Arial Black" at bounding box center [486, 137] width 62 height 19
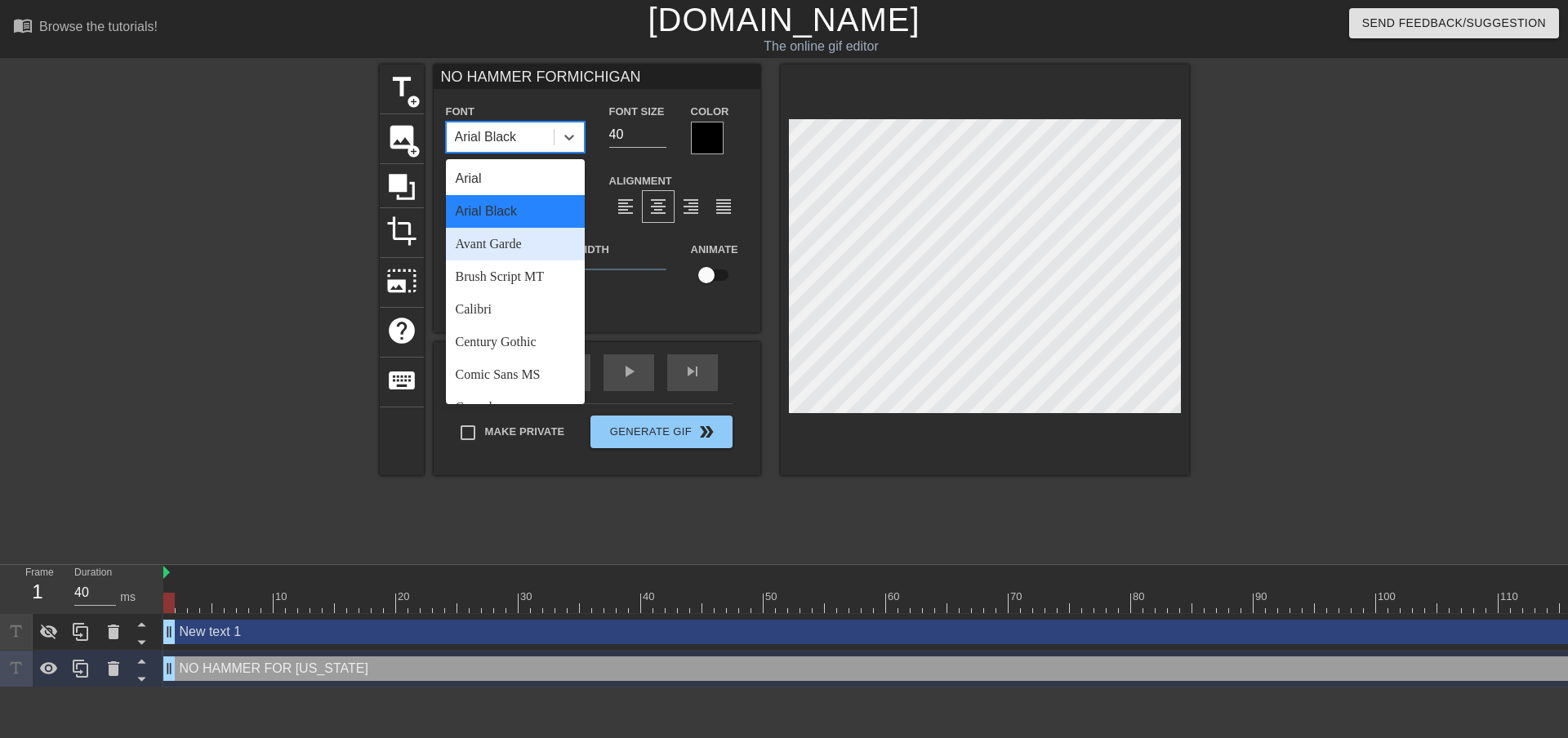
click at [499, 244] on div "Avant Garde" at bounding box center [515, 243] width 139 height 33
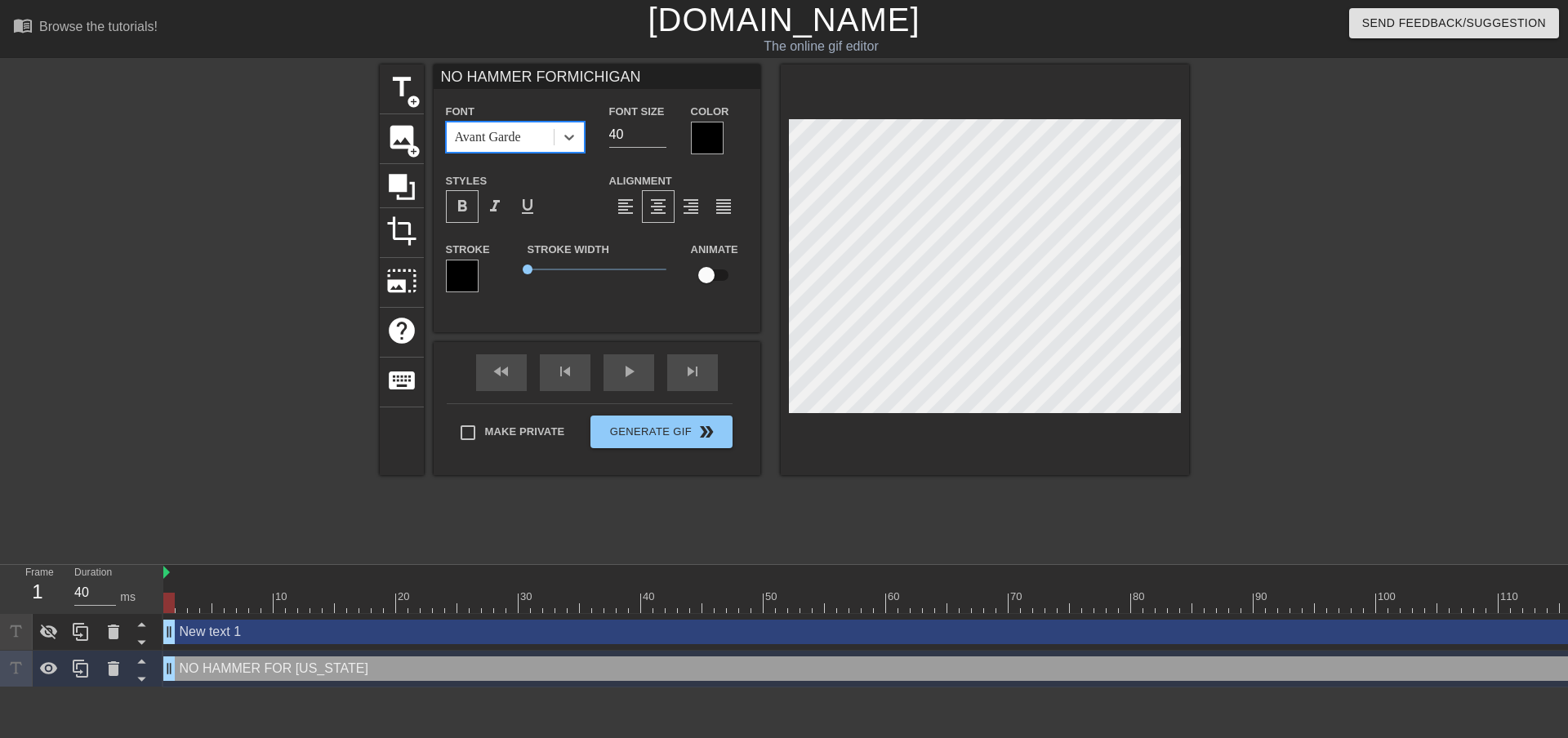
click at [510, 149] on div "Avant Garde" at bounding box center [500, 137] width 107 height 29
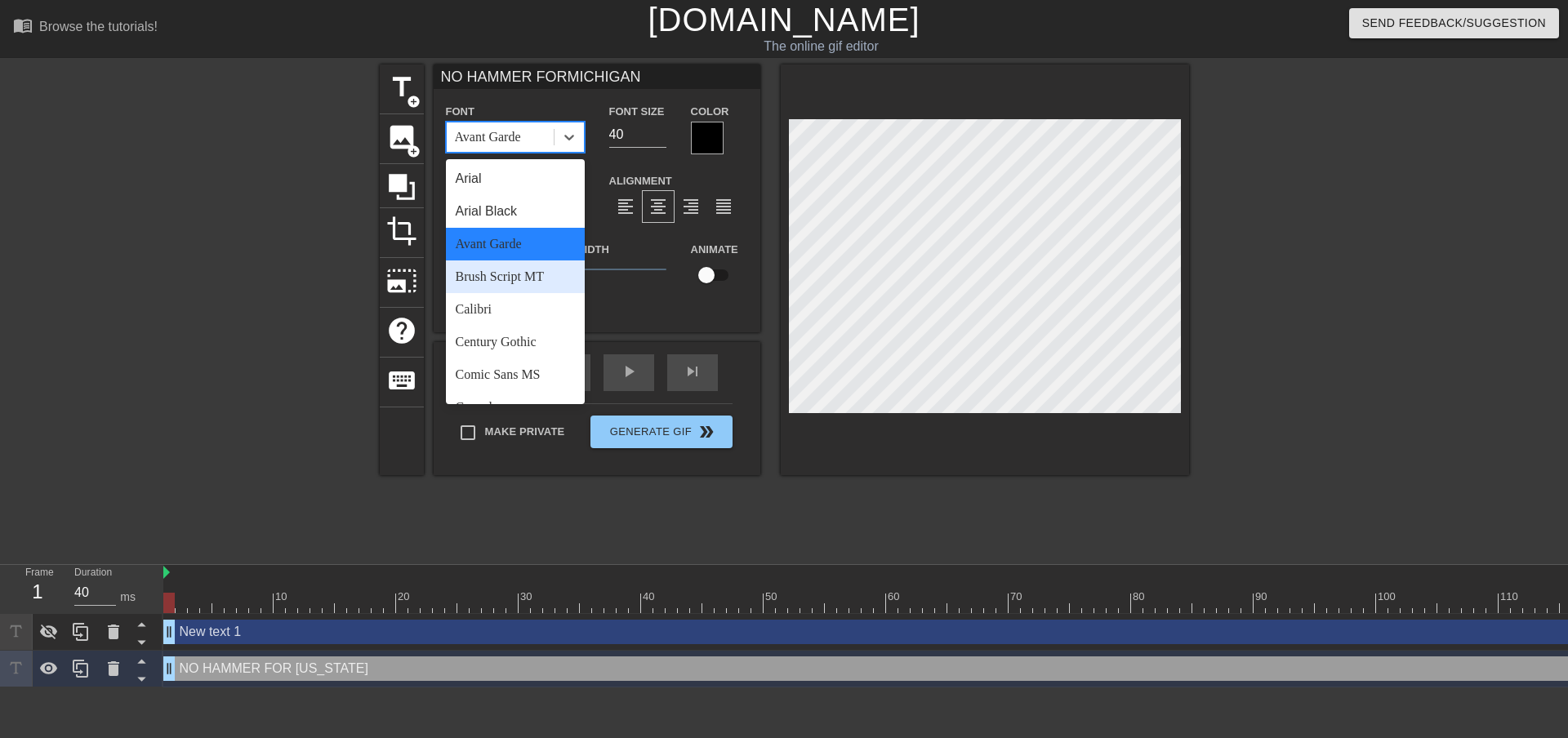
click at [507, 281] on div "Brush Script MT" at bounding box center [515, 276] width 139 height 33
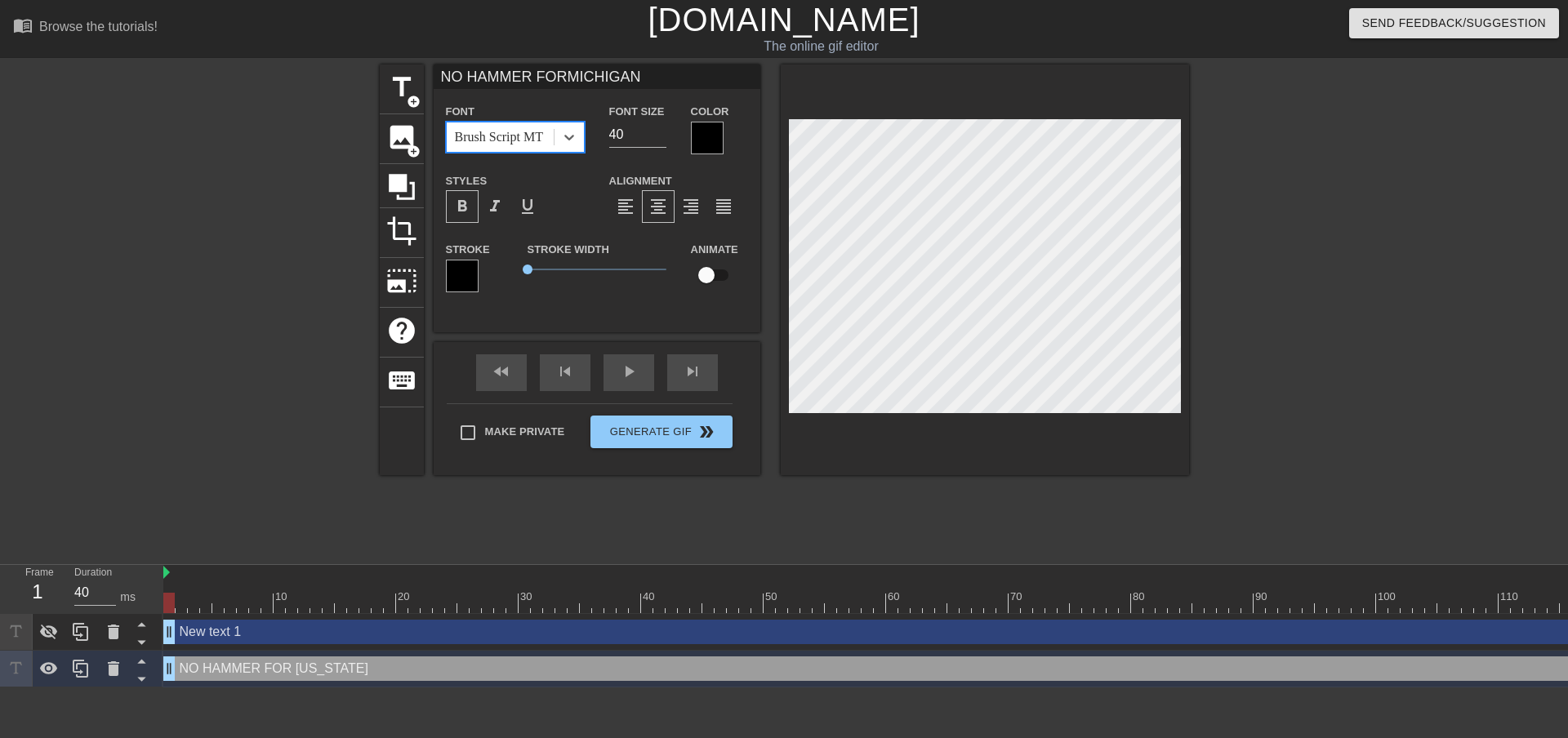
click at [509, 137] on div "Brush Script MT" at bounding box center [499, 137] width 88 height 19
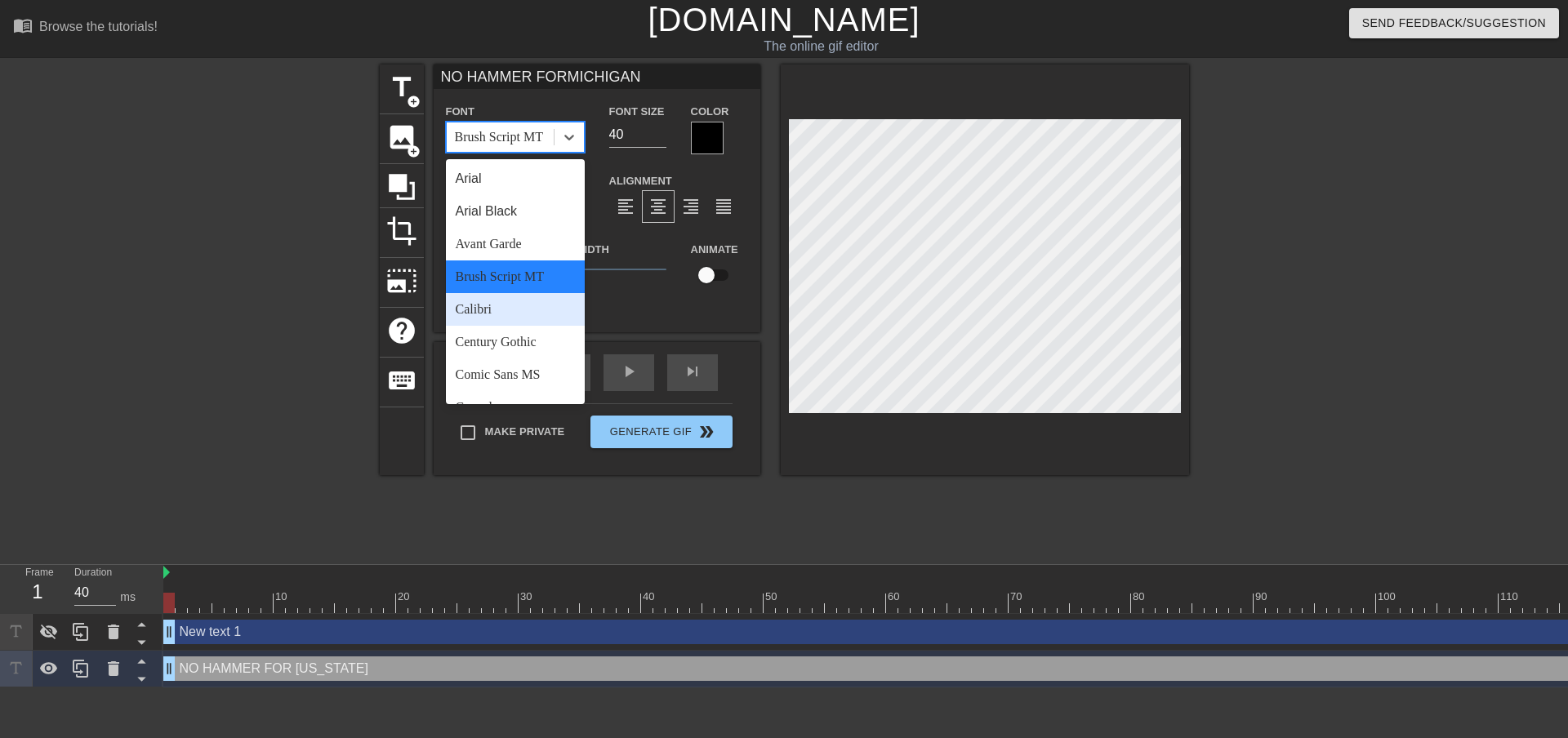
drag, startPoint x: 503, startPoint y: 310, endPoint x: 499, endPoint y: 299, distance: 11.7
click at [503, 310] on div "Calibri" at bounding box center [515, 309] width 139 height 33
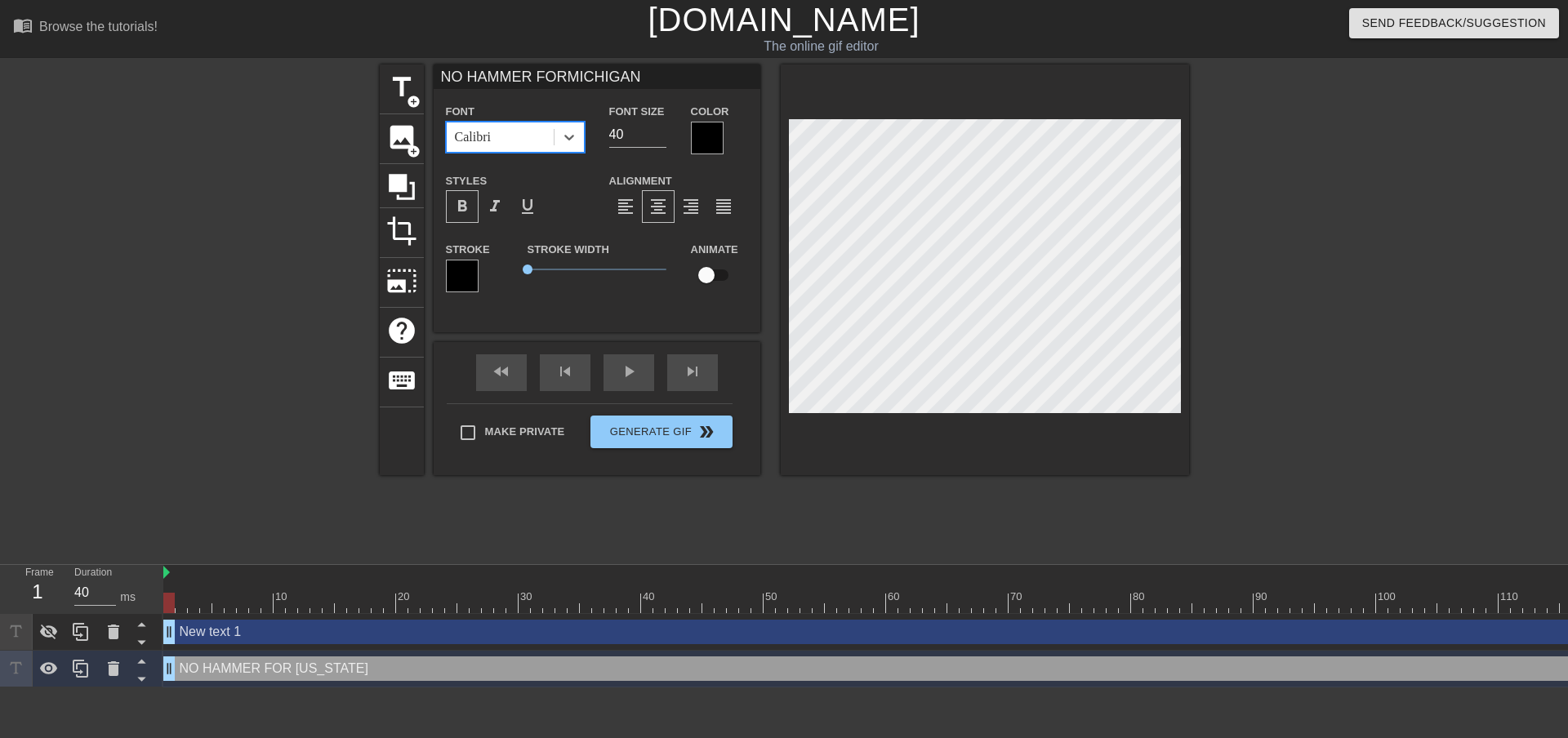
click at [517, 133] on div "Calibri" at bounding box center [500, 137] width 107 height 29
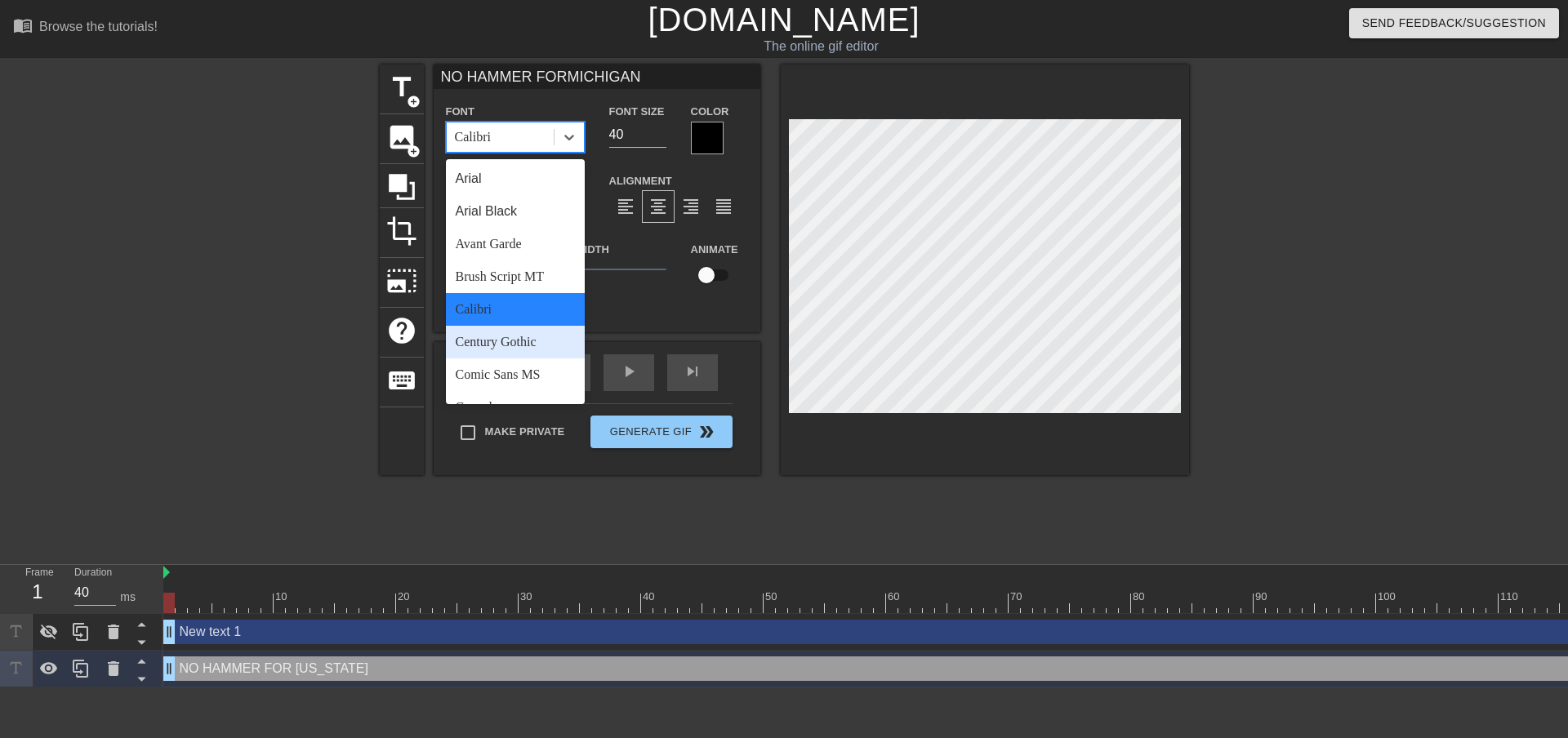
click at [522, 349] on div "Century Gothic" at bounding box center [515, 342] width 139 height 33
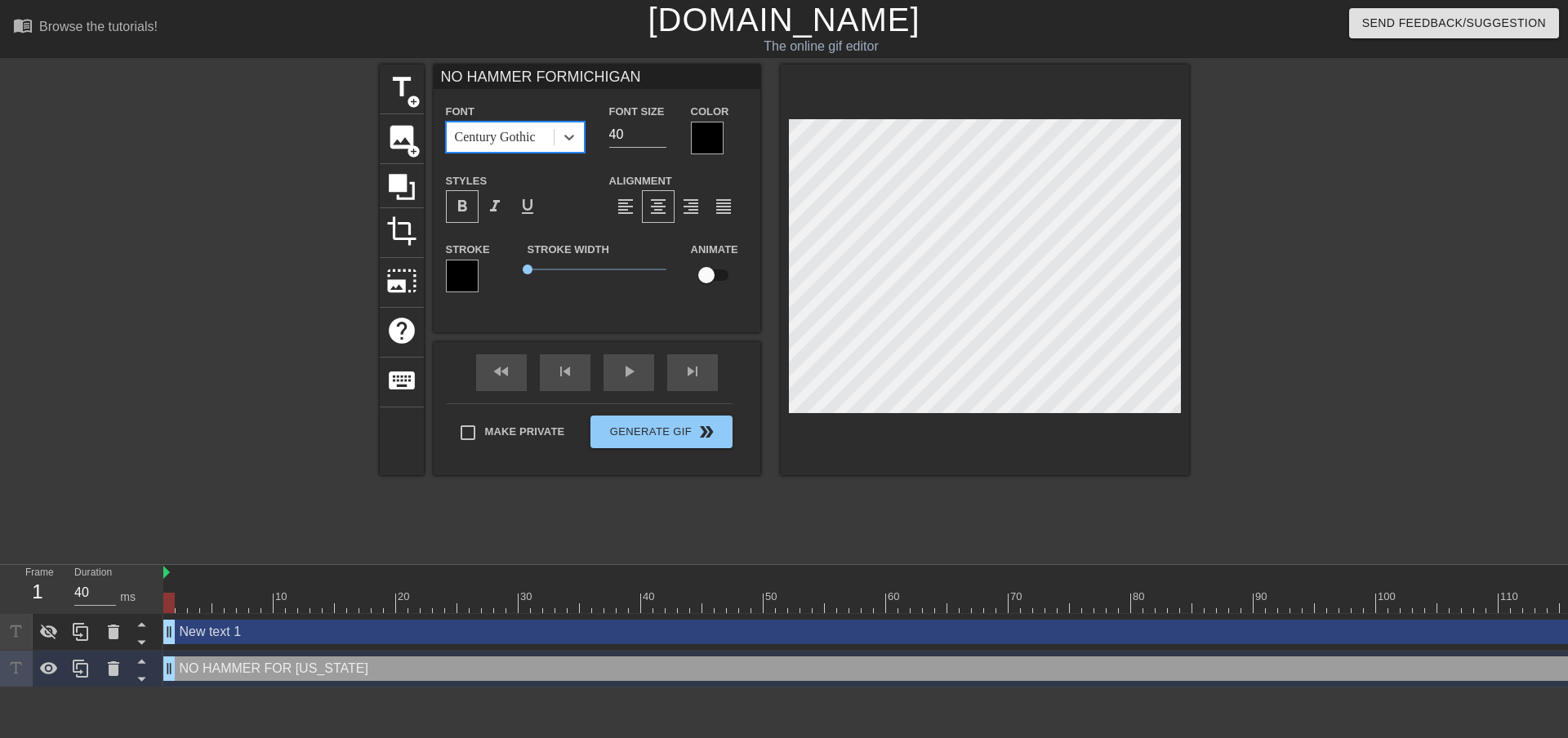
click at [509, 135] on div "Century Gothic" at bounding box center [496, 137] width 81 height 19
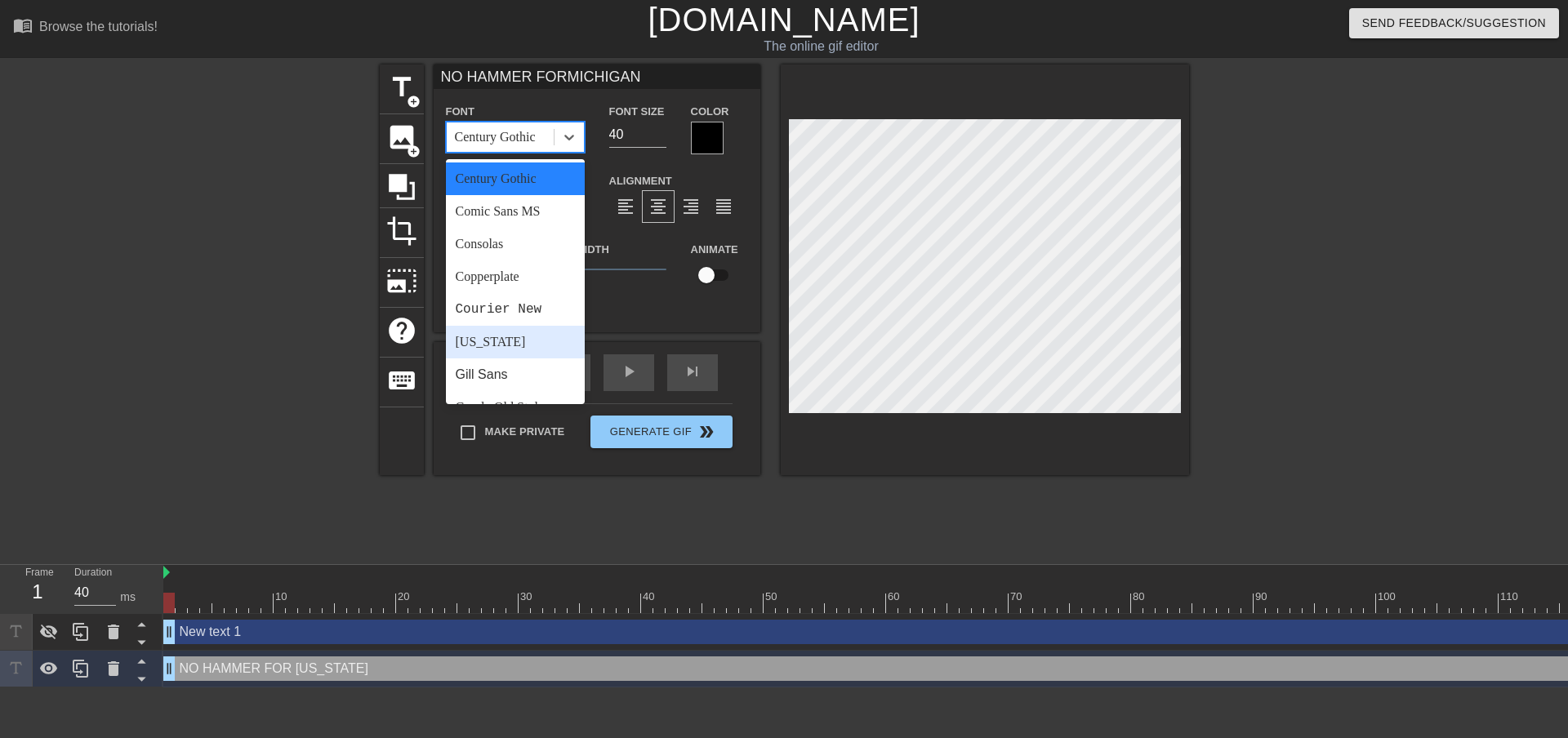
scroll to position [245, 0]
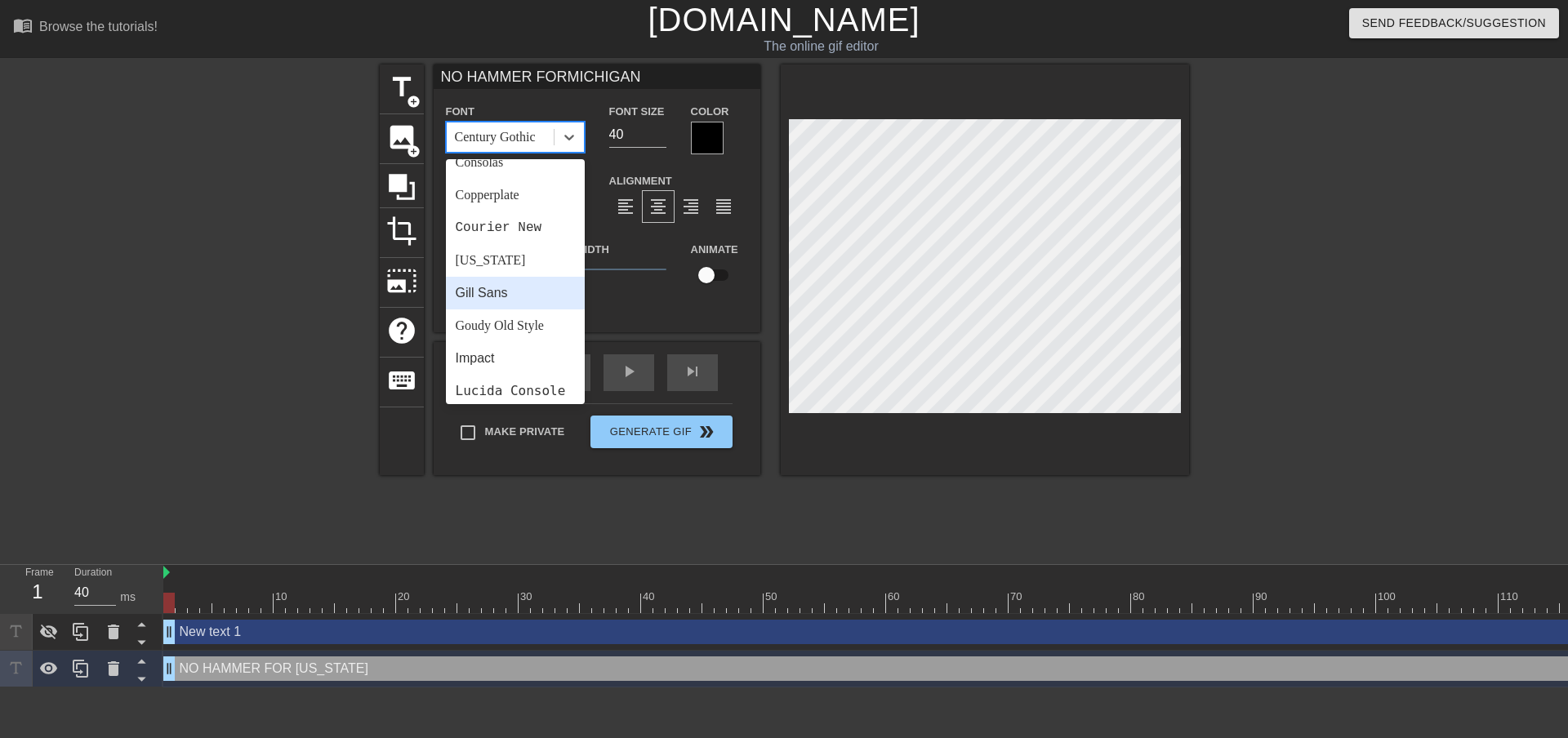
click at [485, 287] on div "Gill Sans" at bounding box center [515, 293] width 139 height 33
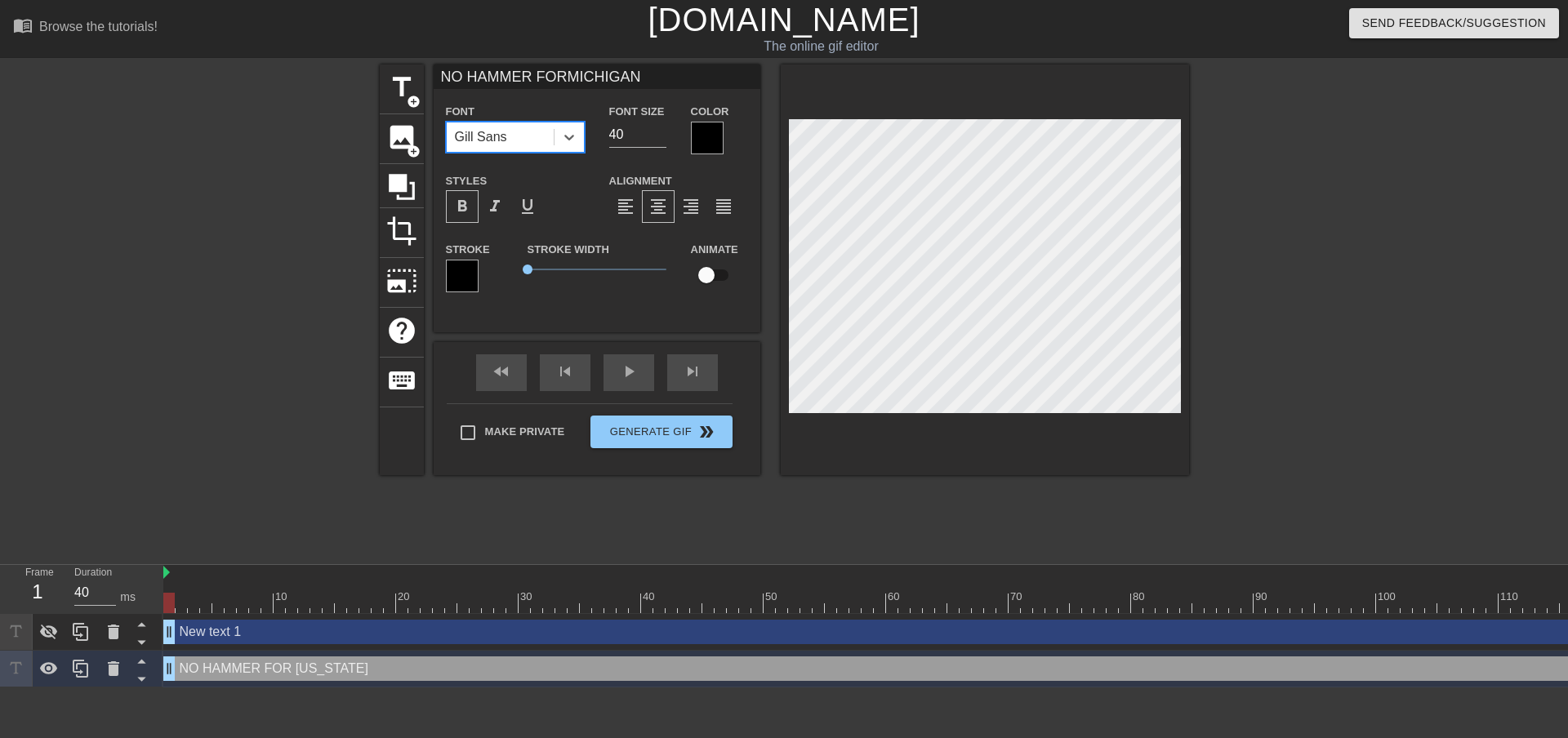
click at [459, 216] on span "format_bold" at bounding box center [462, 206] width 19 height 19
click at [532, 140] on div "Gill Sans" at bounding box center [500, 137] width 107 height 29
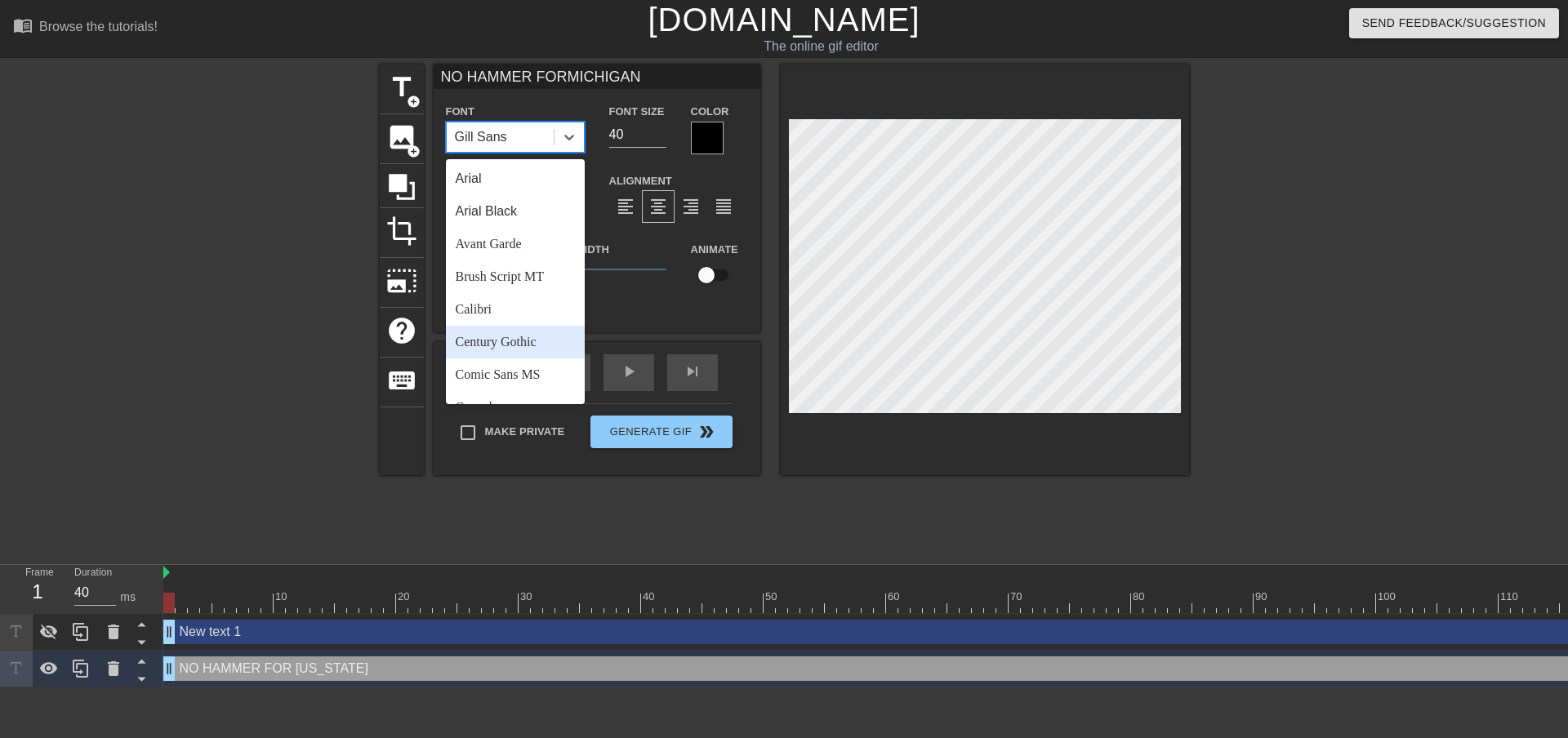
click at [517, 340] on div "Century Gothic" at bounding box center [515, 342] width 139 height 33
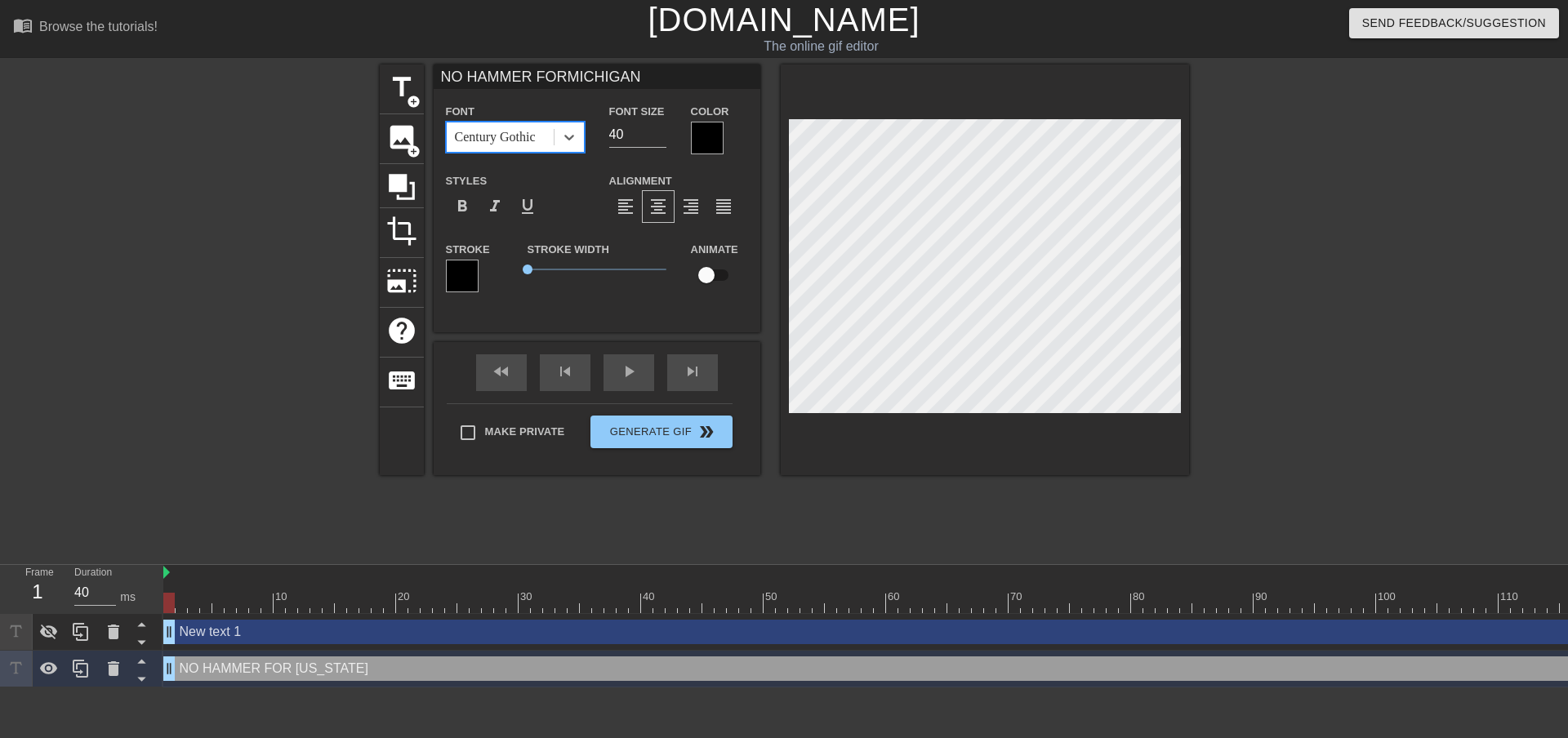
click at [528, 139] on div "Century Gothic" at bounding box center [496, 137] width 81 height 19
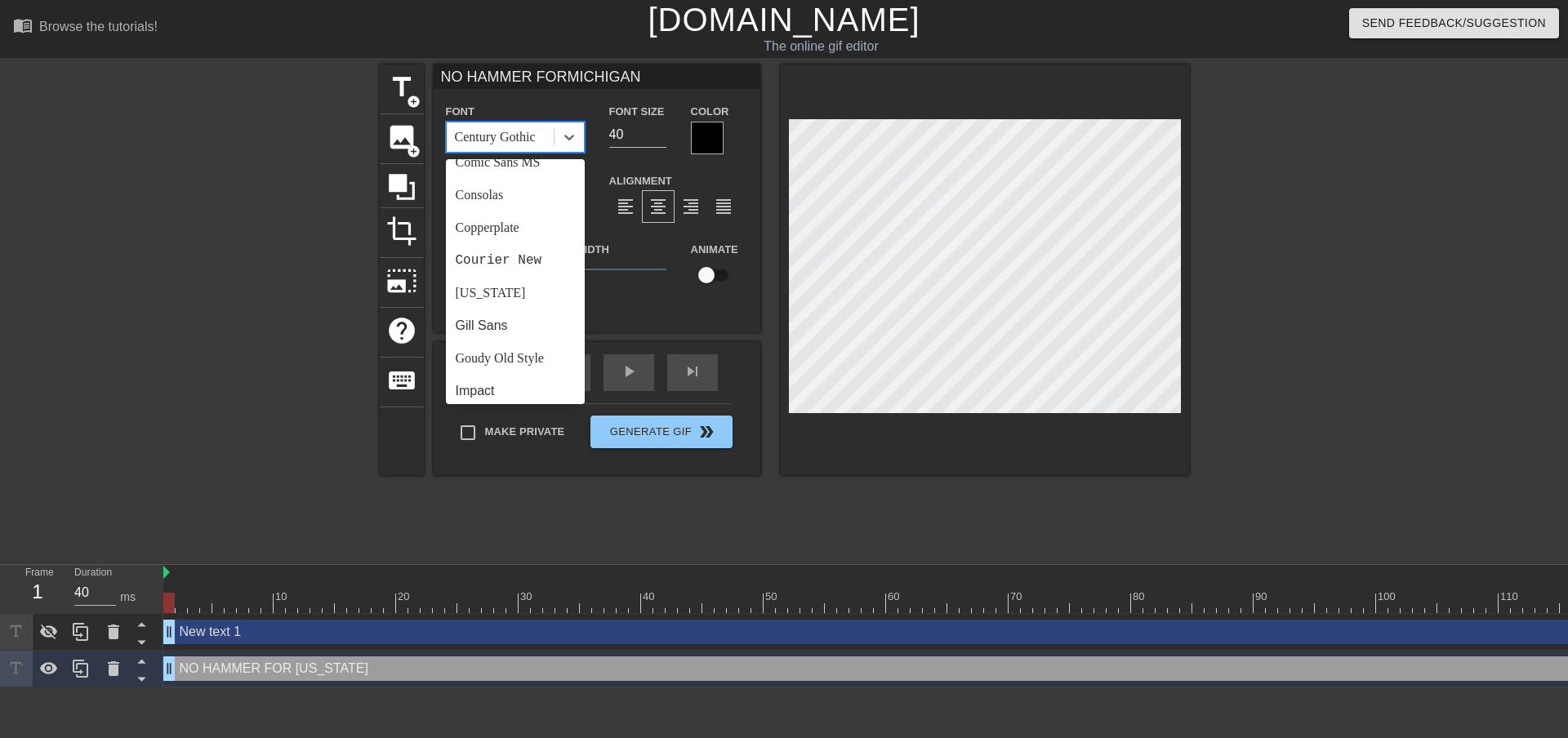
scroll to position [489, 0]
click at [498, 345] on div "Segoe UI" at bounding box center [515, 328] width 139 height 33
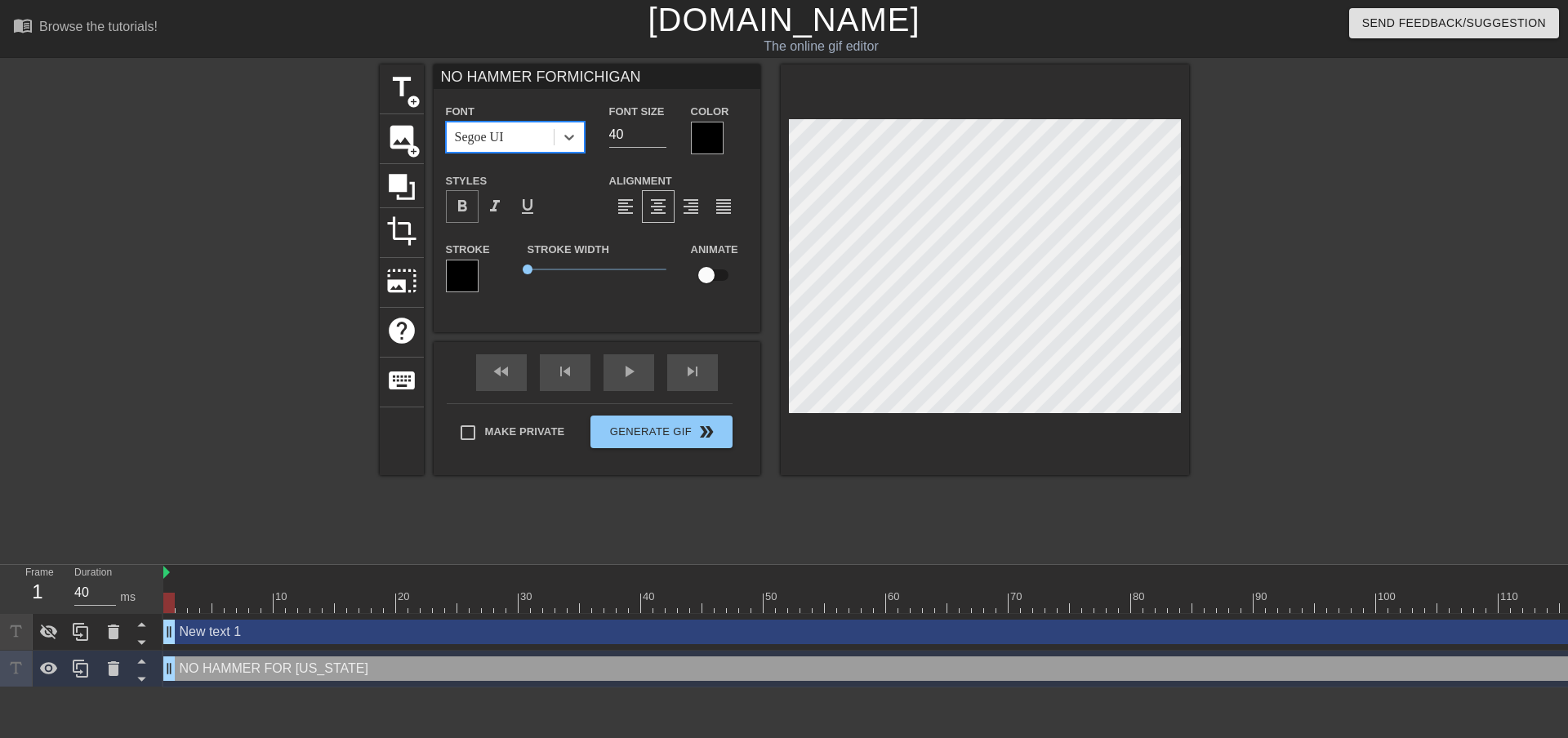
click at [462, 208] on span "format_bold" at bounding box center [462, 206] width 19 height 19
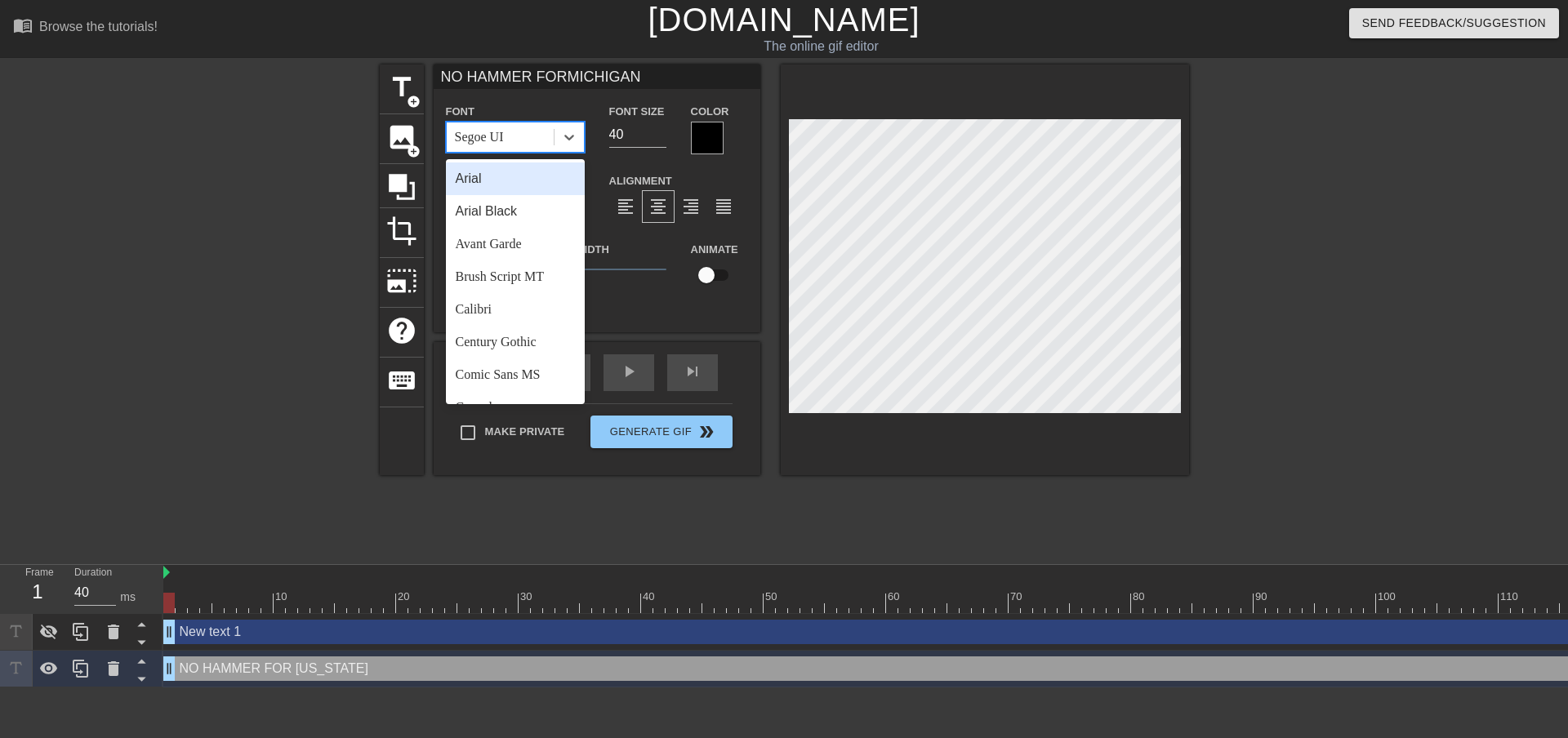
click at [496, 149] on div "Segoe UI" at bounding box center [500, 137] width 107 height 29
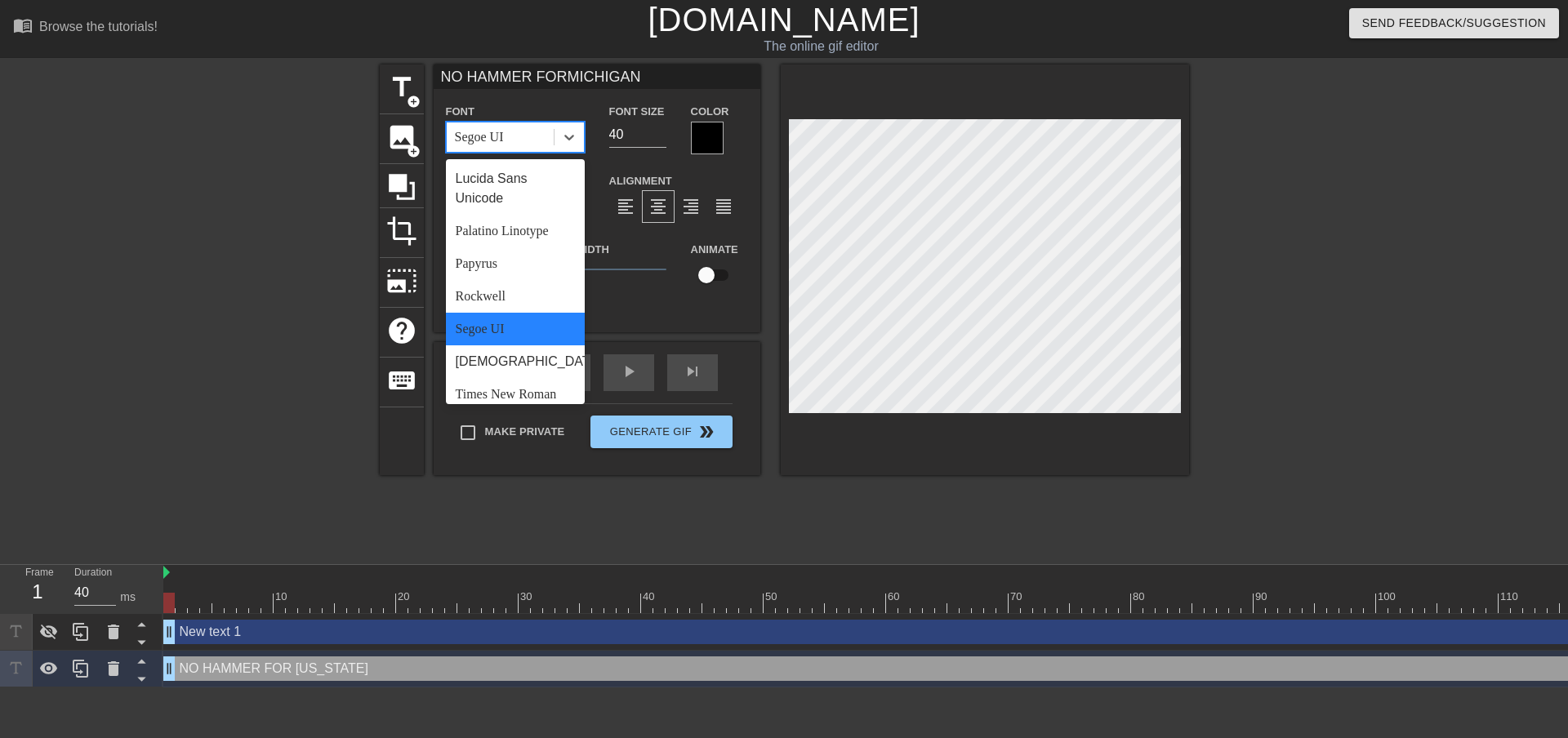
scroll to position [584, 0]
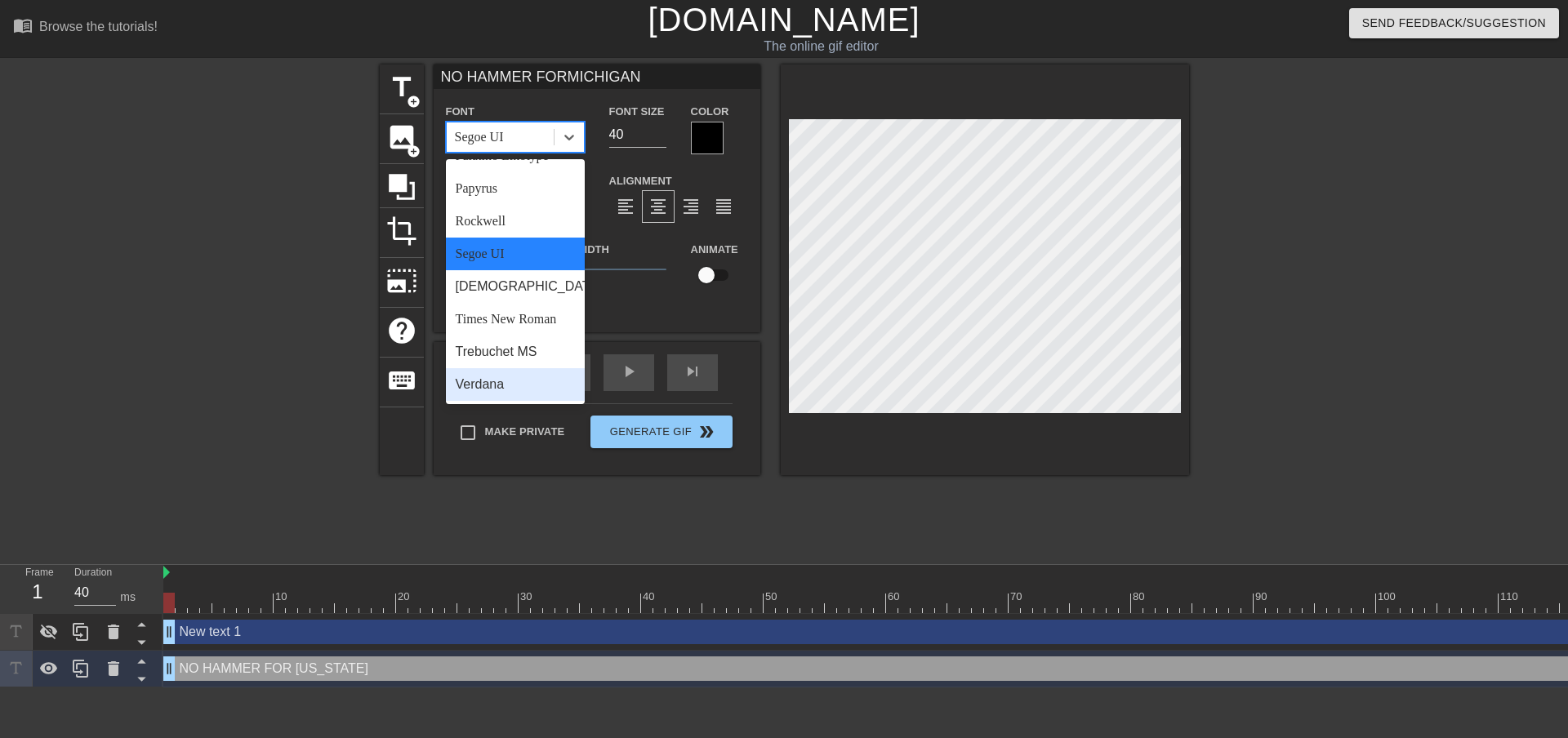
click at [513, 385] on div "Verdana" at bounding box center [515, 385] width 139 height 33
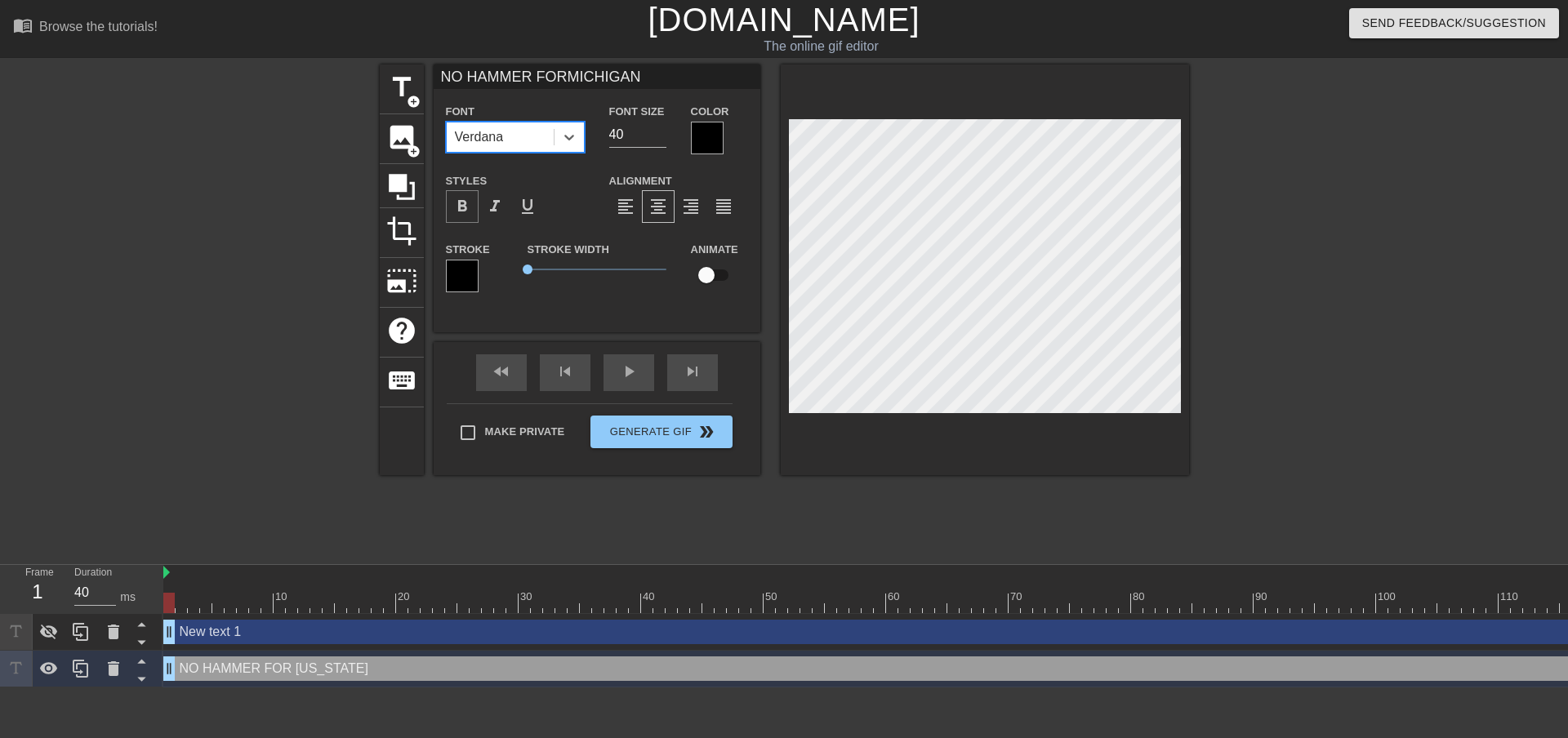
click at [456, 207] on span "format_bold" at bounding box center [462, 206] width 19 height 19
click at [500, 153] on div "Font Verdana" at bounding box center [515, 128] width 163 height 53
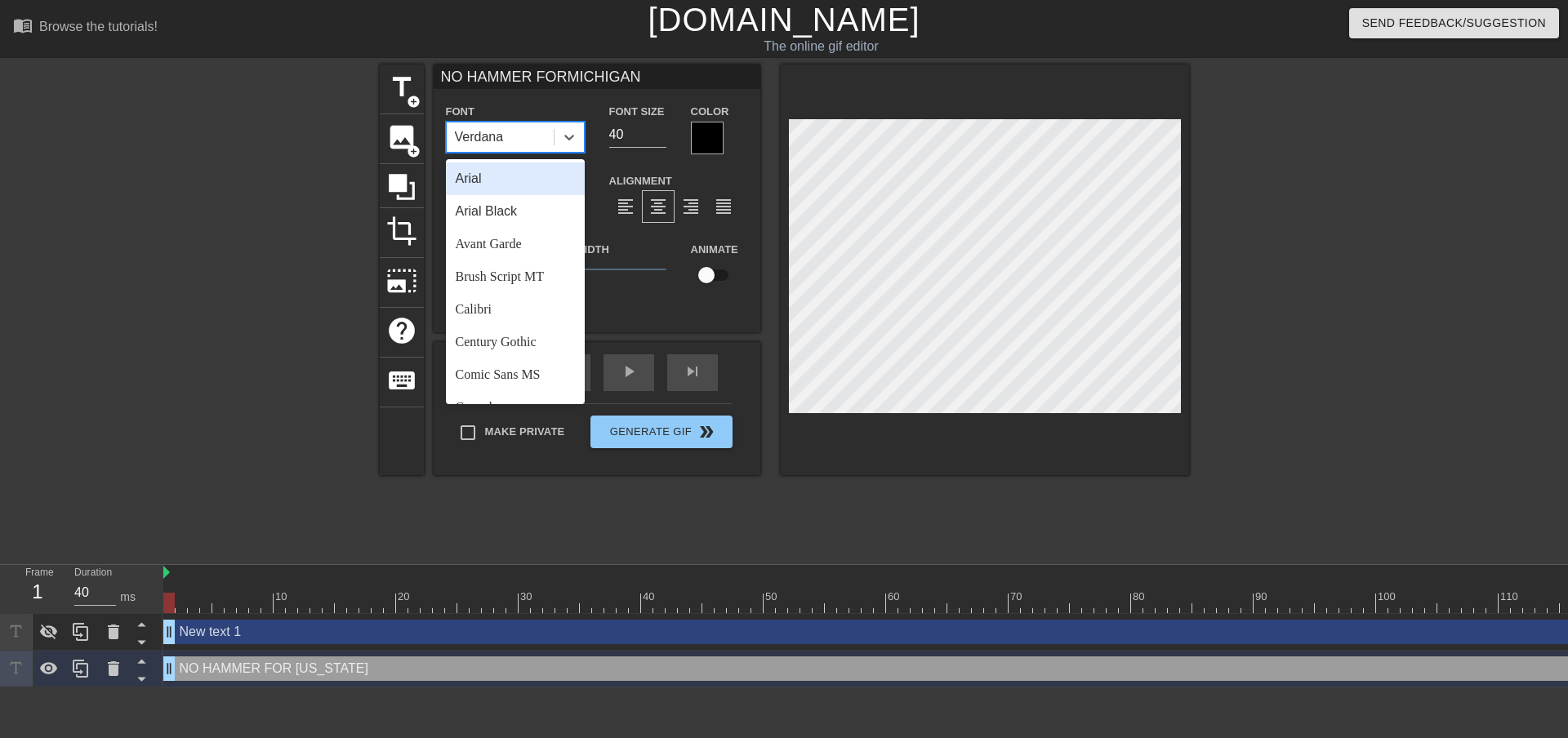
click at [501, 148] on div "Verdana" at bounding box center [500, 137] width 107 height 29
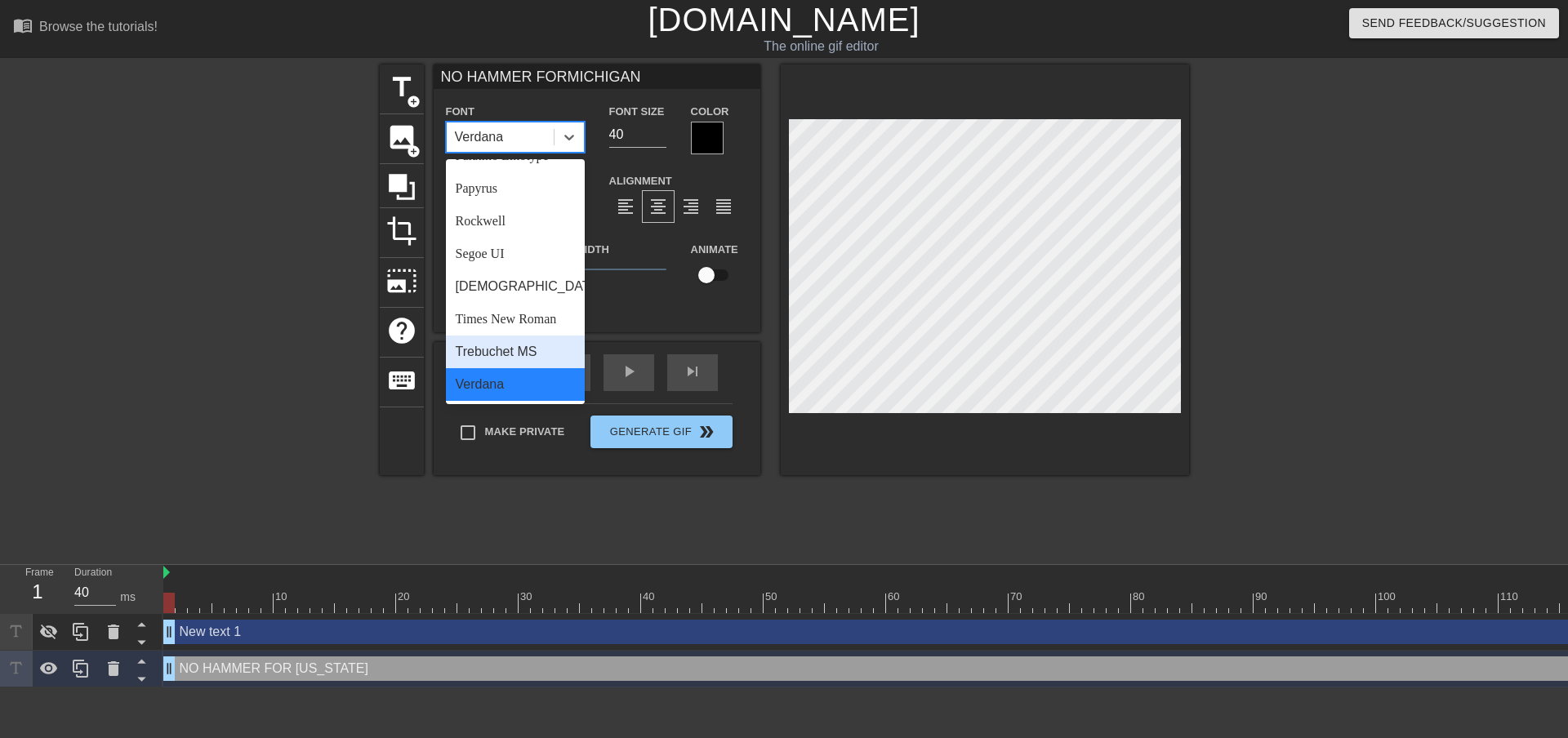
click at [487, 369] on div "Trebuchet MS" at bounding box center [515, 352] width 139 height 33
type input "NO HAMMER FORMICHIGAN"
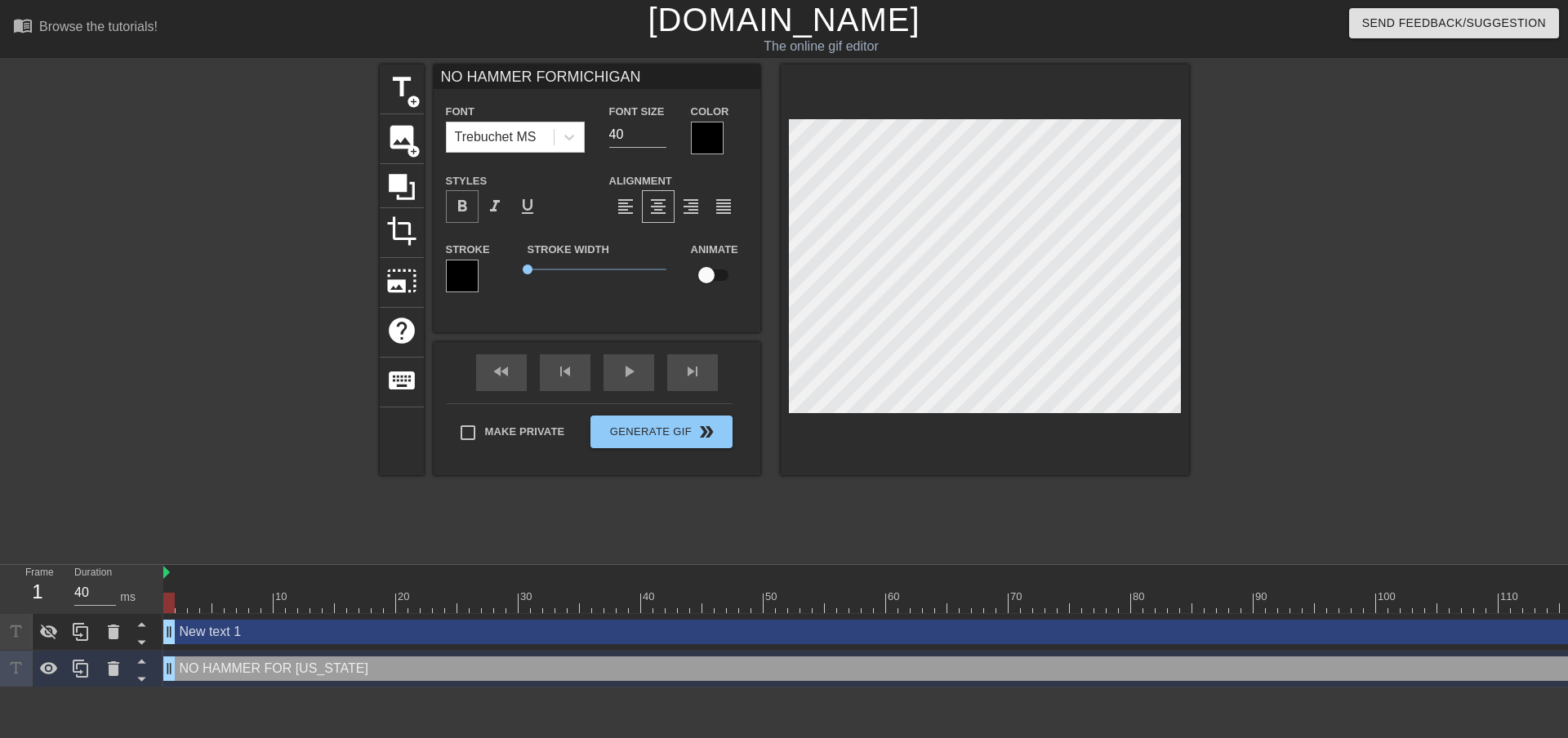
click at [460, 199] on span "format_bold" at bounding box center [462, 206] width 19 height 19
click at [401, 233] on span "crop" at bounding box center [401, 231] width 31 height 31
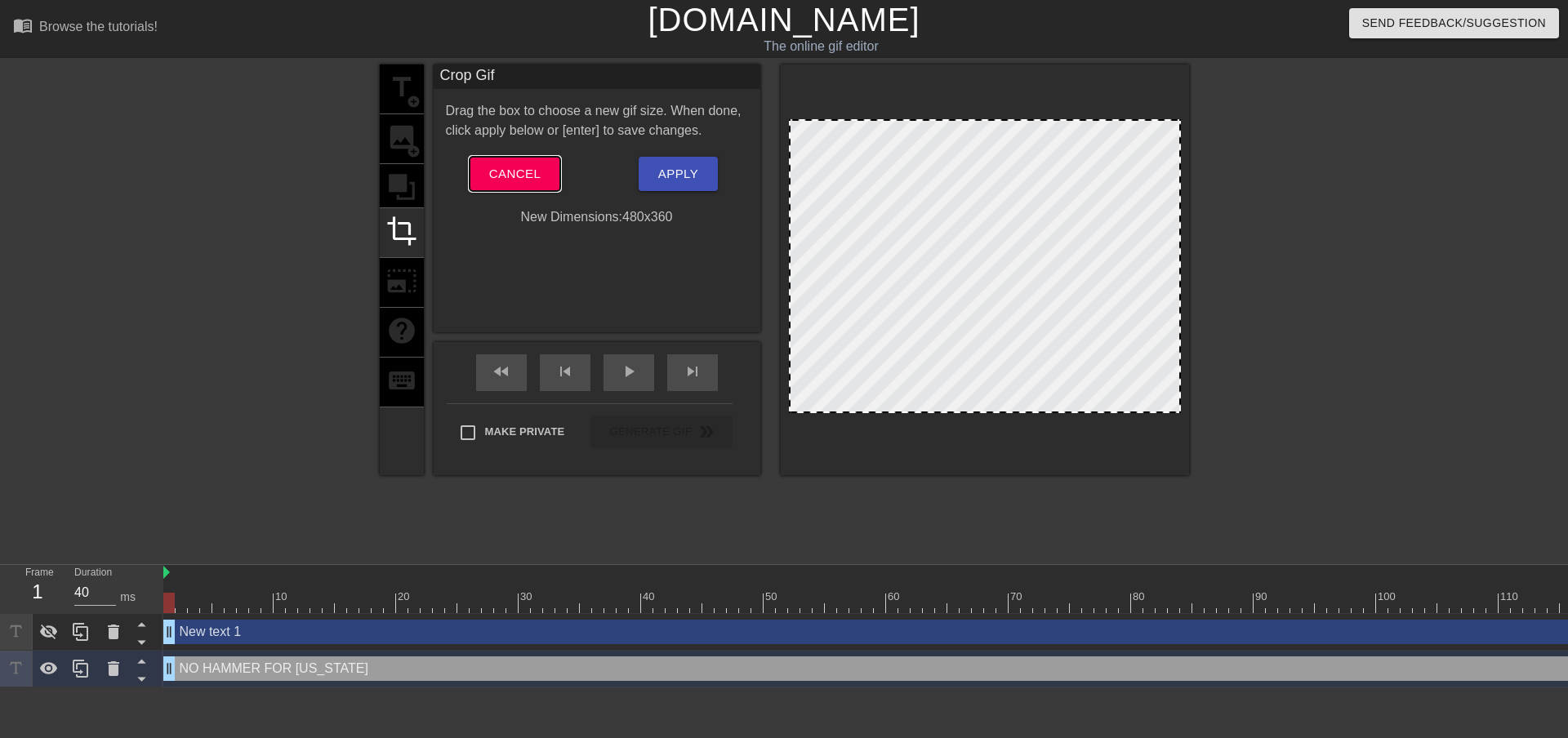
click at [515, 174] on span "Cancel" at bounding box center [514, 173] width 51 height 21
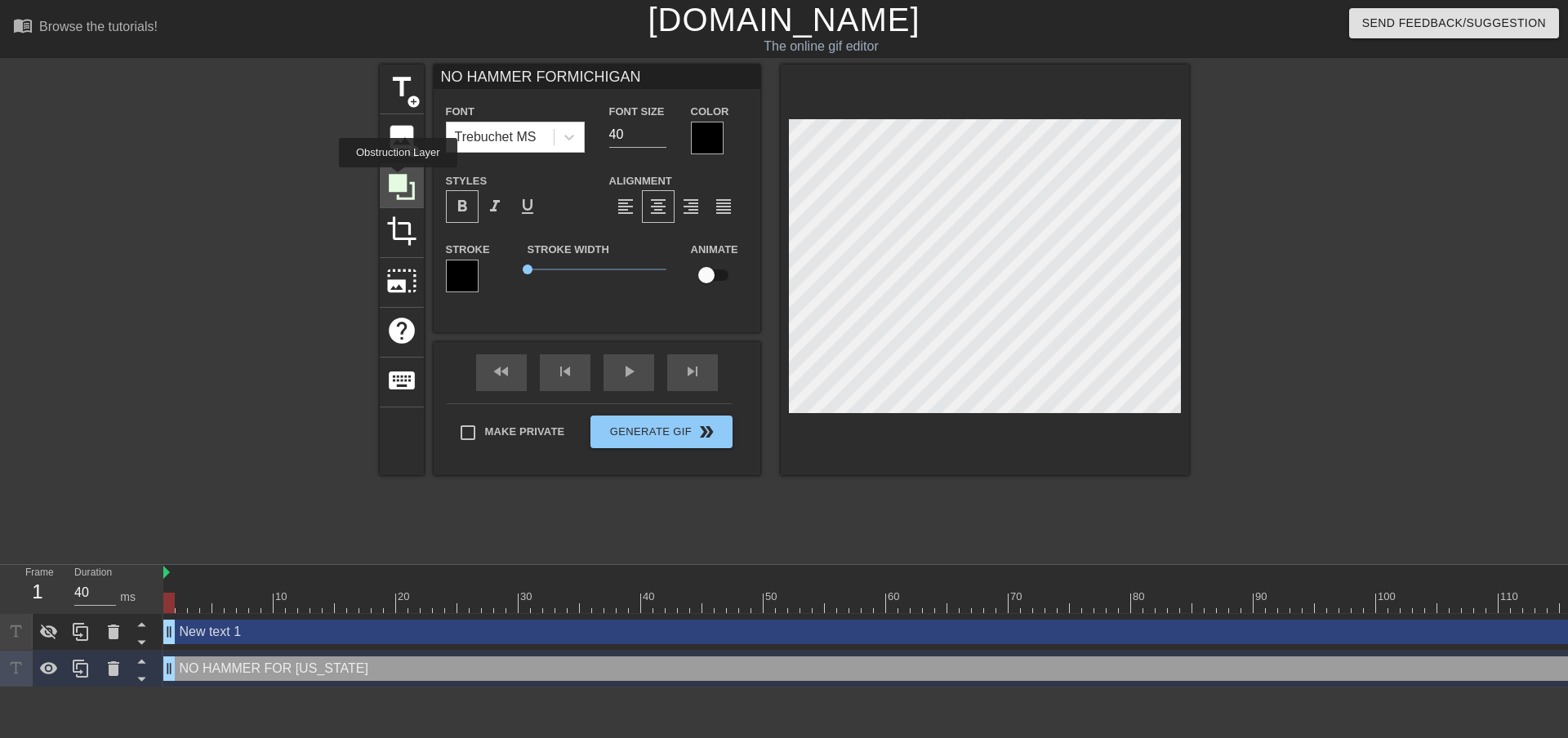
click at [398, 179] on icon at bounding box center [401, 186] width 26 height 26
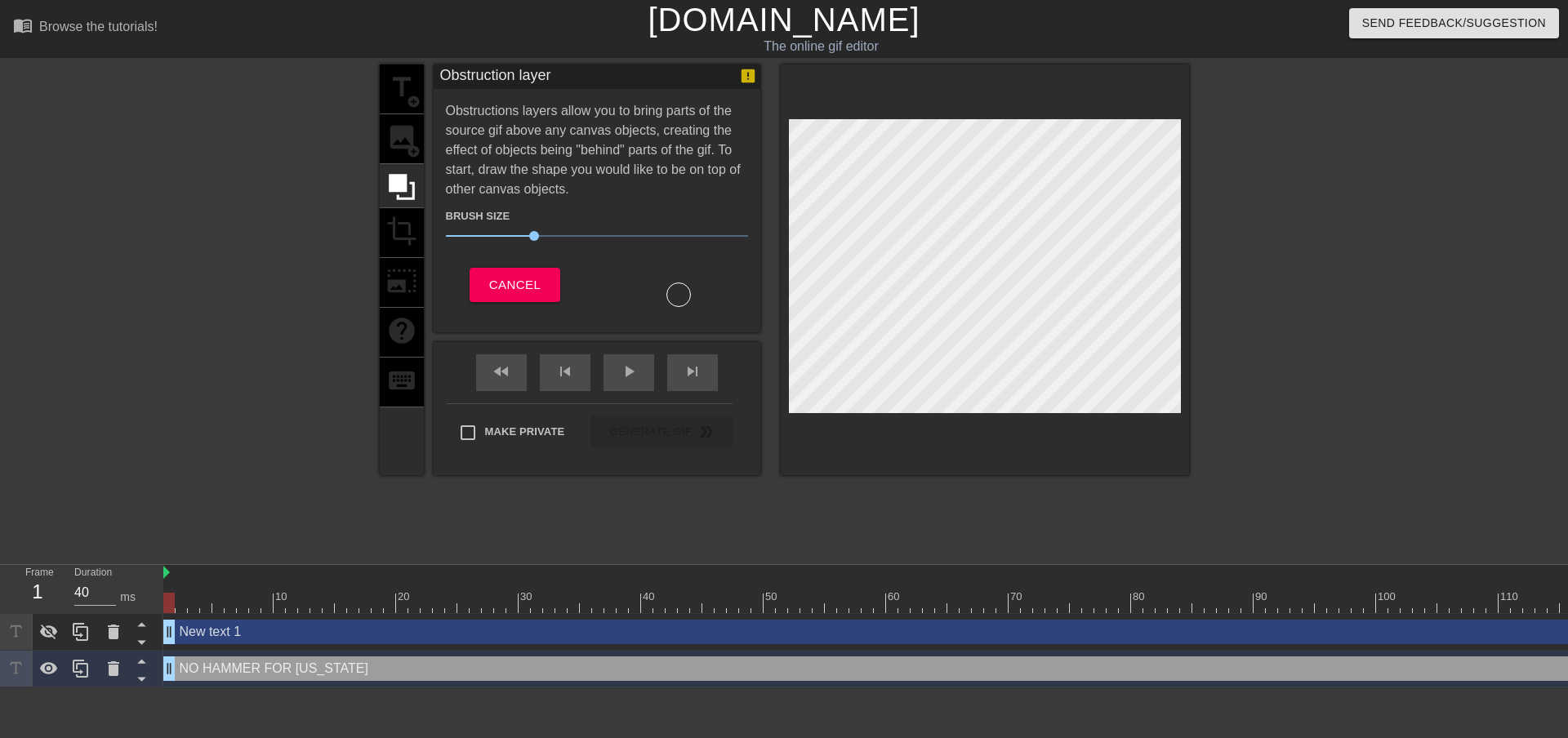
click at [677, 296] on div at bounding box center [678, 294] width 24 height 24
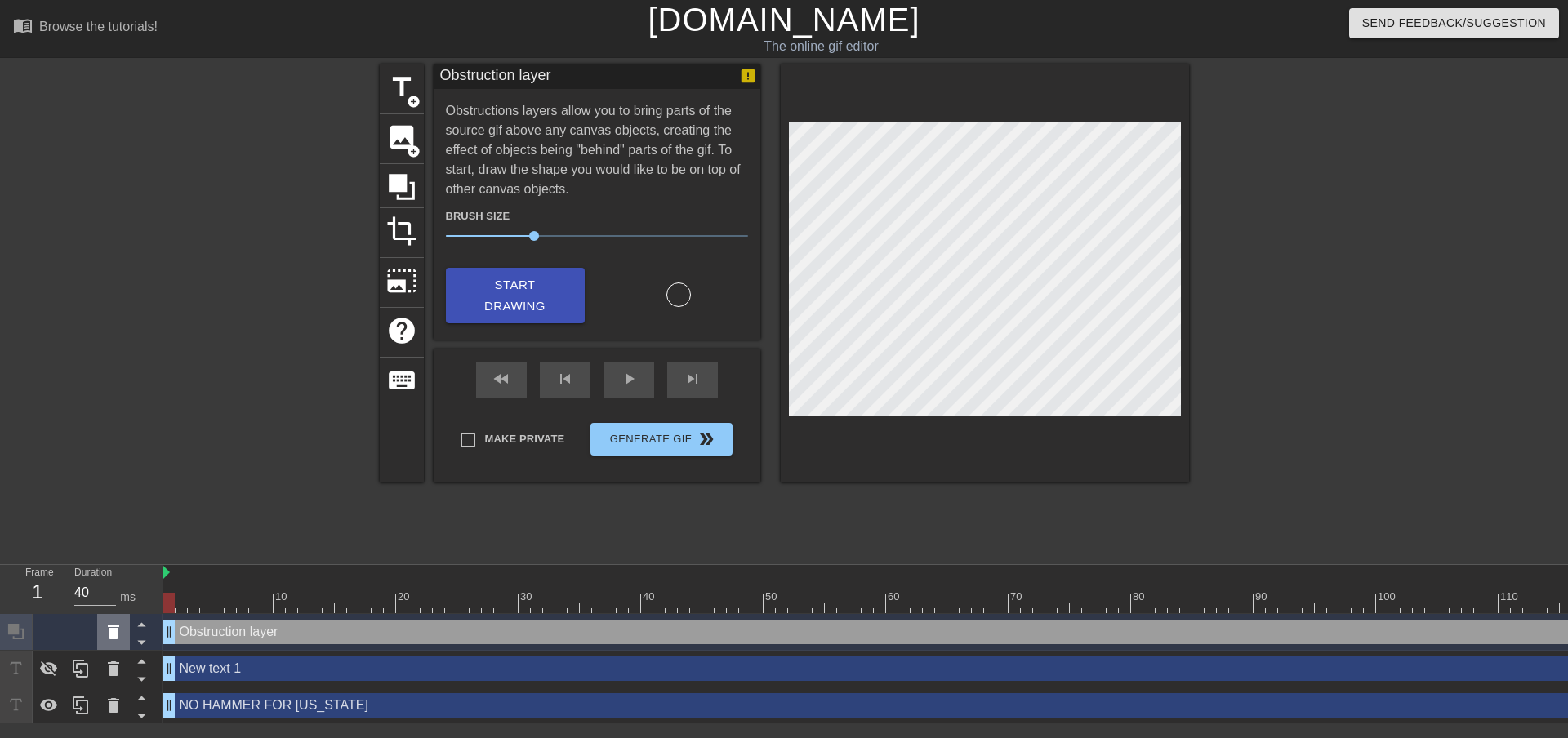
click at [118, 636] on icon at bounding box center [113, 631] width 19 height 19
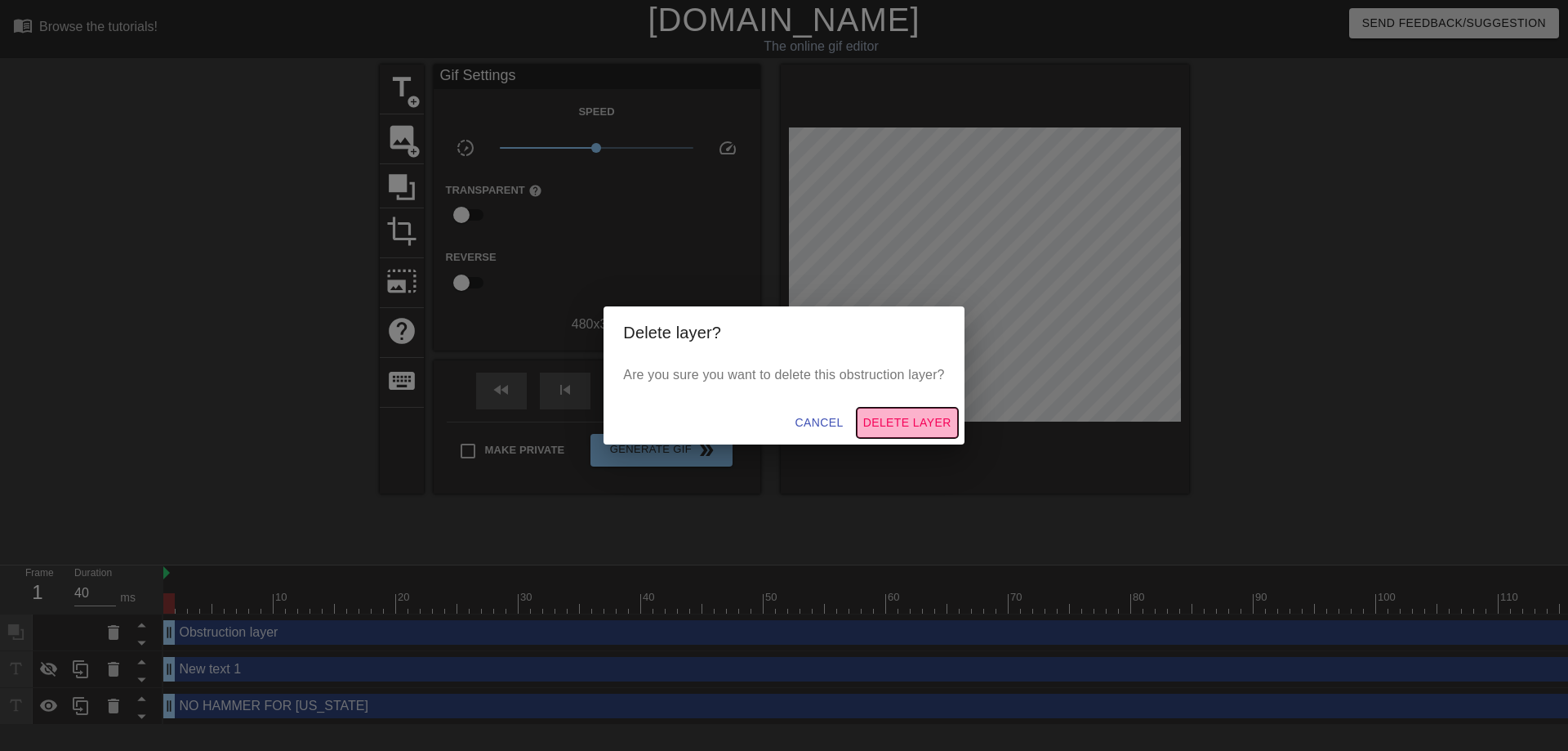
click at [884, 423] on span "Delete Layer" at bounding box center [907, 423] width 88 height 20
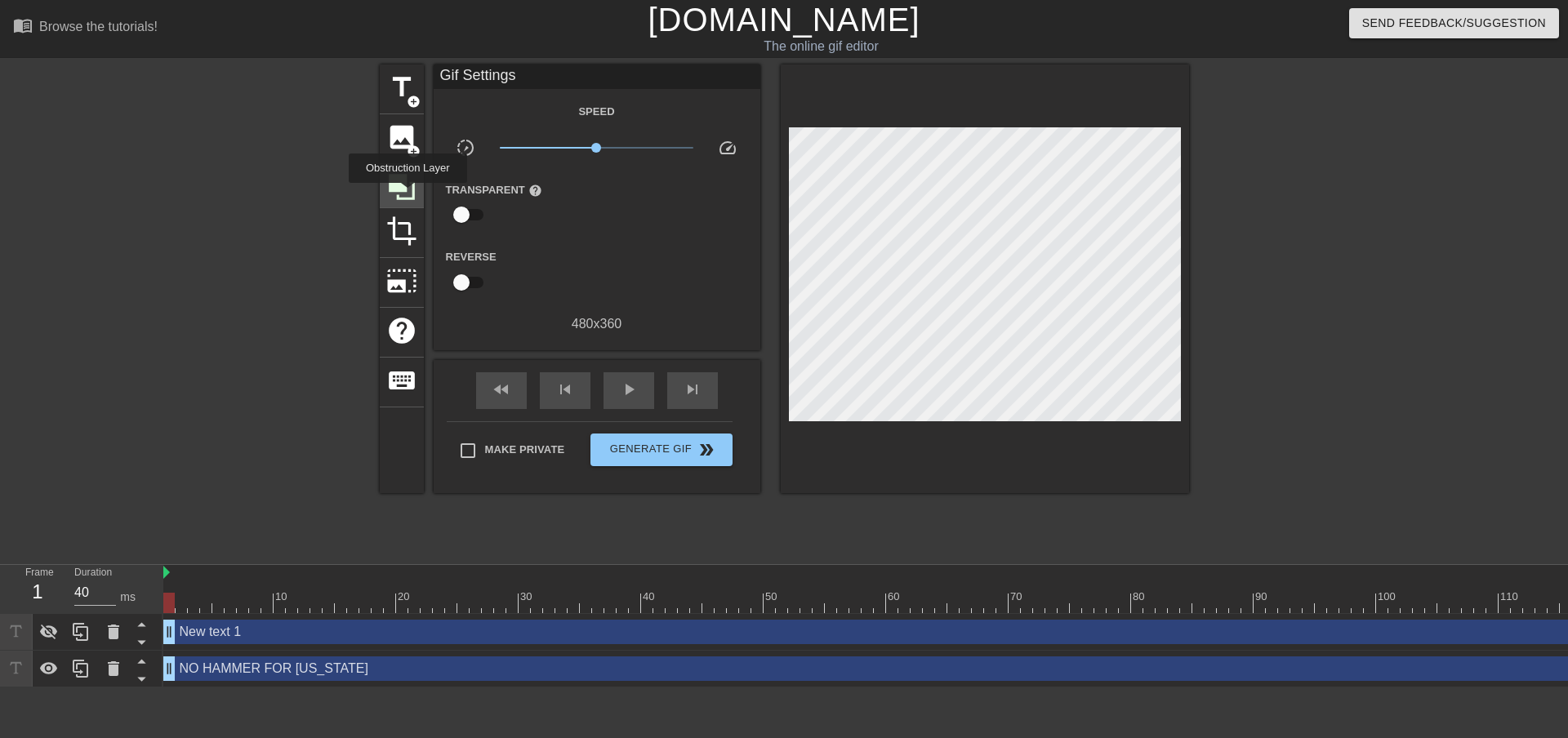
click at [407, 194] on icon at bounding box center [401, 186] width 31 height 31
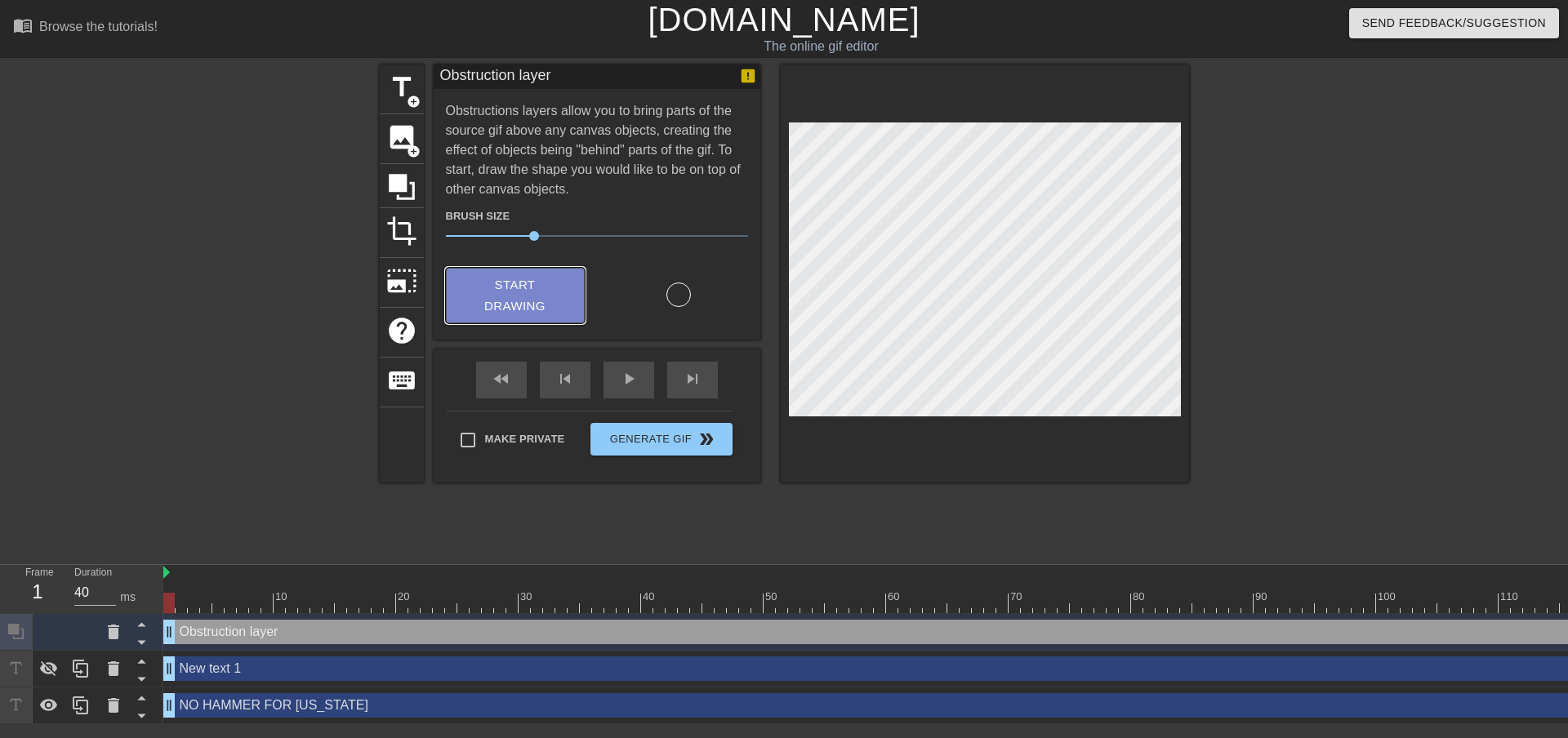
click at [536, 300] on span "Start Drawing" at bounding box center [515, 296] width 100 height 44
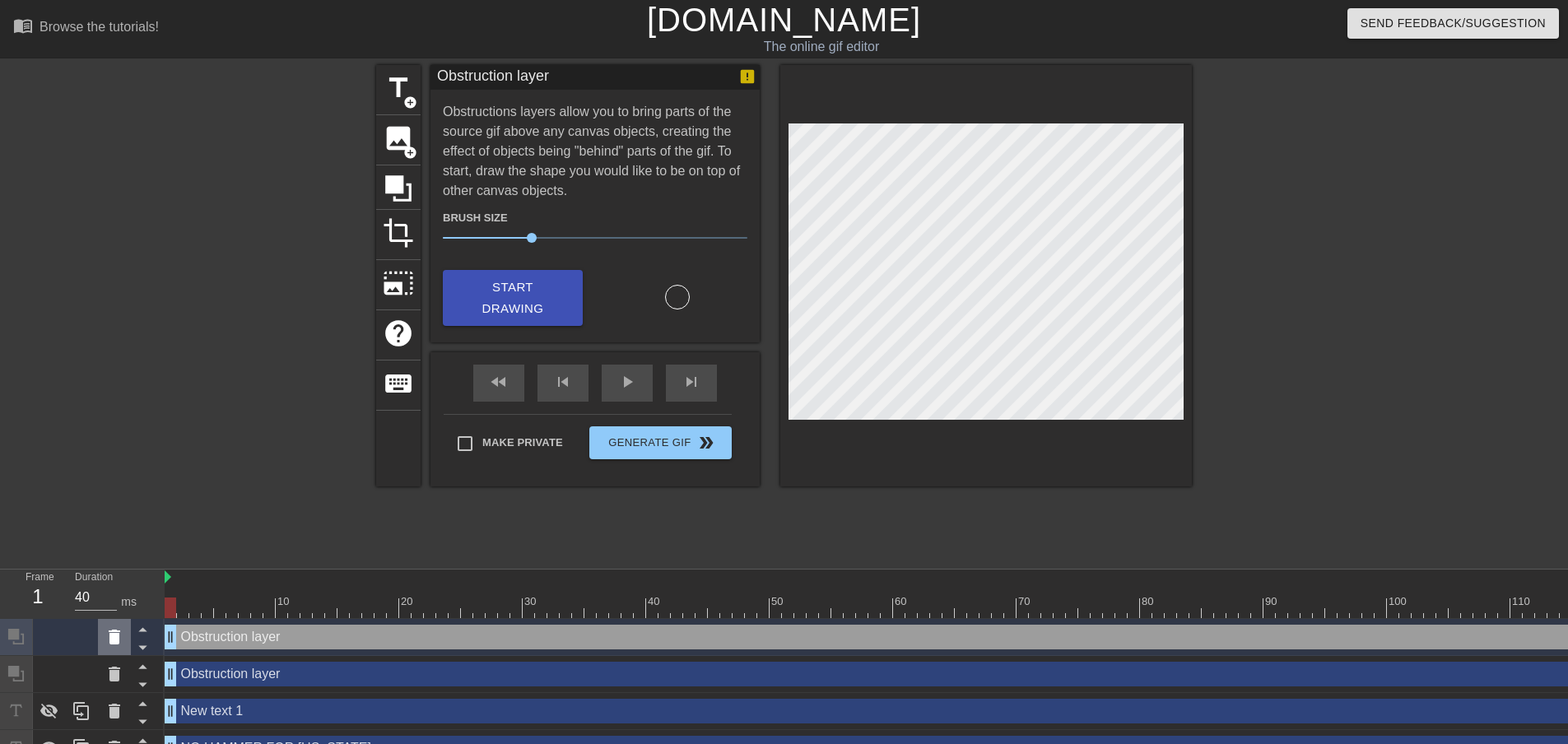
click at [118, 646] on icon at bounding box center [113, 637] width 19 height 19
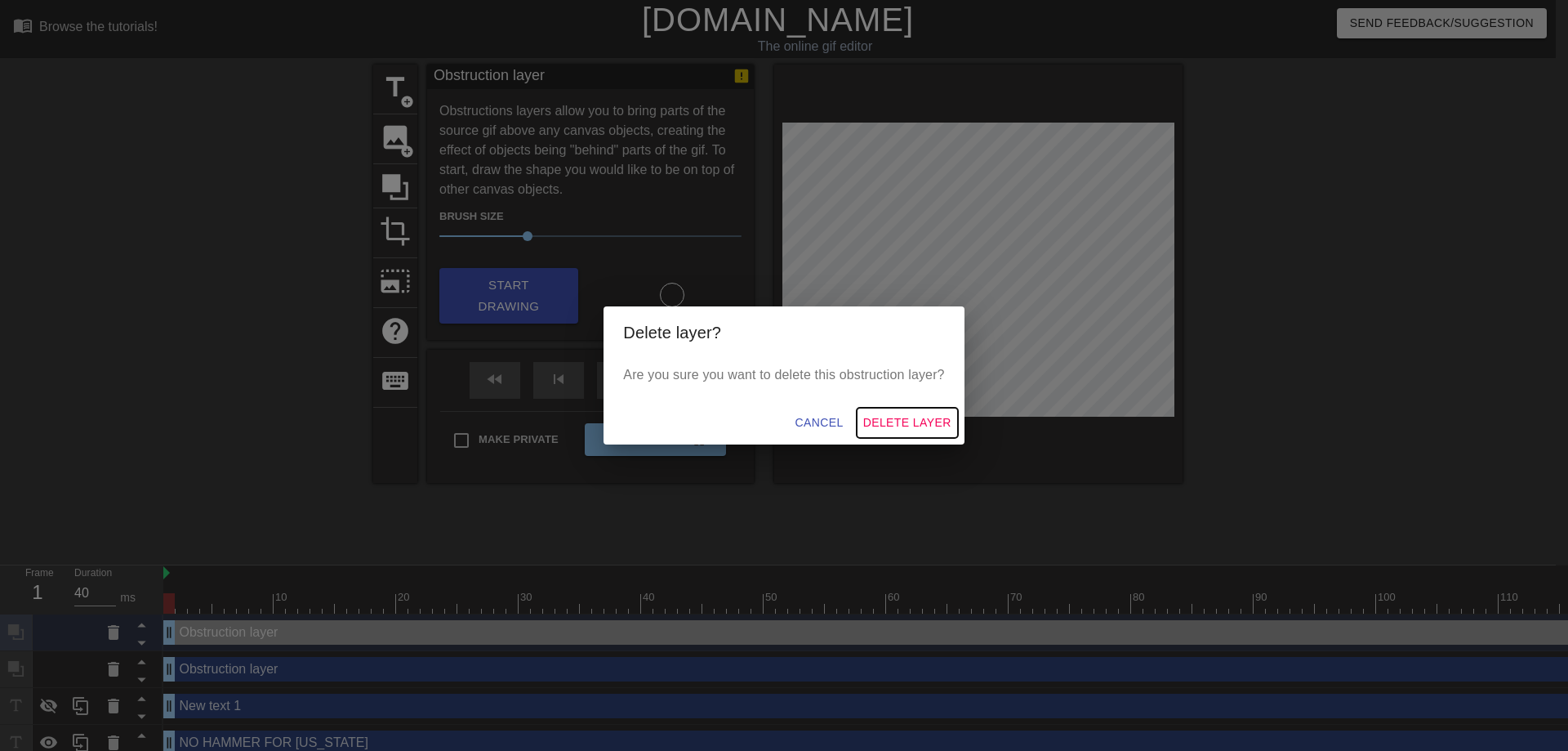
click at [876, 417] on span "Delete Layer" at bounding box center [907, 423] width 88 height 20
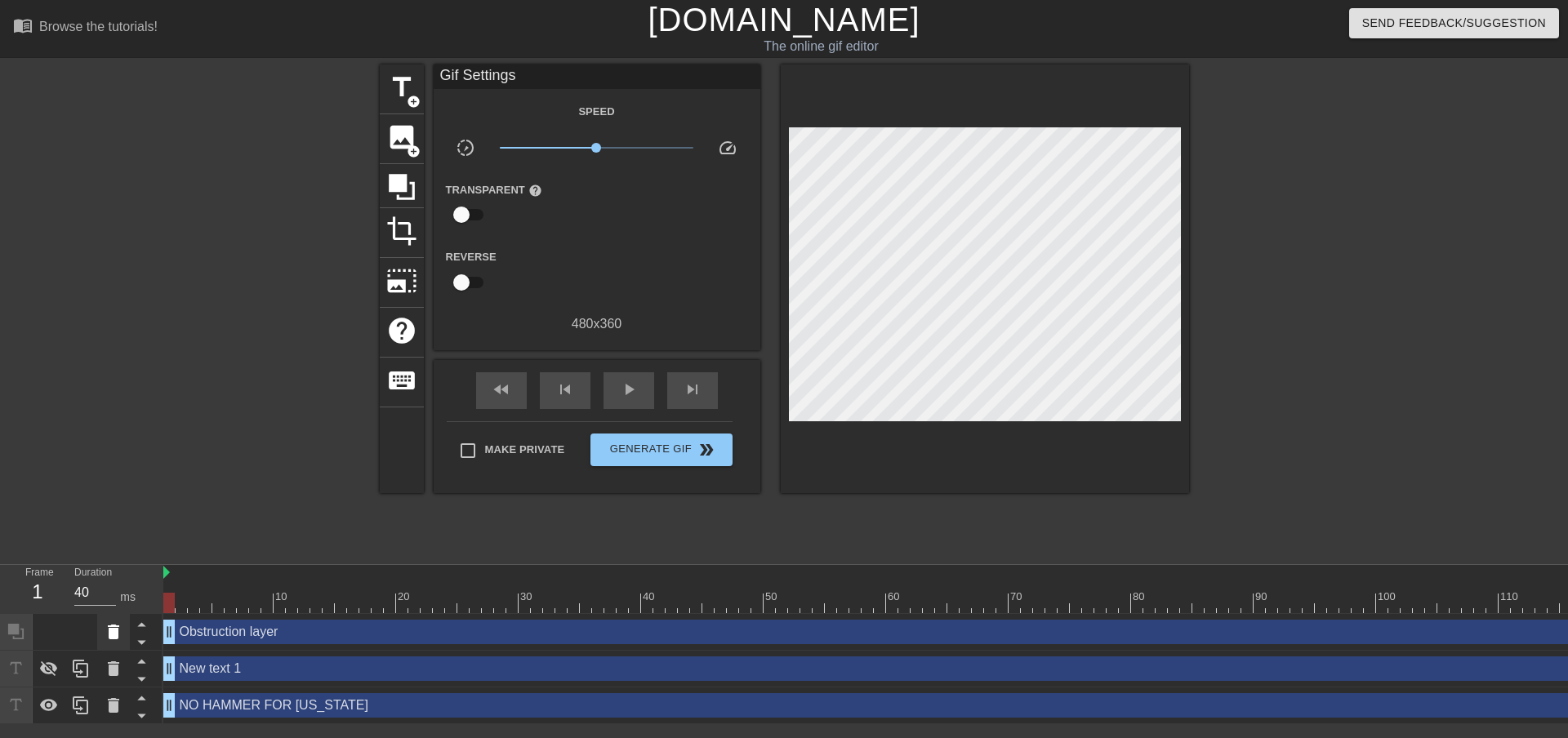
click at [112, 630] on icon at bounding box center [113, 632] width 12 height 15
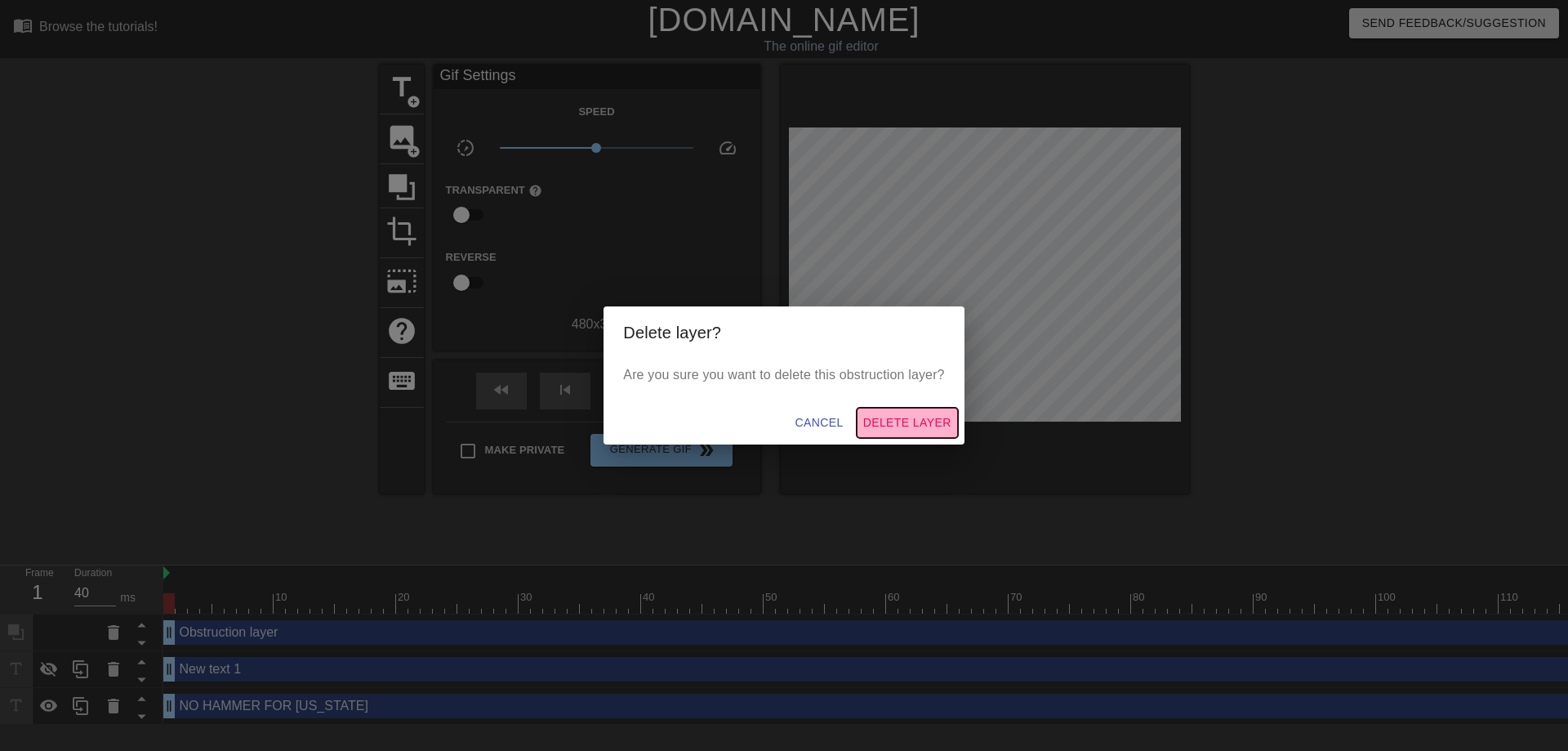
click at [885, 414] on span "Delete Layer" at bounding box center [907, 423] width 88 height 20
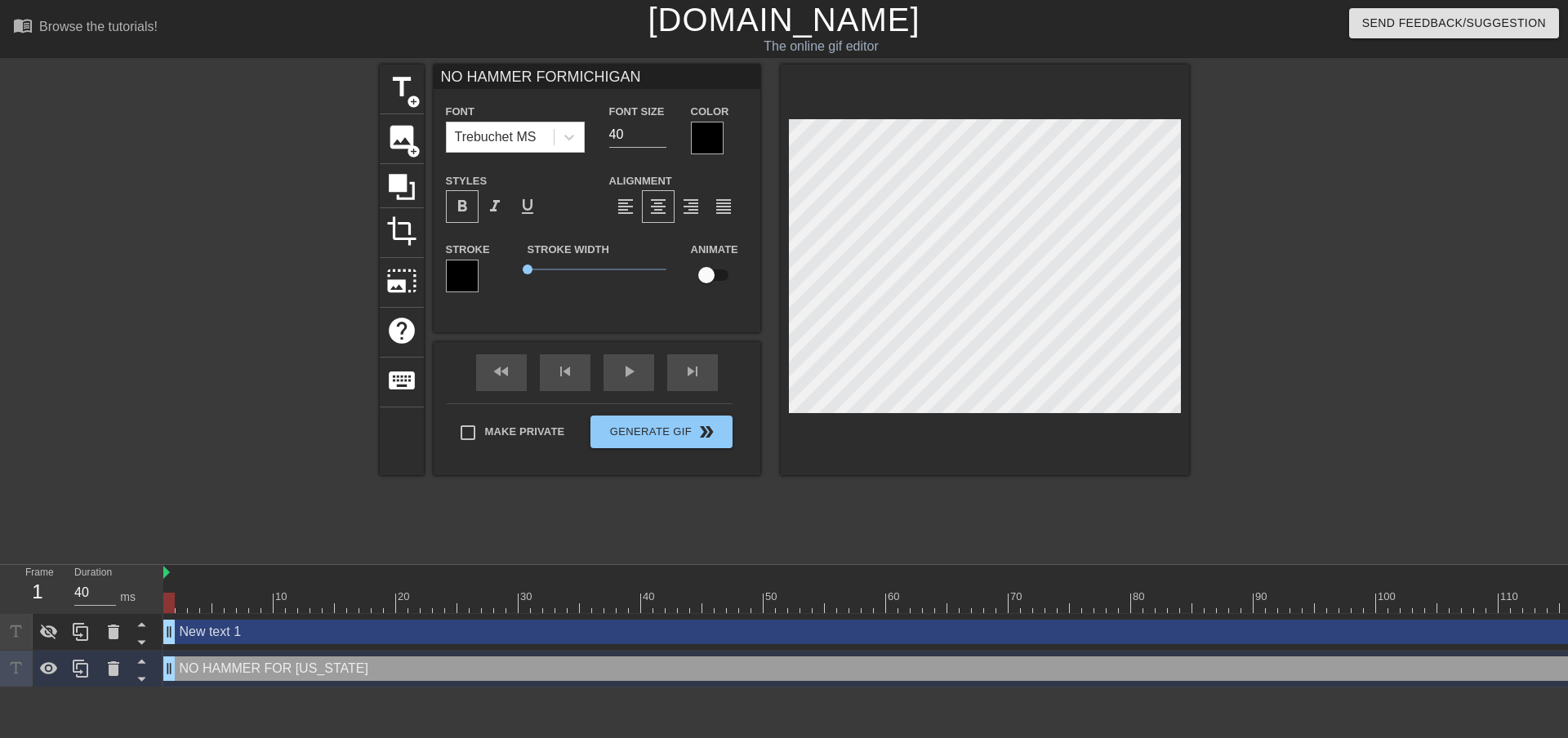
click at [559, 71] on input "NO HAMMER FORMICHIGAN" at bounding box center [596, 76] width 327 height 24
type input "NO HAMMER FOR [US_STATE]"
type textarea "NO HAMMER FOR [US_STATE]"
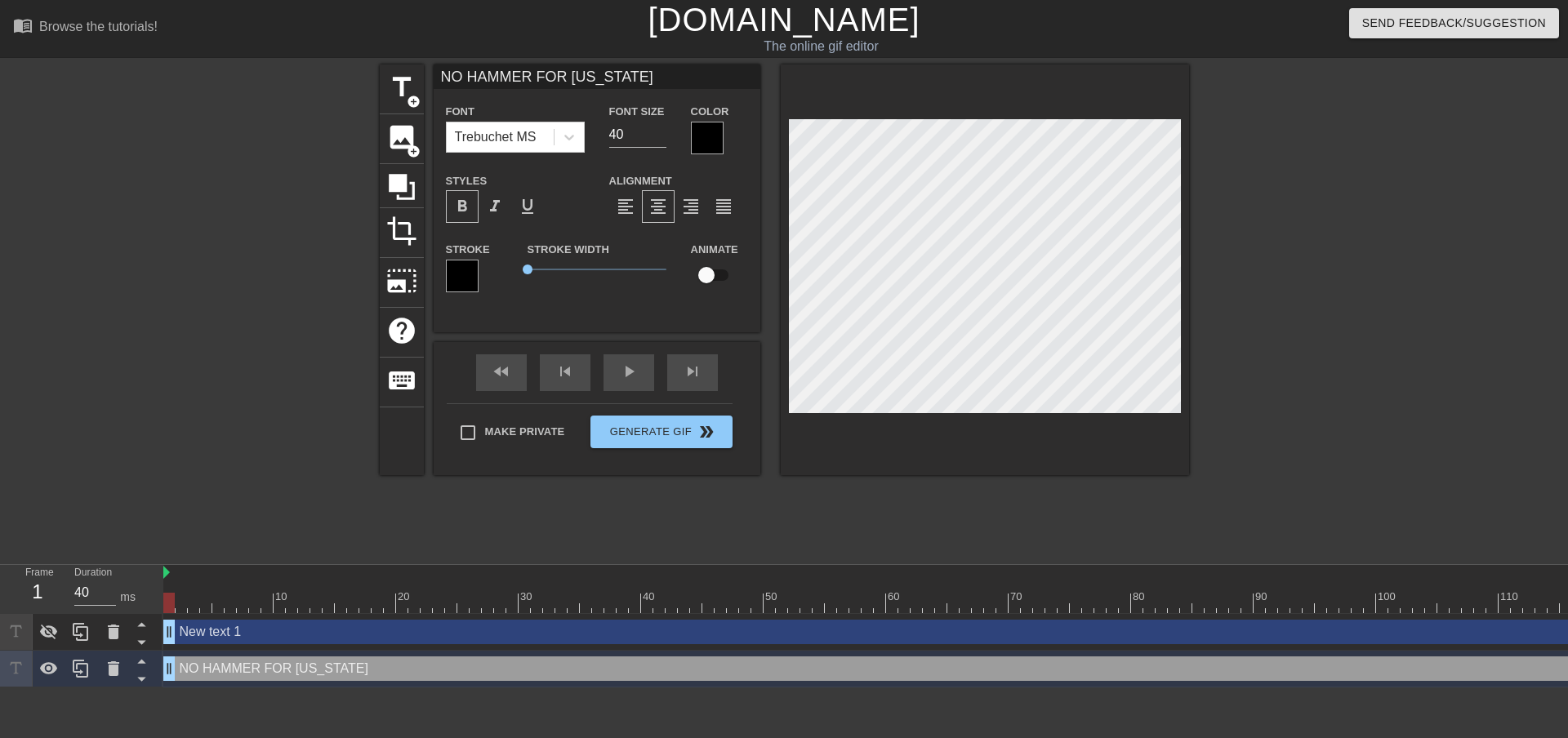
type input "NO [GEOGRAPHIC_DATA][US_STATE]"
type textarea "NO HAMMER FOR [US_STATE]"
type input "NO HAMMER FOR [US_STATE]"
type textarea "NO HAMMER FOR [US_STATE]"
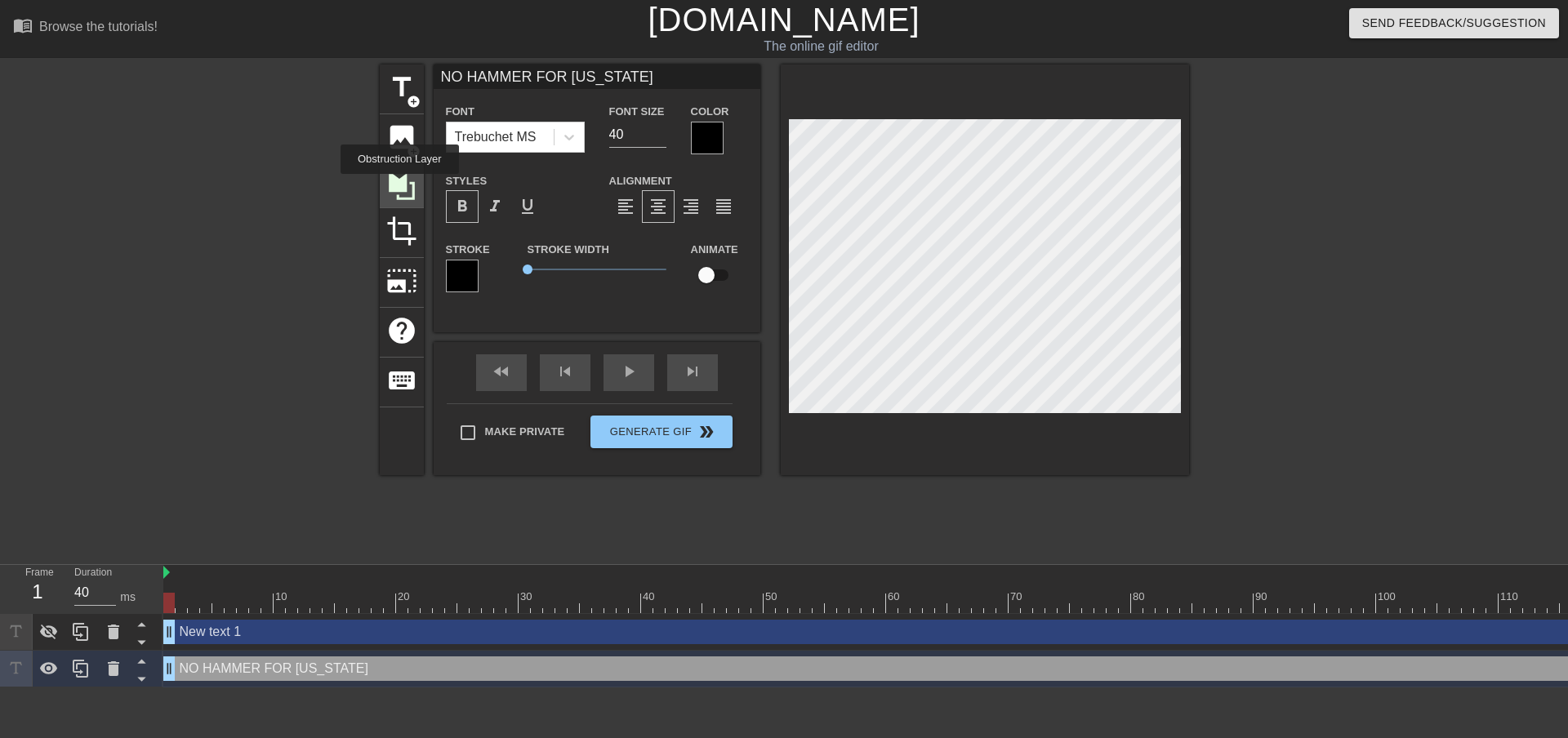
click at [399, 186] on icon at bounding box center [401, 186] width 26 height 26
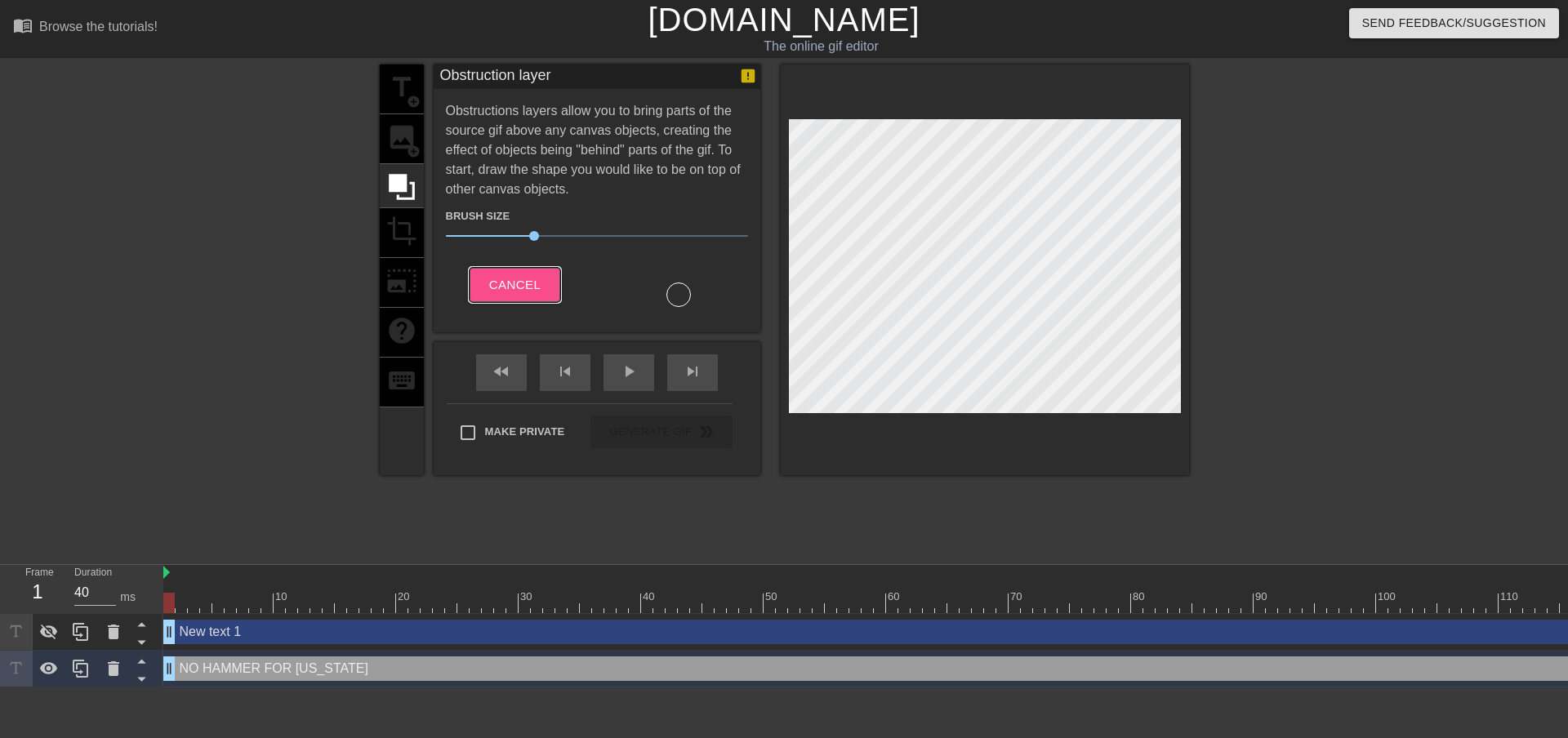
click at [508, 285] on span "Cancel" at bounding box center [514, 285] width 51 height 21
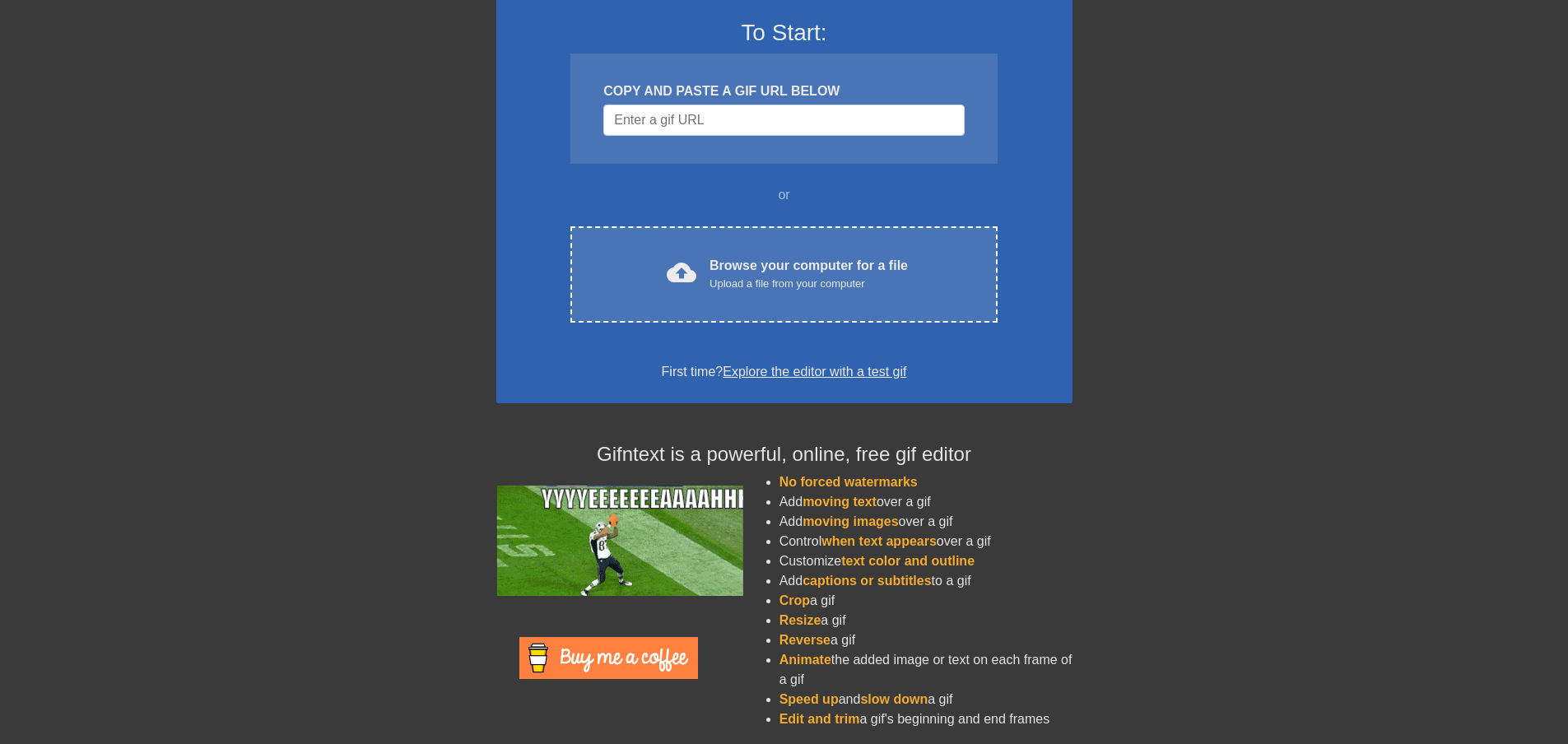
scroll to position [134, 0]
